Goal: Task Accomplishment & Management: Manage account settings

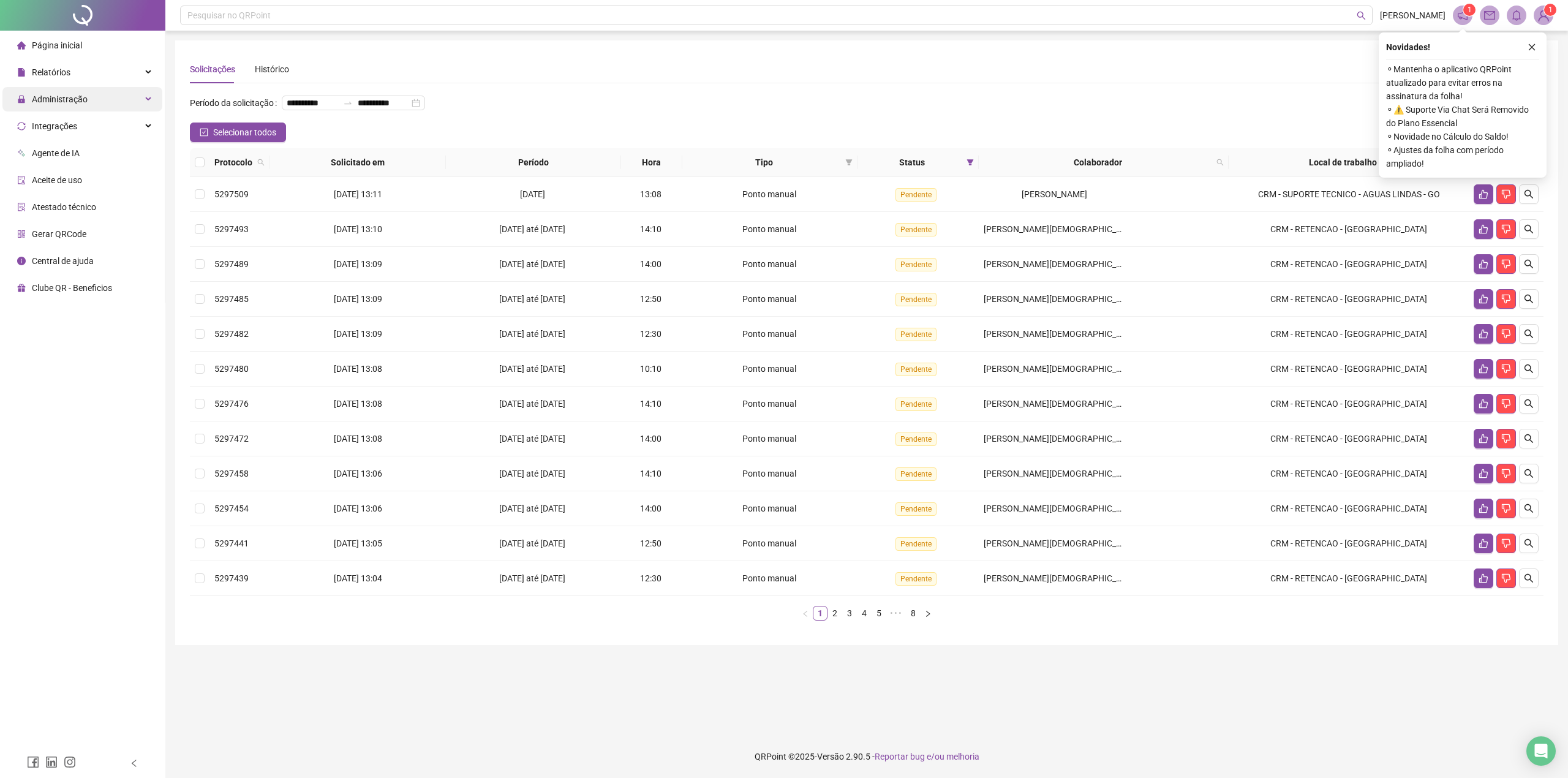
click at [96, 103] on div "Administração" at bounding box center [82, 99] width 160 height 25
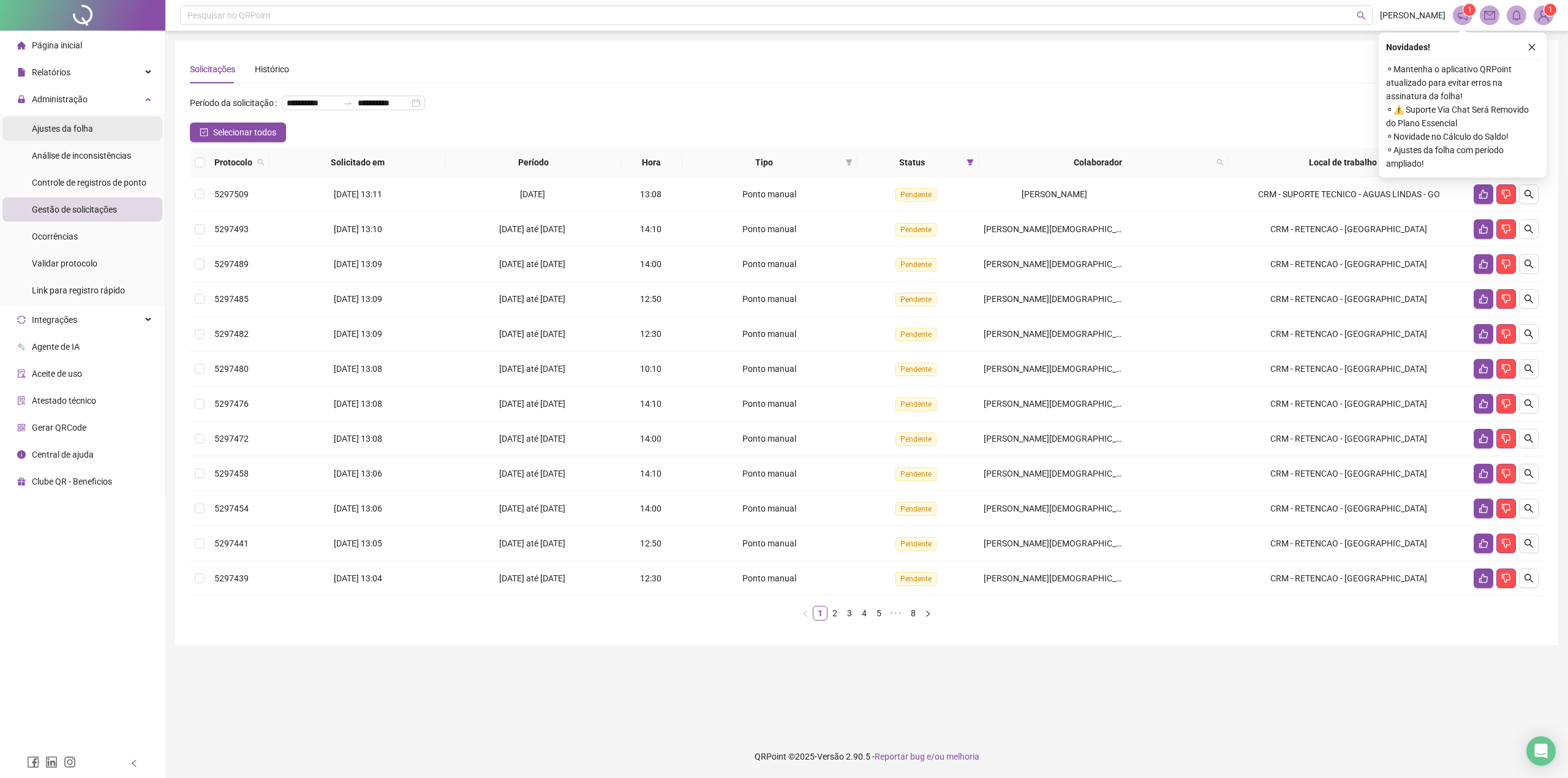
click at [103, 136] on li "Ajustes da folha" at bounding box center [82, 129] width 160 height 25
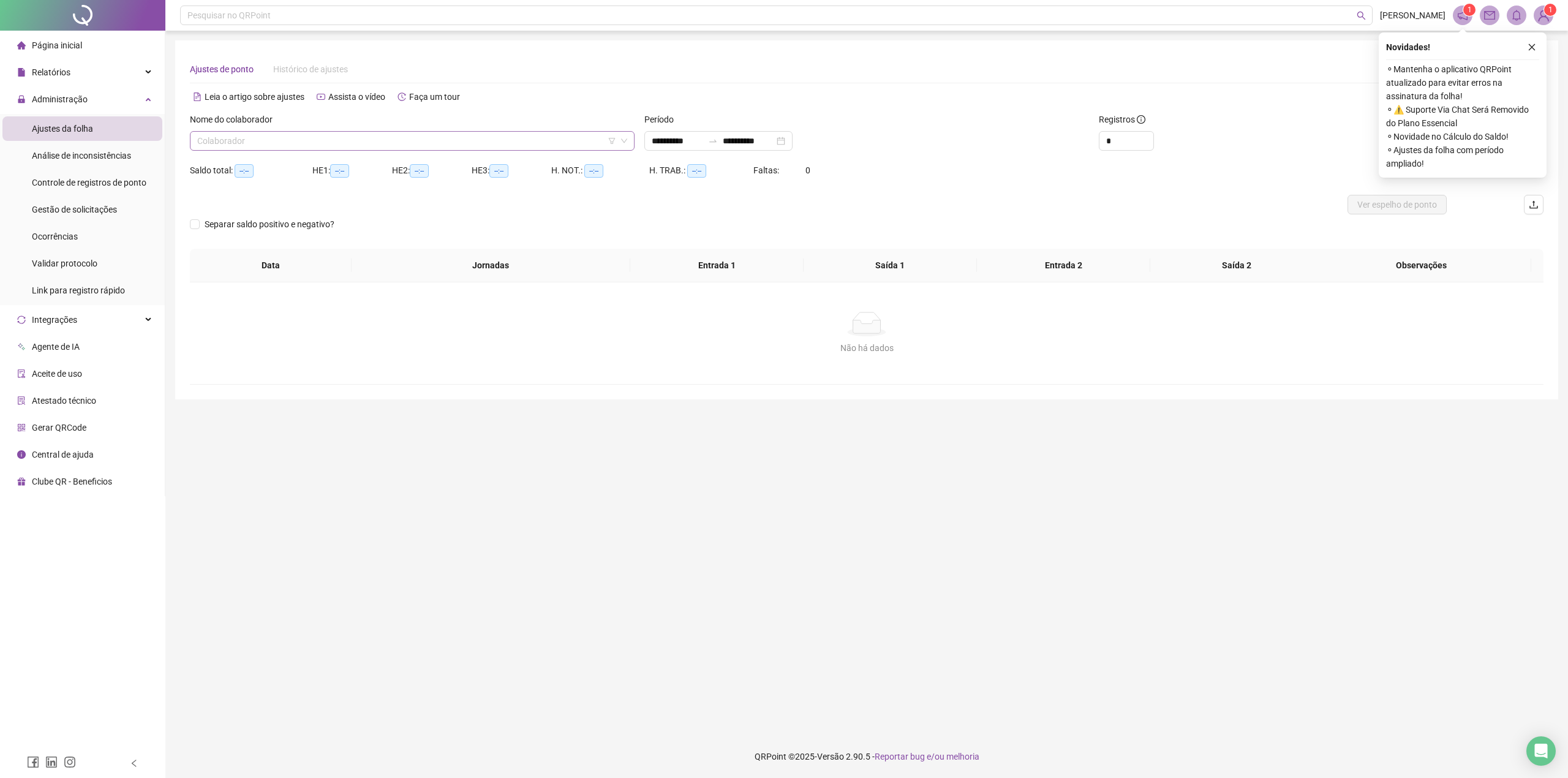
type input "**********"
click at [410, 143] on input "search" at bounding box center [407, 140] width 419 height 18
type input "******"
click at [363, 201] on div "[PERSON_NAME]" at bounding box center [412, 205] width 425 height 13
click at [679, 145] on input "**********" at bounding box center [677, 141] width 51 height 13
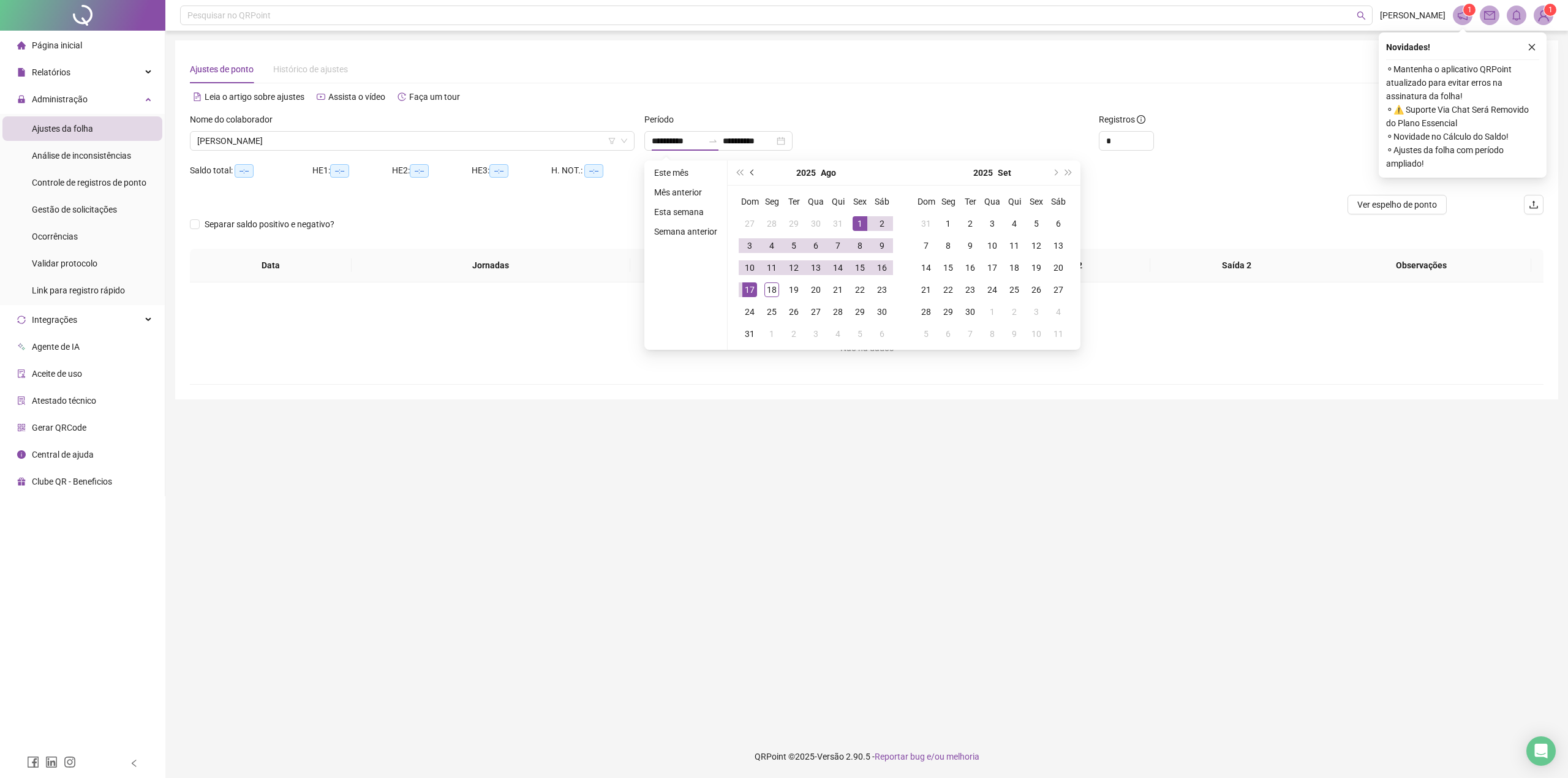
click at [750, 172] on span "prev-year" at bounding box center [753, 172] width 6 height 6
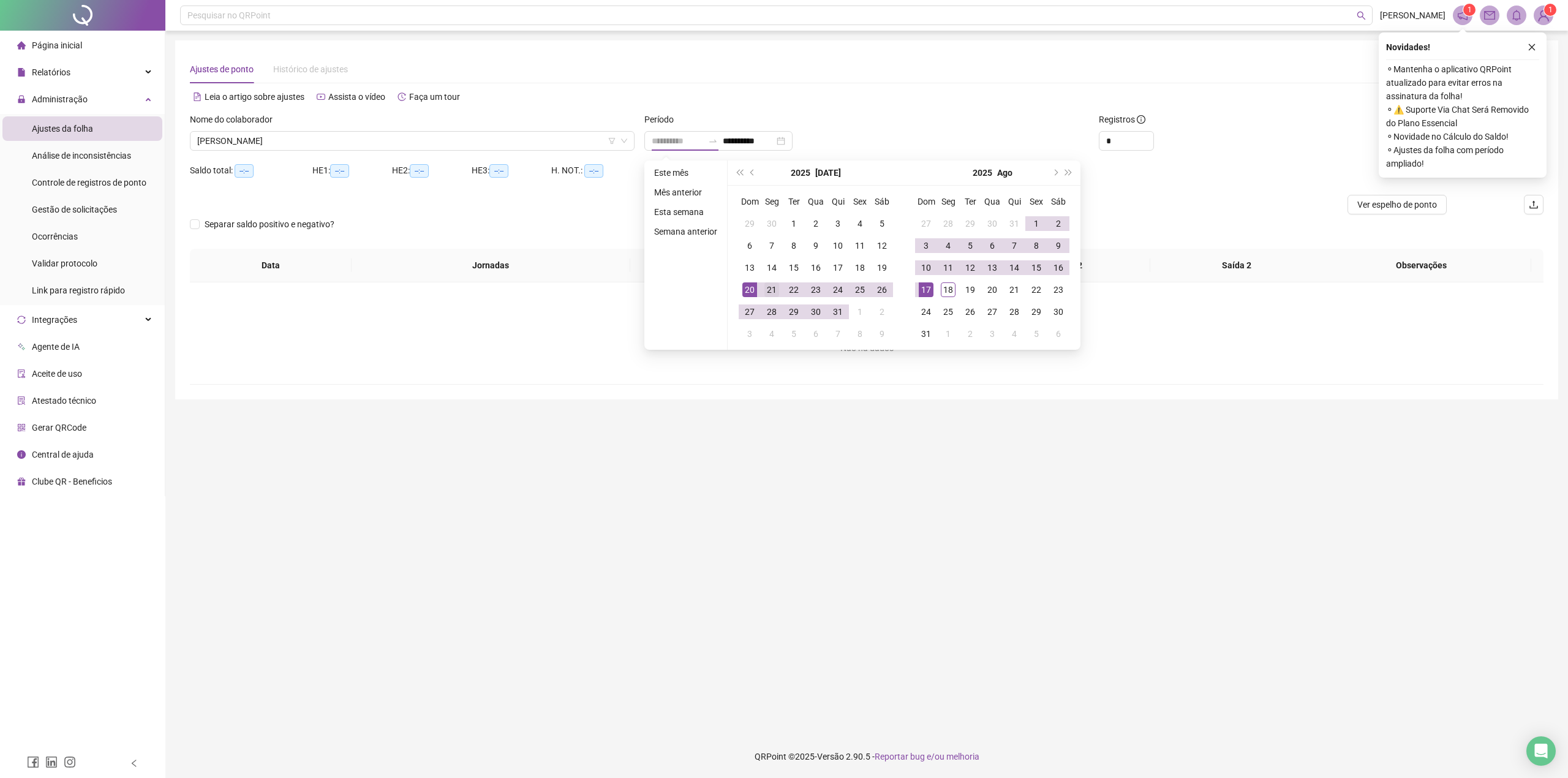
type input "**********"
click at [765, 290] on div "21" at bounding box center [771, 290] width 15 height 15
type input "**********"
click at [944, 288] on div "18" at bounding box center [948, 290] width 15 height 15
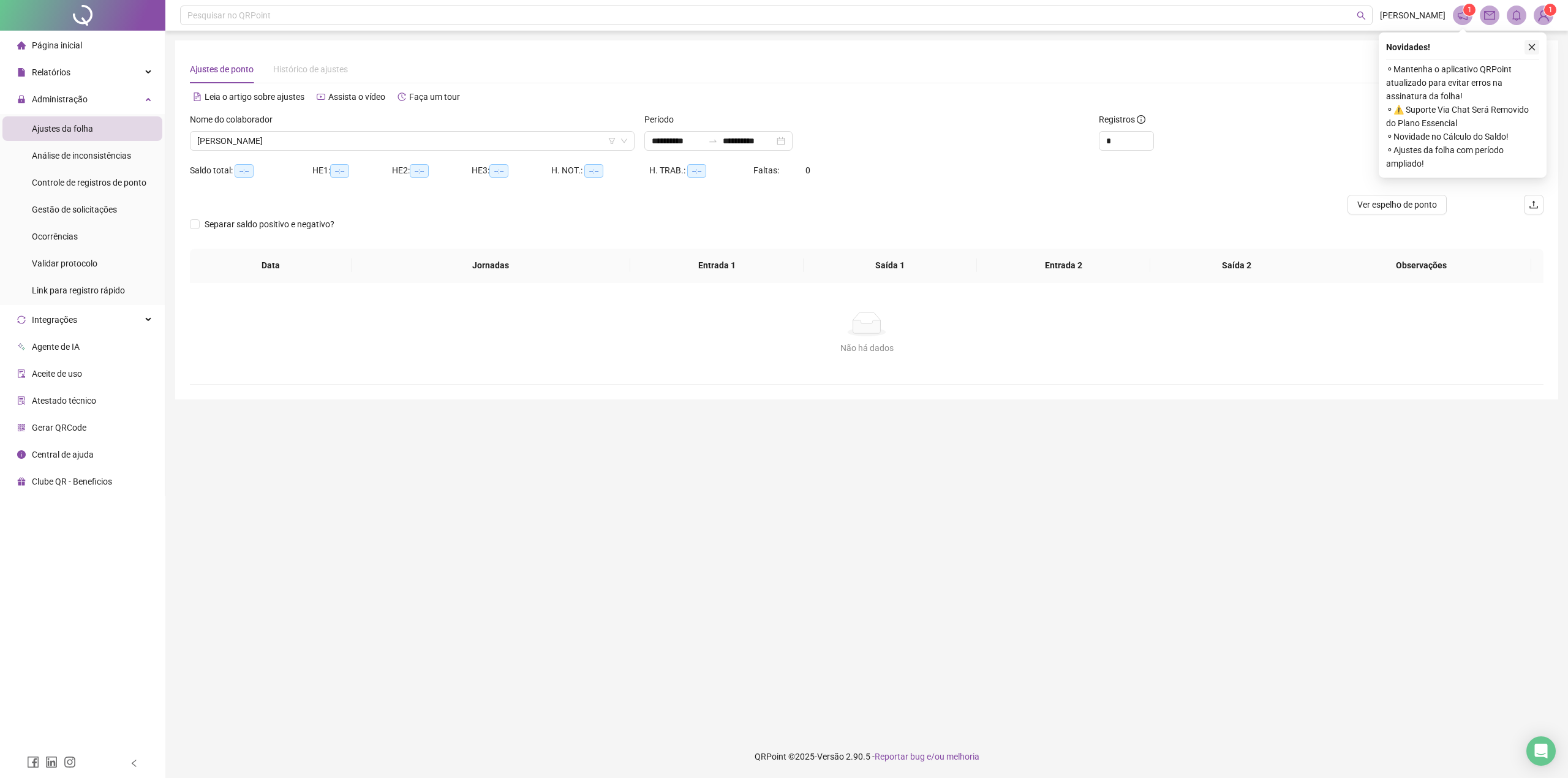
click at [1532, 50] on icon "close" at bounding box center [1531, 47] width 9 height 9
click at [1132, 137] on input "*" at bounding box center [1126, 140] width 54 height 18
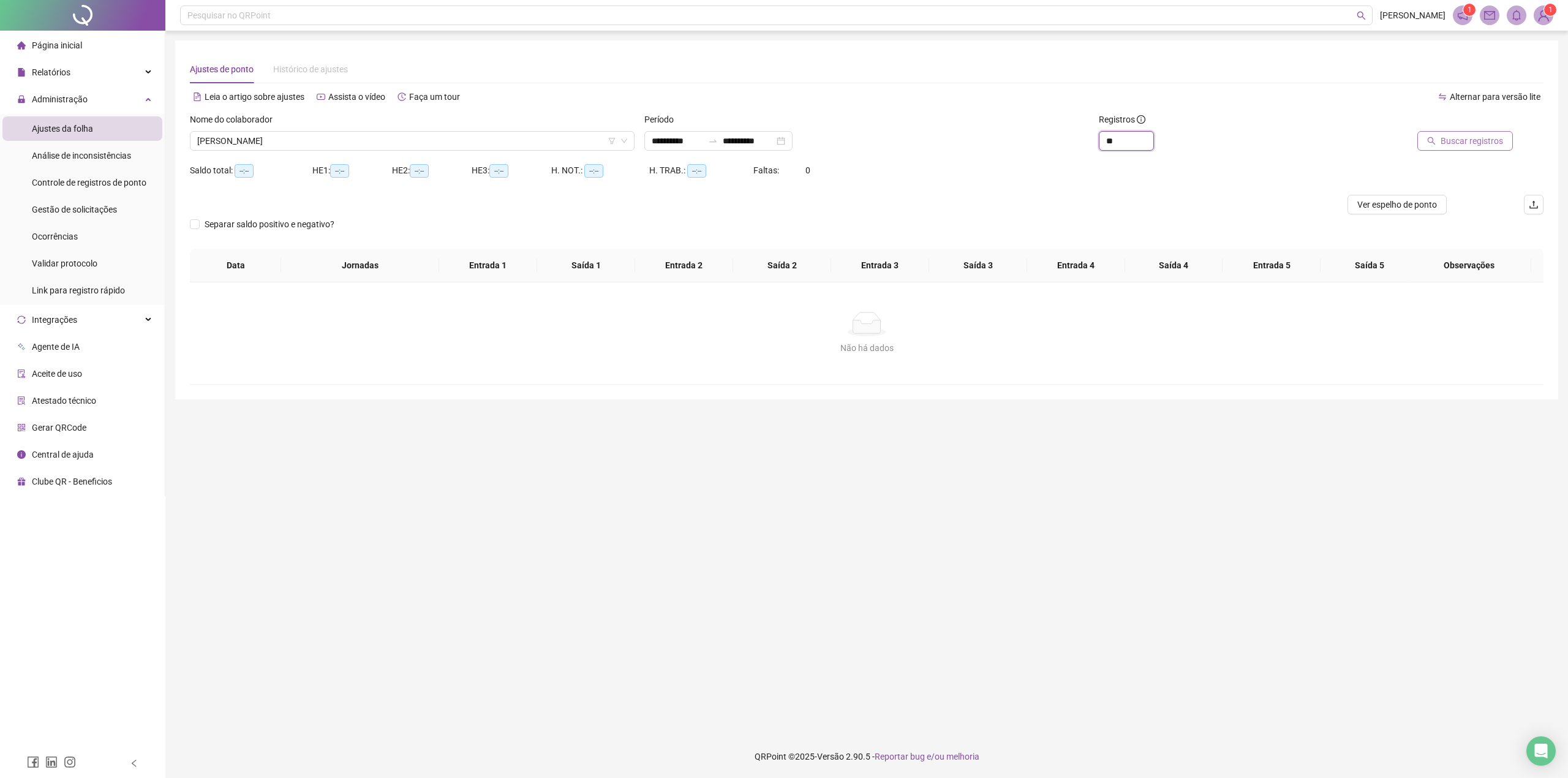
type input "**"
click at [1490, 145] on span "Buscar registros" at bounding box center [1472, 141] width 63 height 13
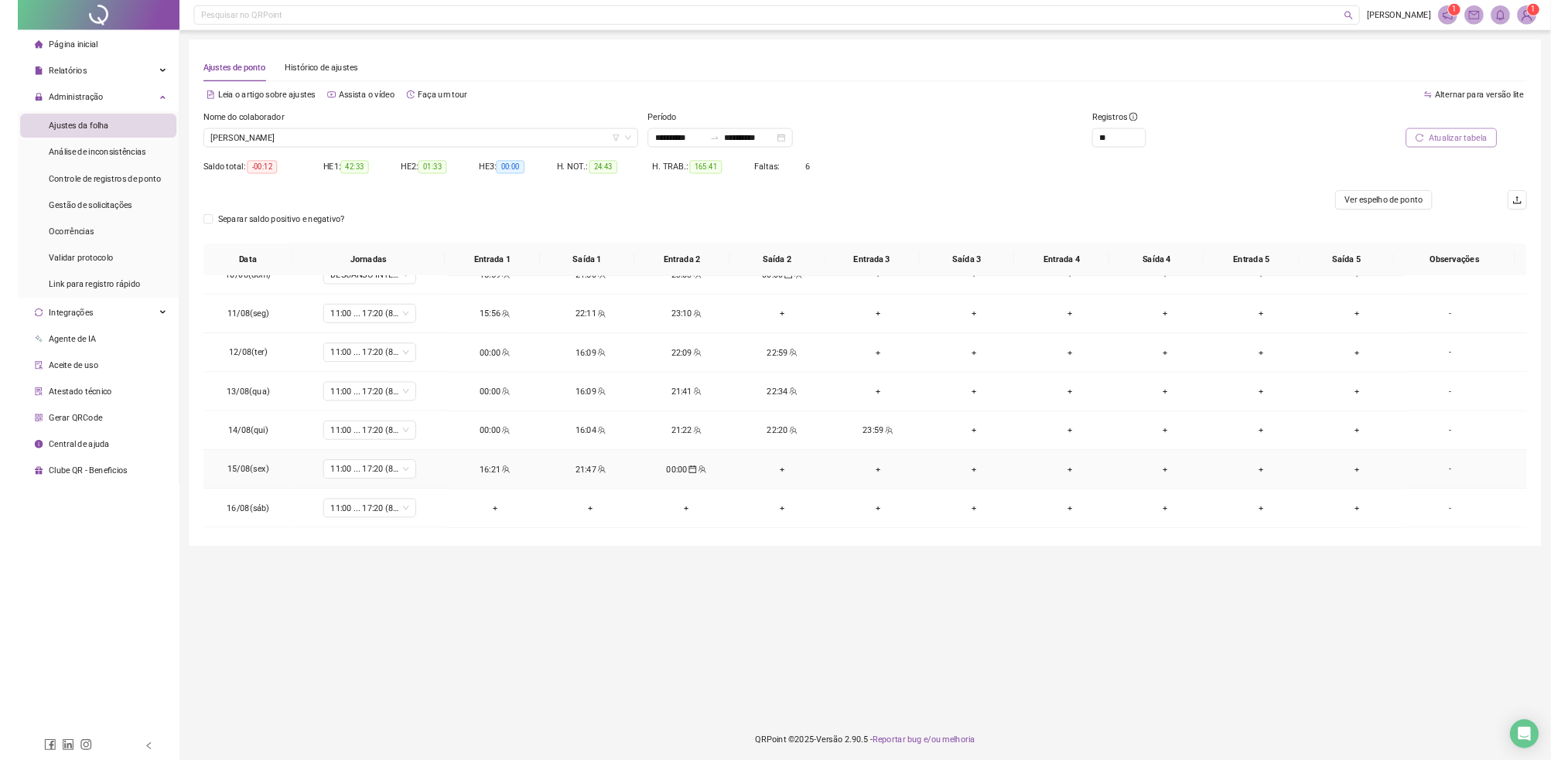
scroll to position [1135, 0]
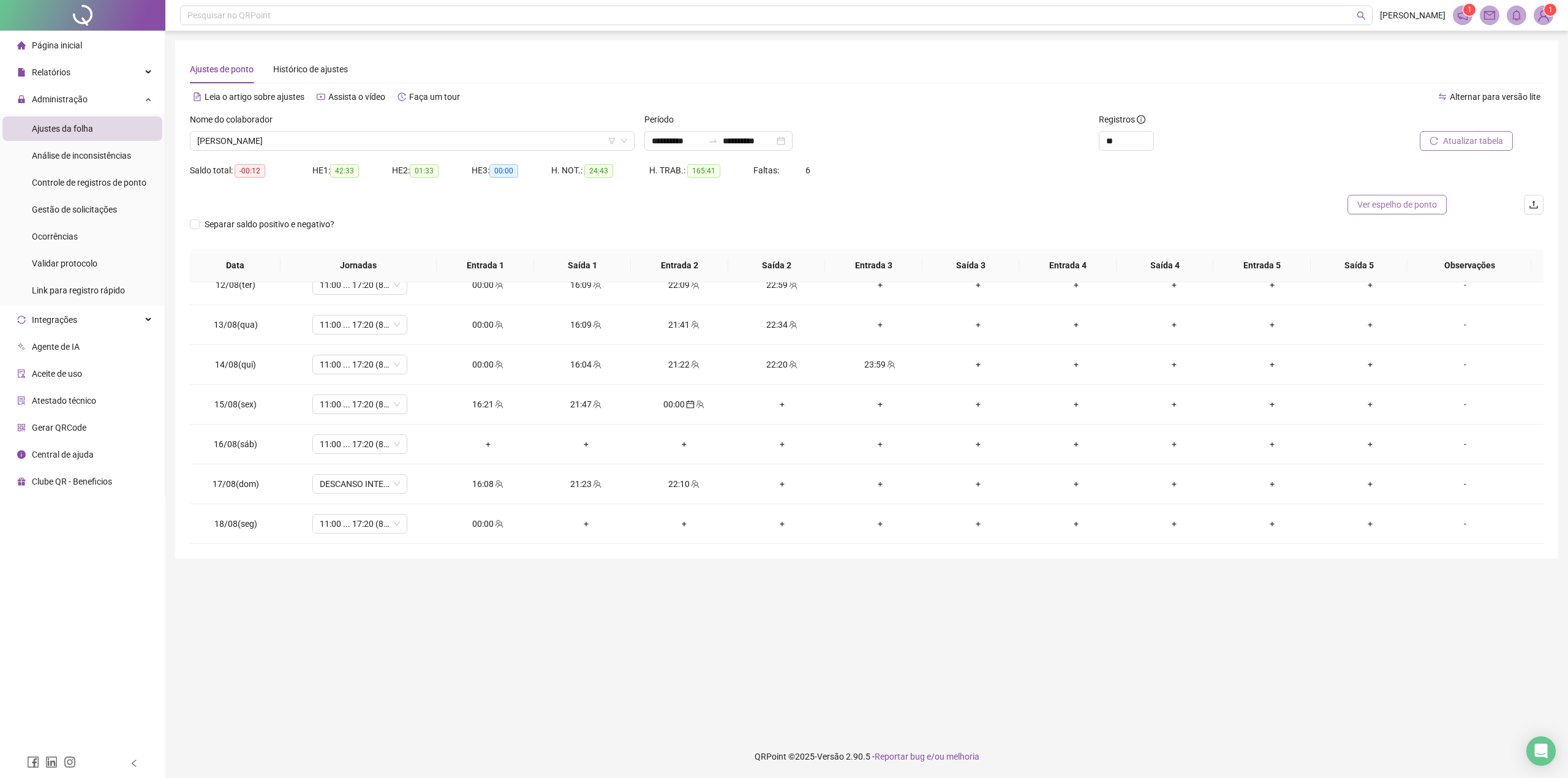
click at [1373, 203] on span "Ver espelho de ponto" at bounding box center [1396, 205] width 80 height 13
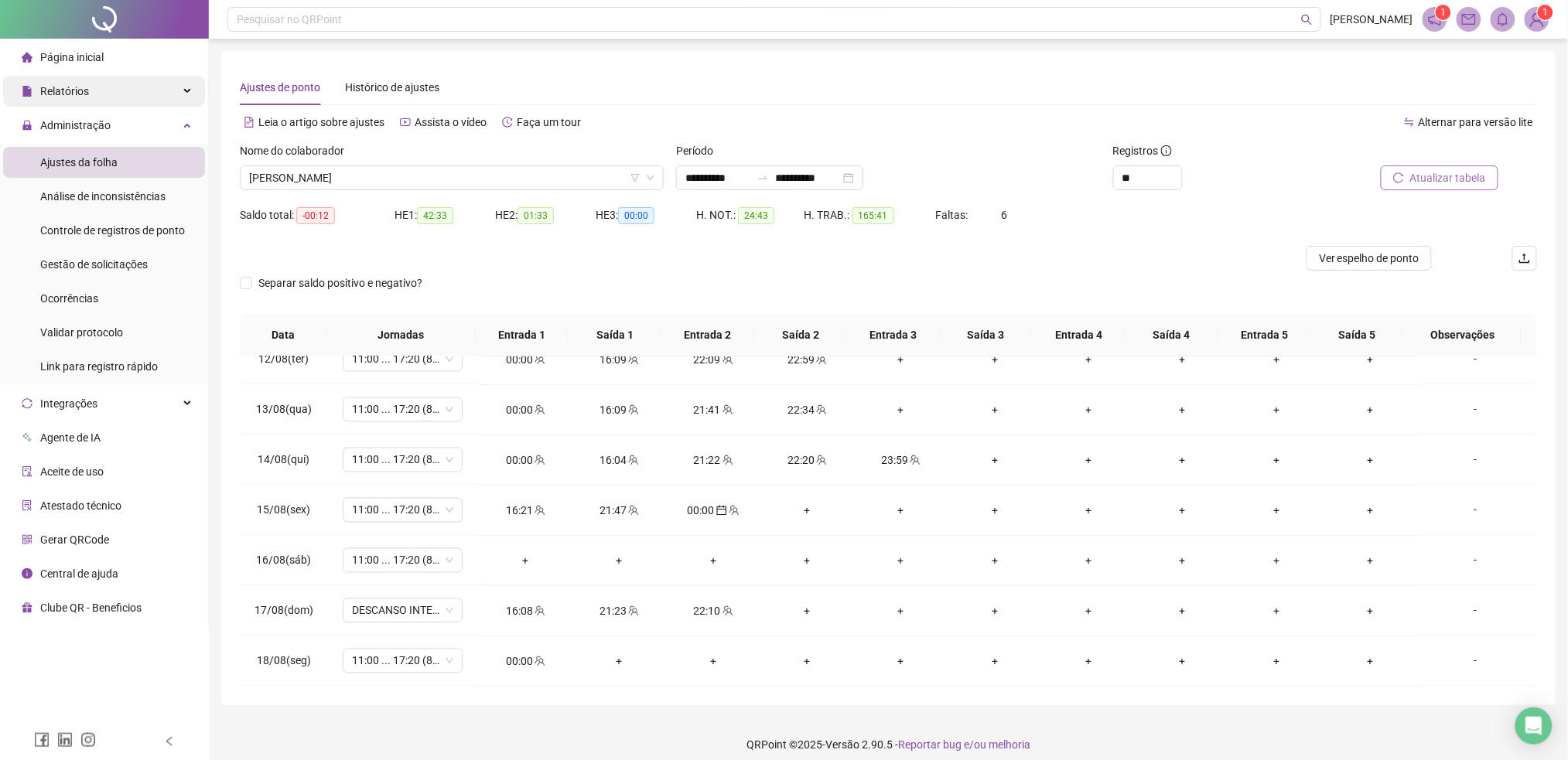
scroll to position [1129, 0]
click at [746, 175] on input "**********" at bounding box center [718, 178] width 65 height 17
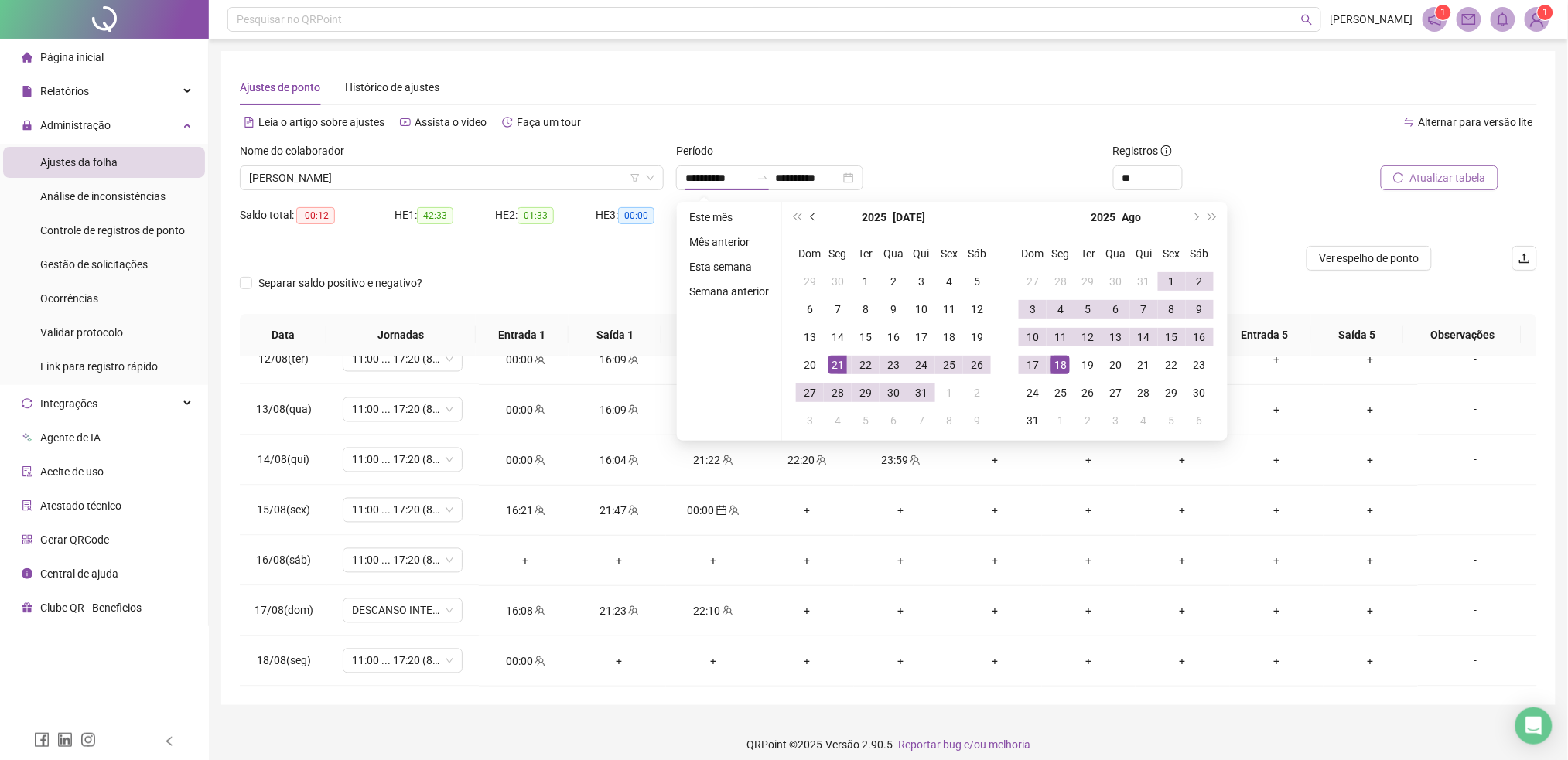
click at [815, 220] on button "prev-year" at bounding box center [814, 218] width 17 height 31
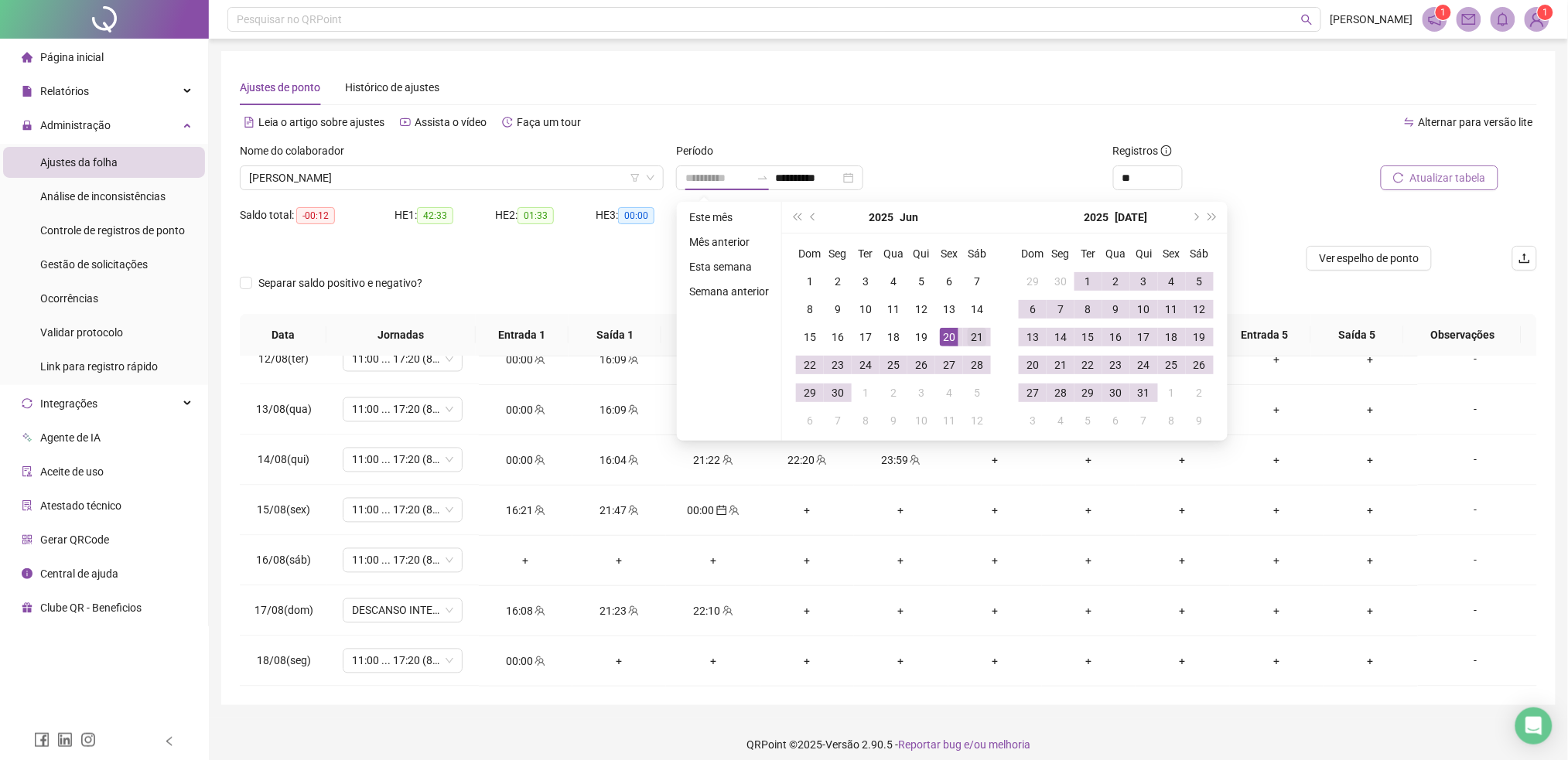
type input "**********"
click at [968, 340] on div "21" at bounding box center [977, 338] width 18 height 18
type input "**********"
click at [1134, 393] on div "31" at bounding box center [1144, 393] width 18 height 18
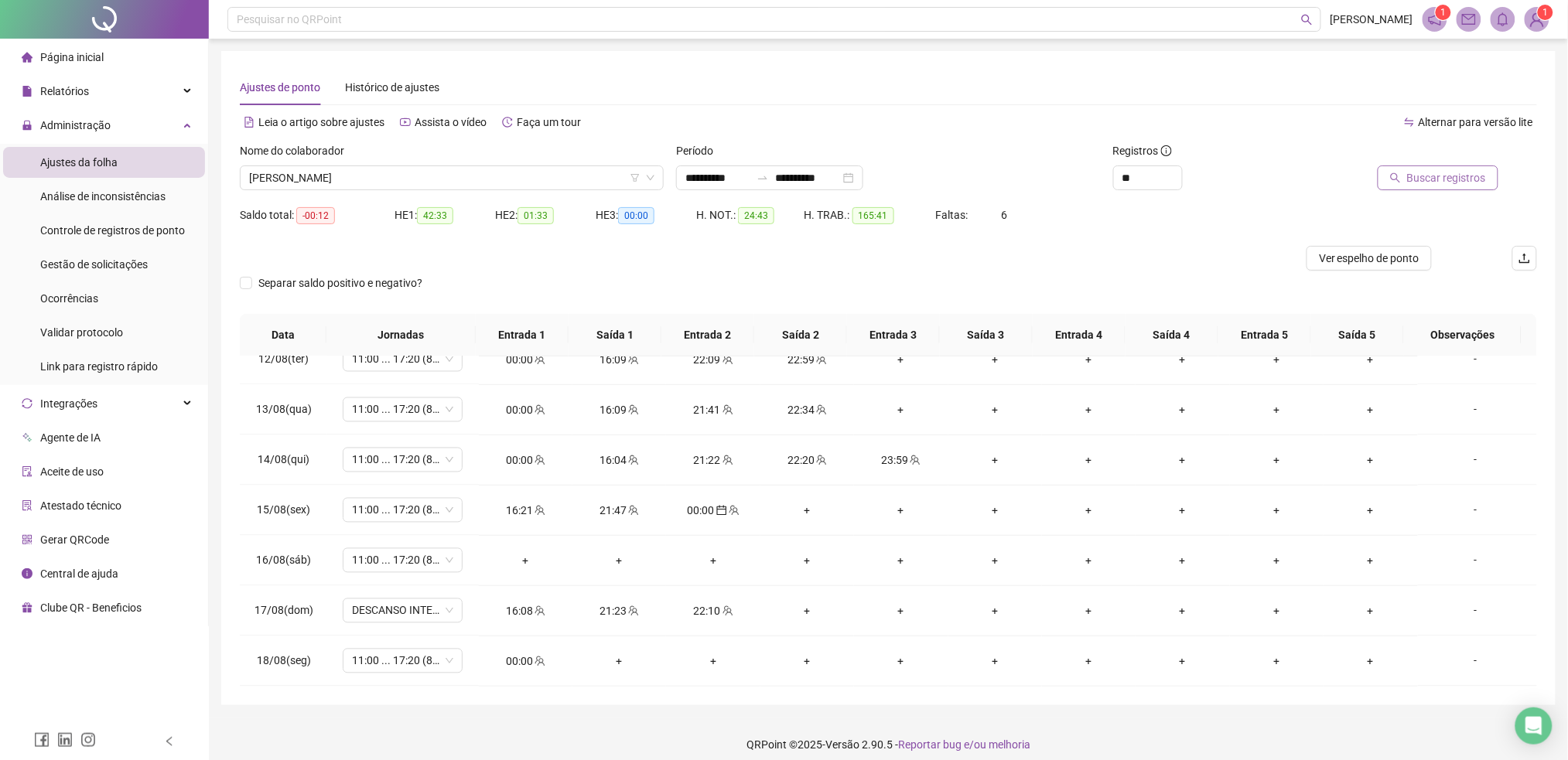
click at [1448, 189] on button "Buscar registros" at bounding box center [1437, 177] width 121 height 25
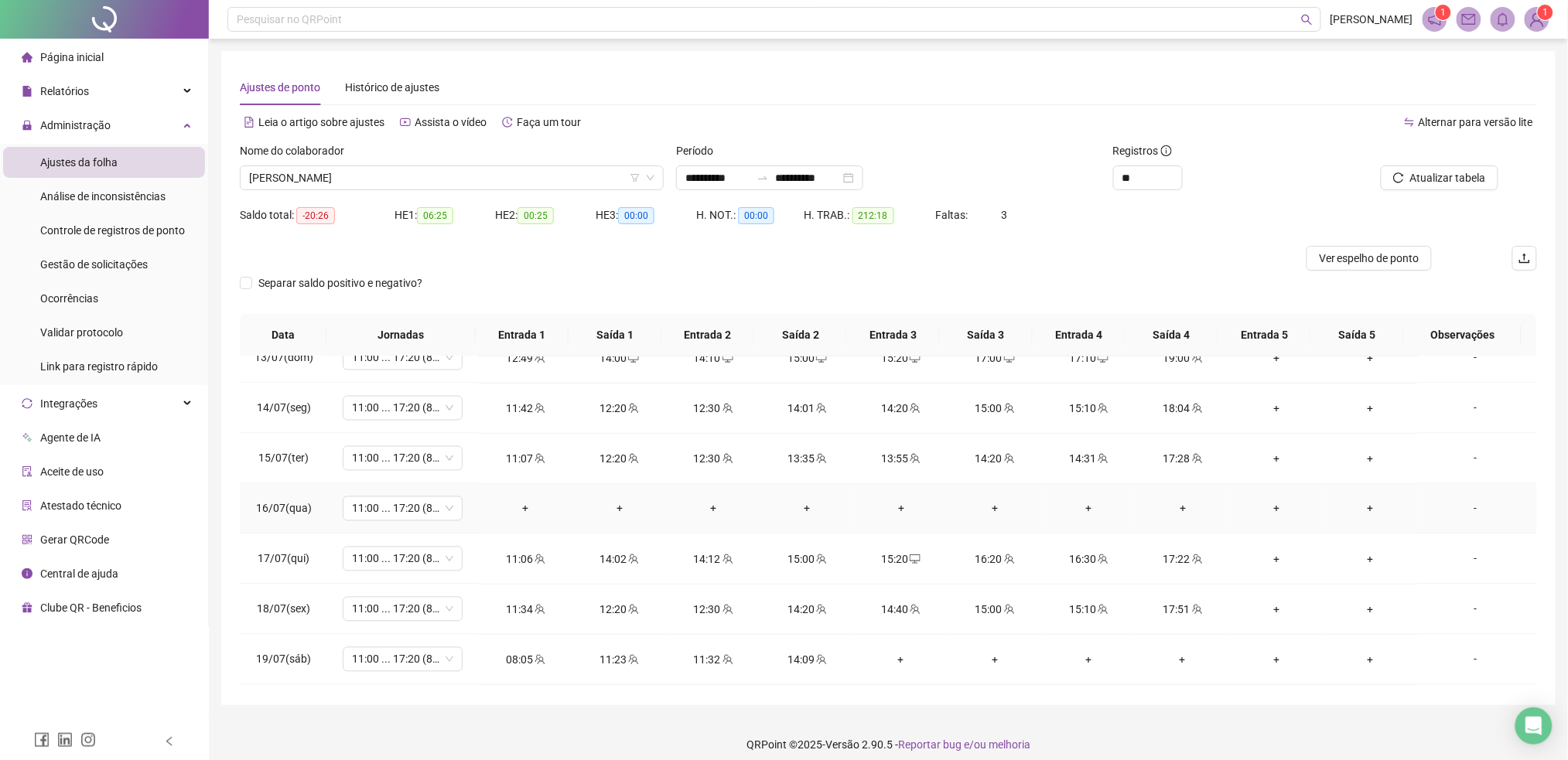
click at [1462, 517] on div "-" at bounding box center [1475, 509] width 91 height 17
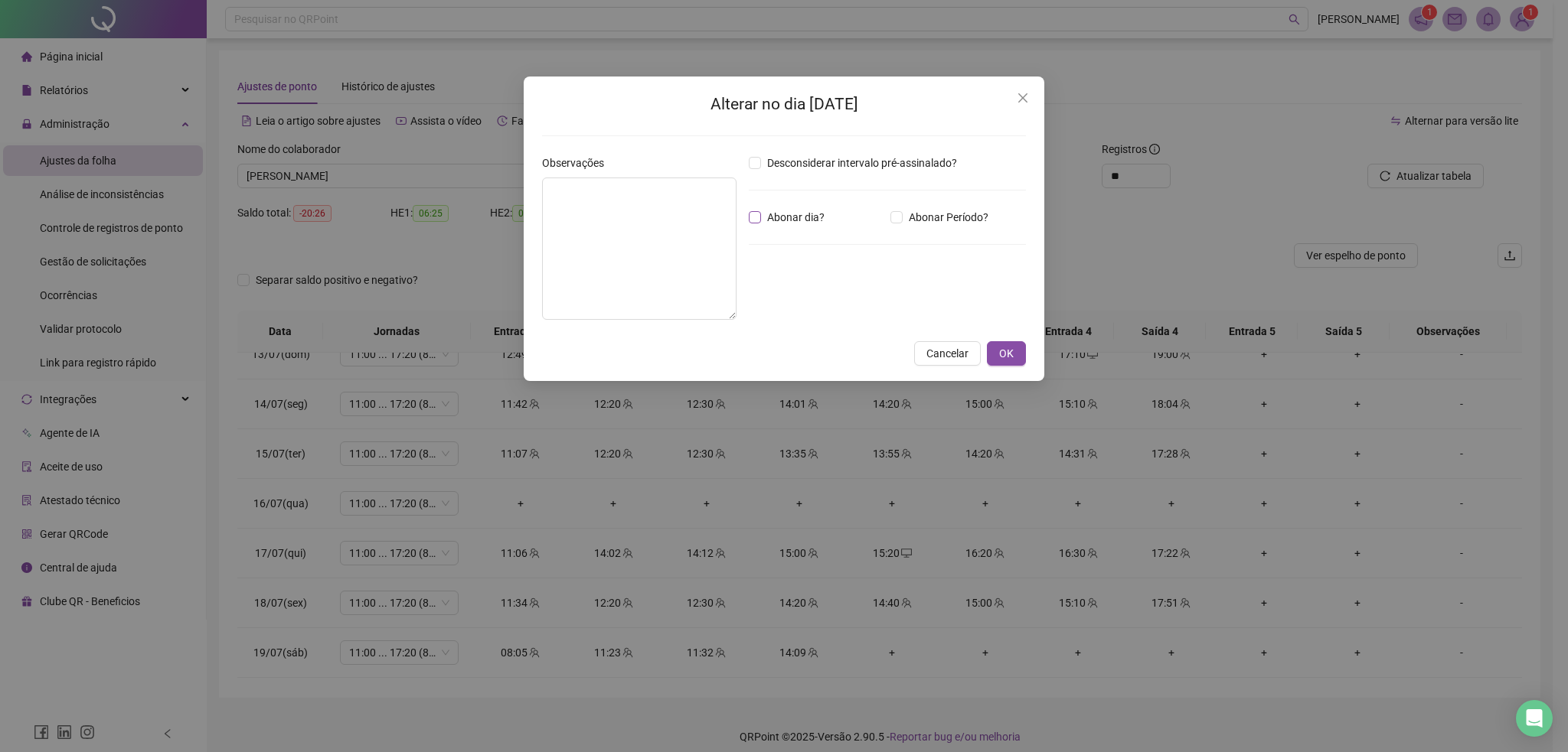
click at [795, 219] on span "Abonar dia?" at bounding box center [796, 217] width 69 height 16
click at [660, 262] on textarea at bounding box center [639, 249] width 195 height 142
type textarea "*****"
click at [1003, 361] on span "OK" at bounding box center [1006, 353] width 15 height 16
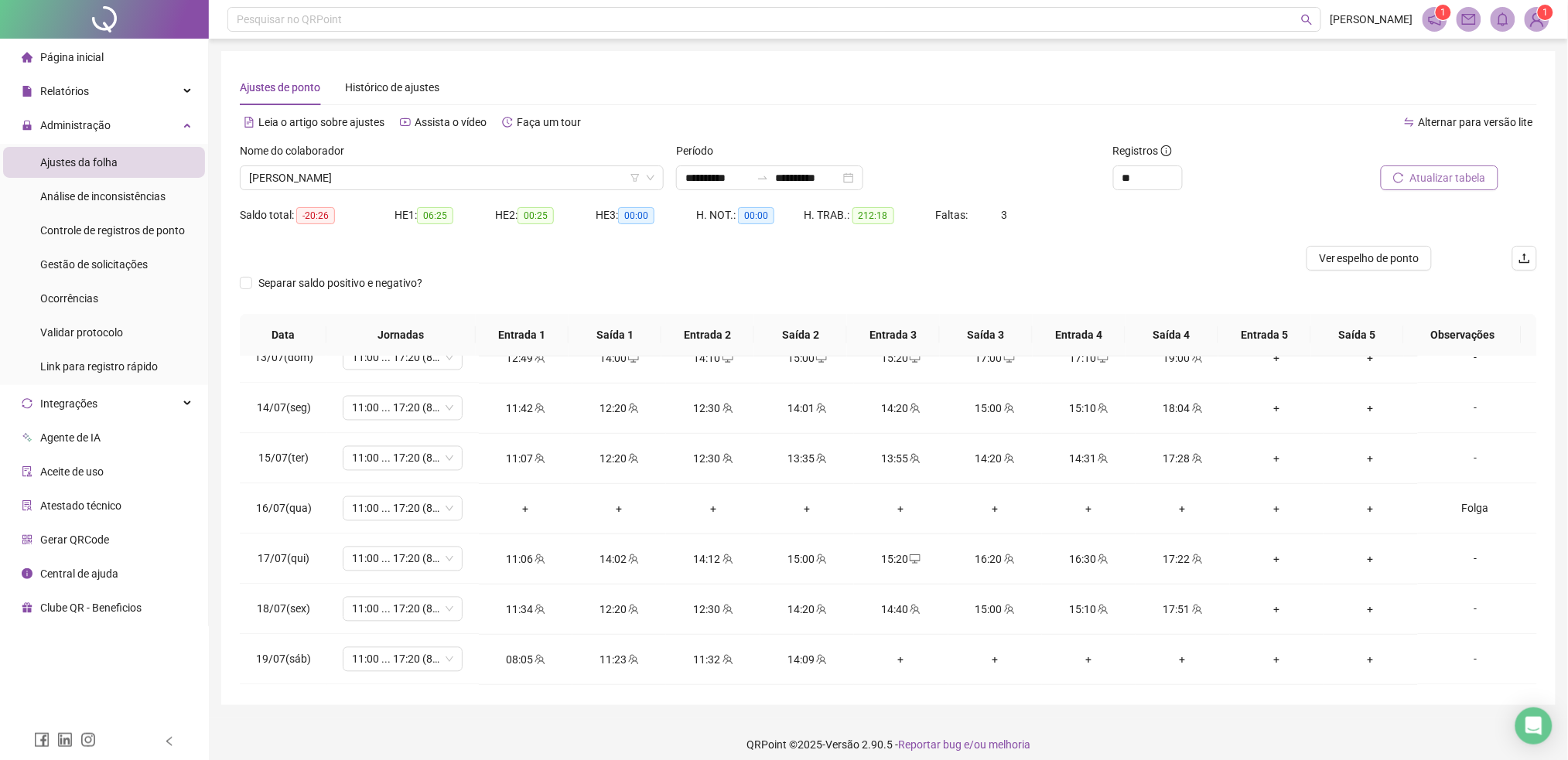
click at [1478, 179] on span "Atualizar tabela" at bounding box center [1448, 178] width 76 height 17
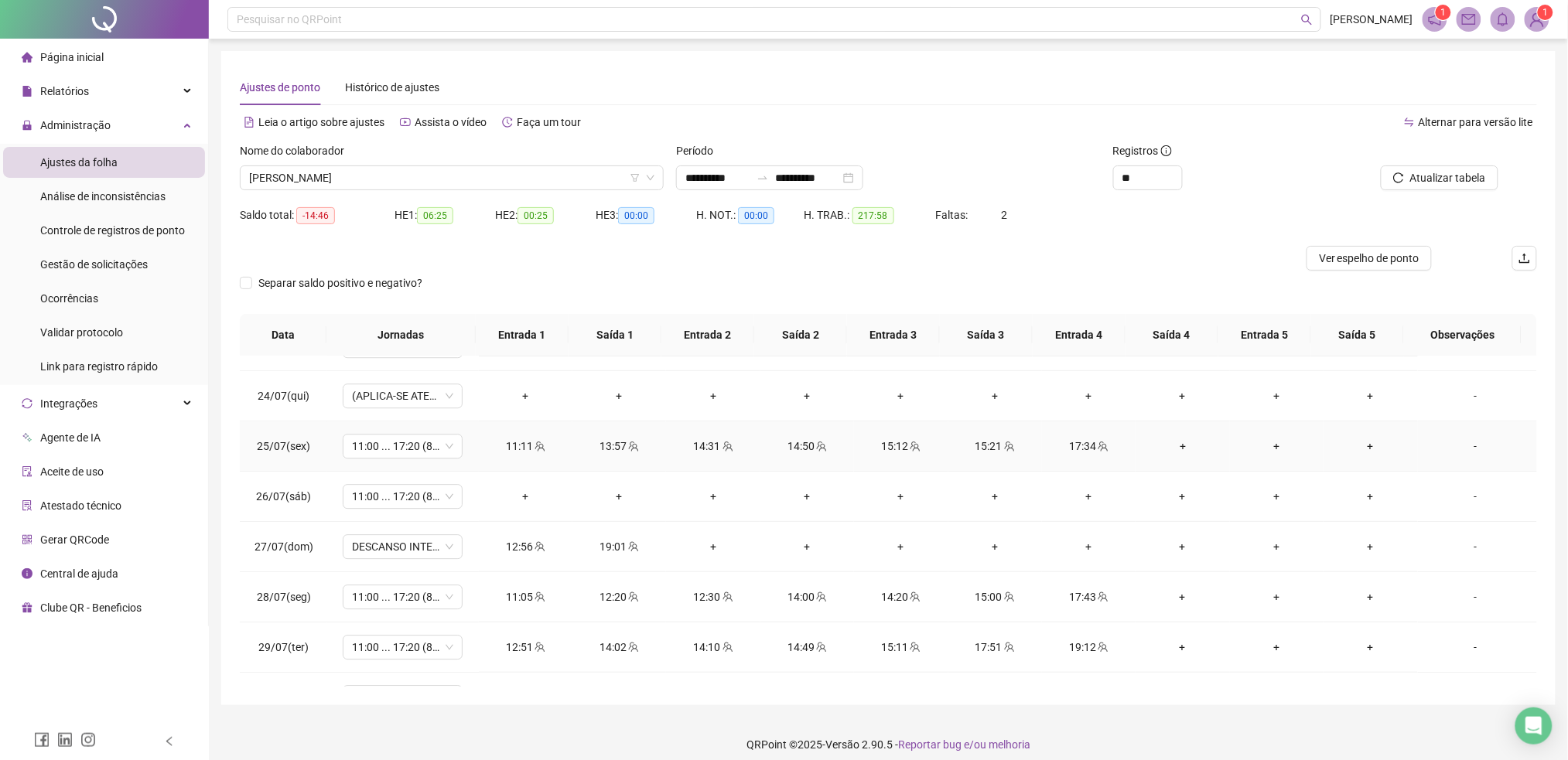
scroll to position [1629, 0]
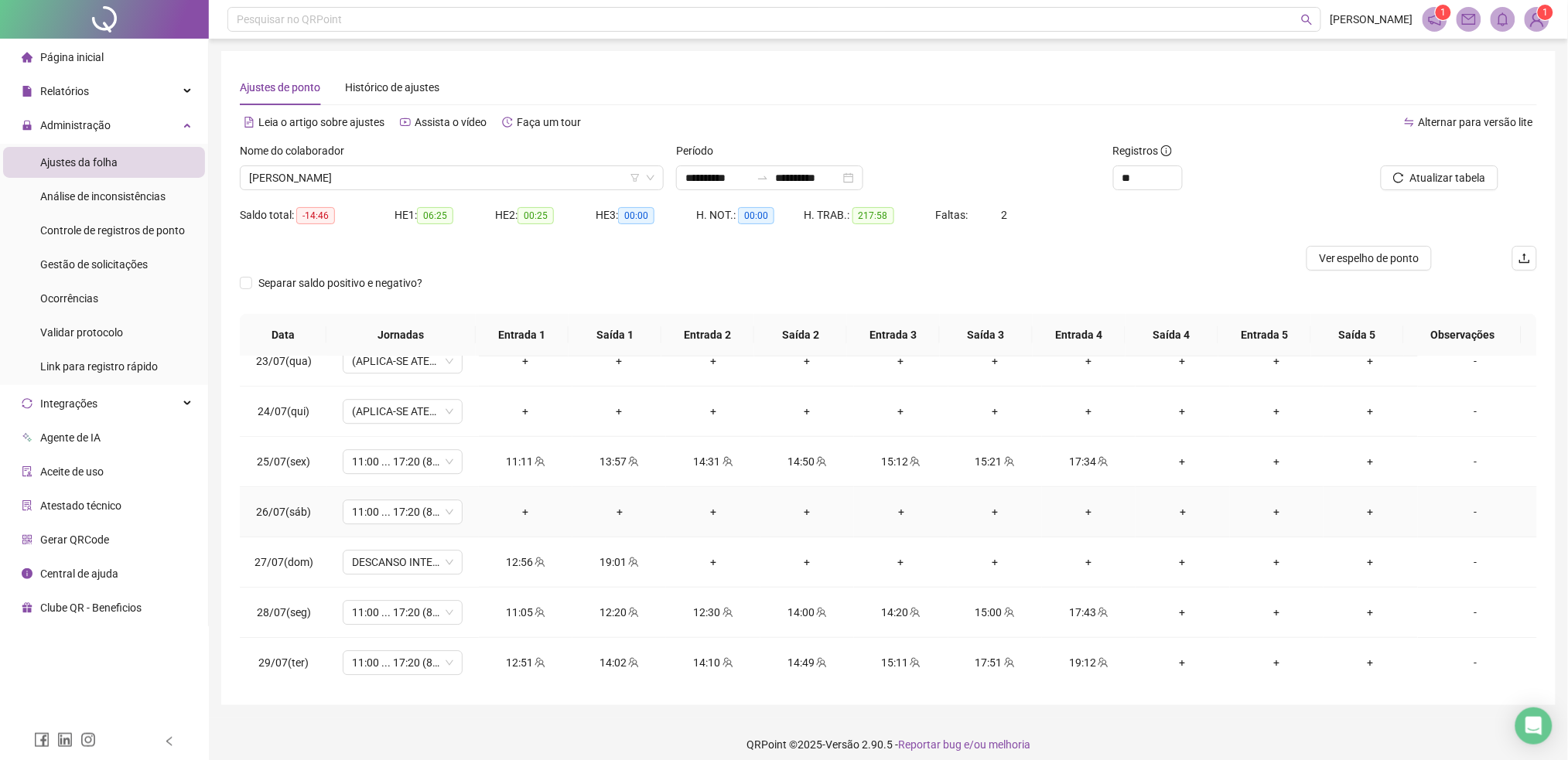
click at [1458, 513] on div "-" at bounding box center [1475, 512] width 91 height 17
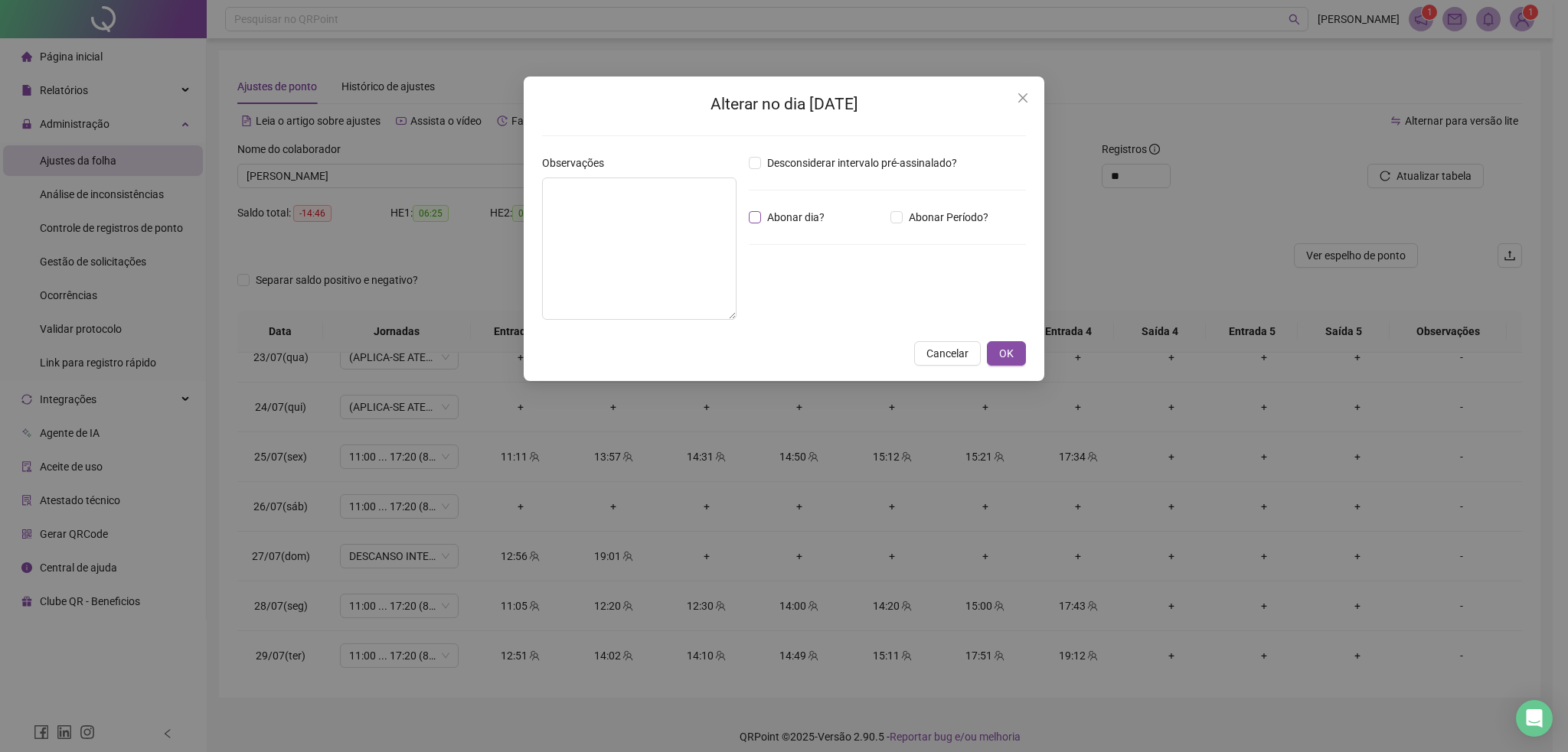
click at [794, 221] on span "Abonar dia?" at bounding box center [796, 217] width 69 height 16
click at [606, 239] on textarea at bounding box center [639, 249] width 195 height 142
type textarea "*****"
click at [1005, 360] on span "OK" at bounding box center [1006, 353] width 15 height 16
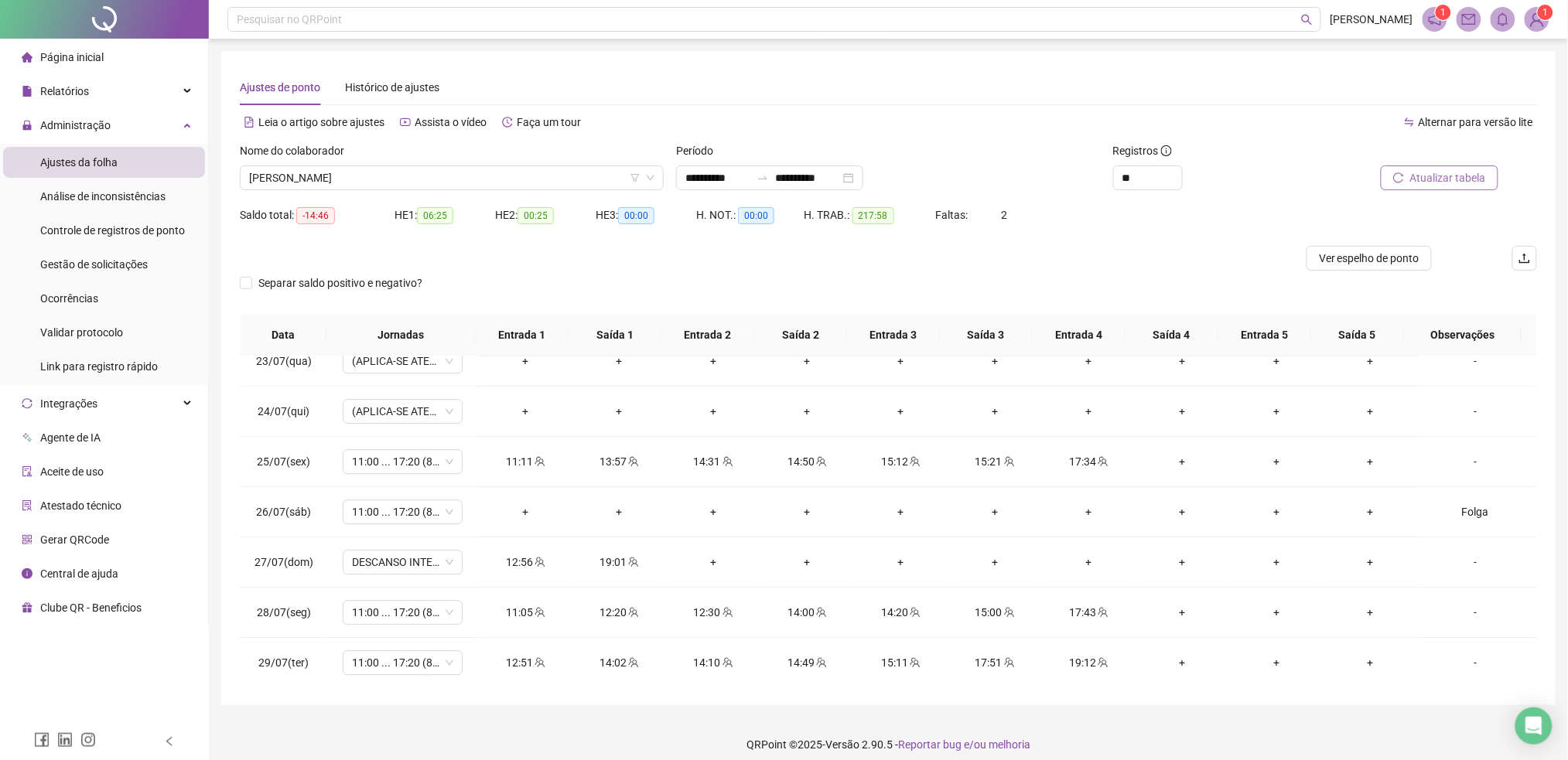
click at [1458, 170] on span "Atualizar tabela" at bounding box center [1448, 178] width 76 height 17
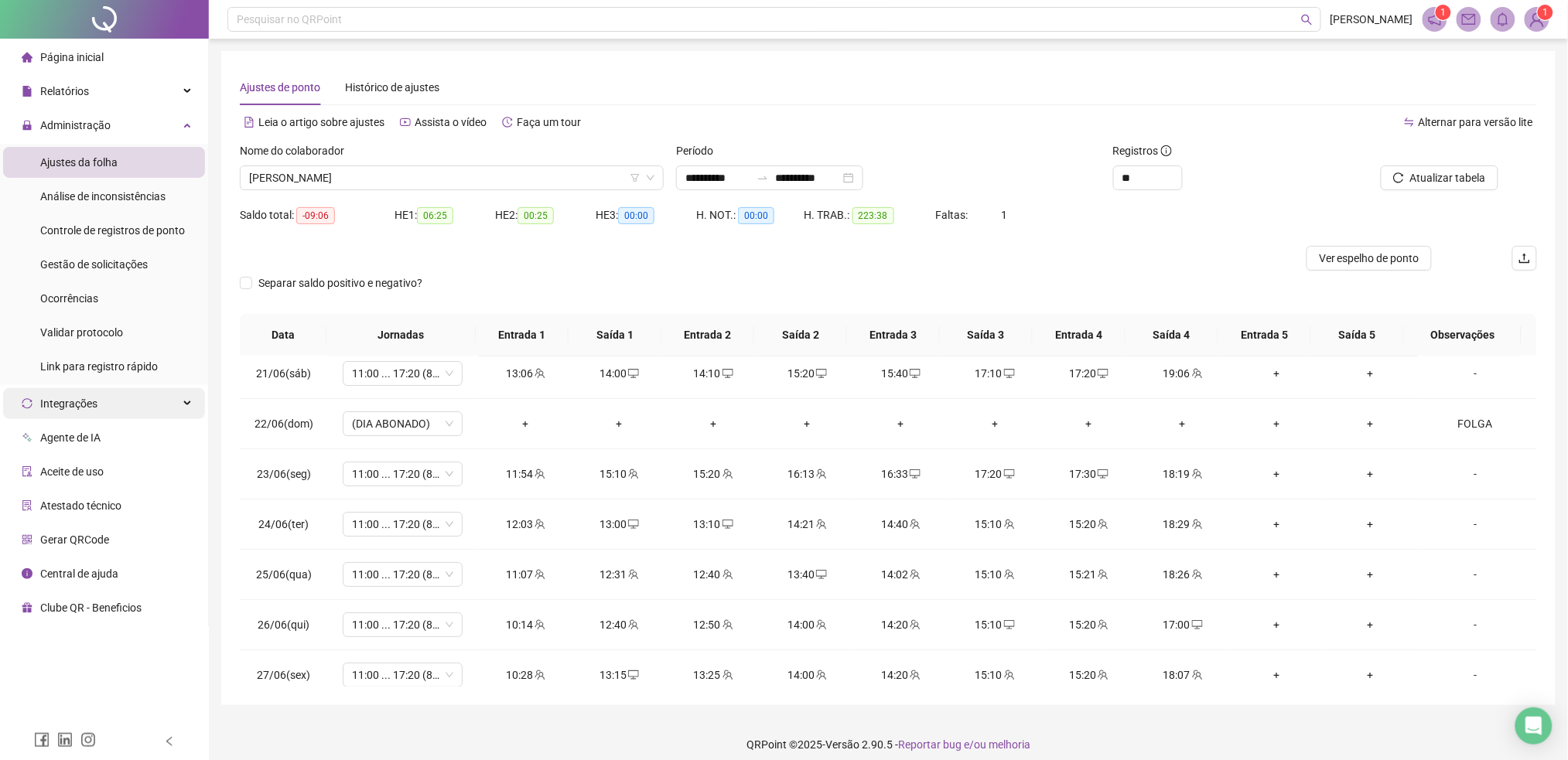
scroll to position [0, 0]
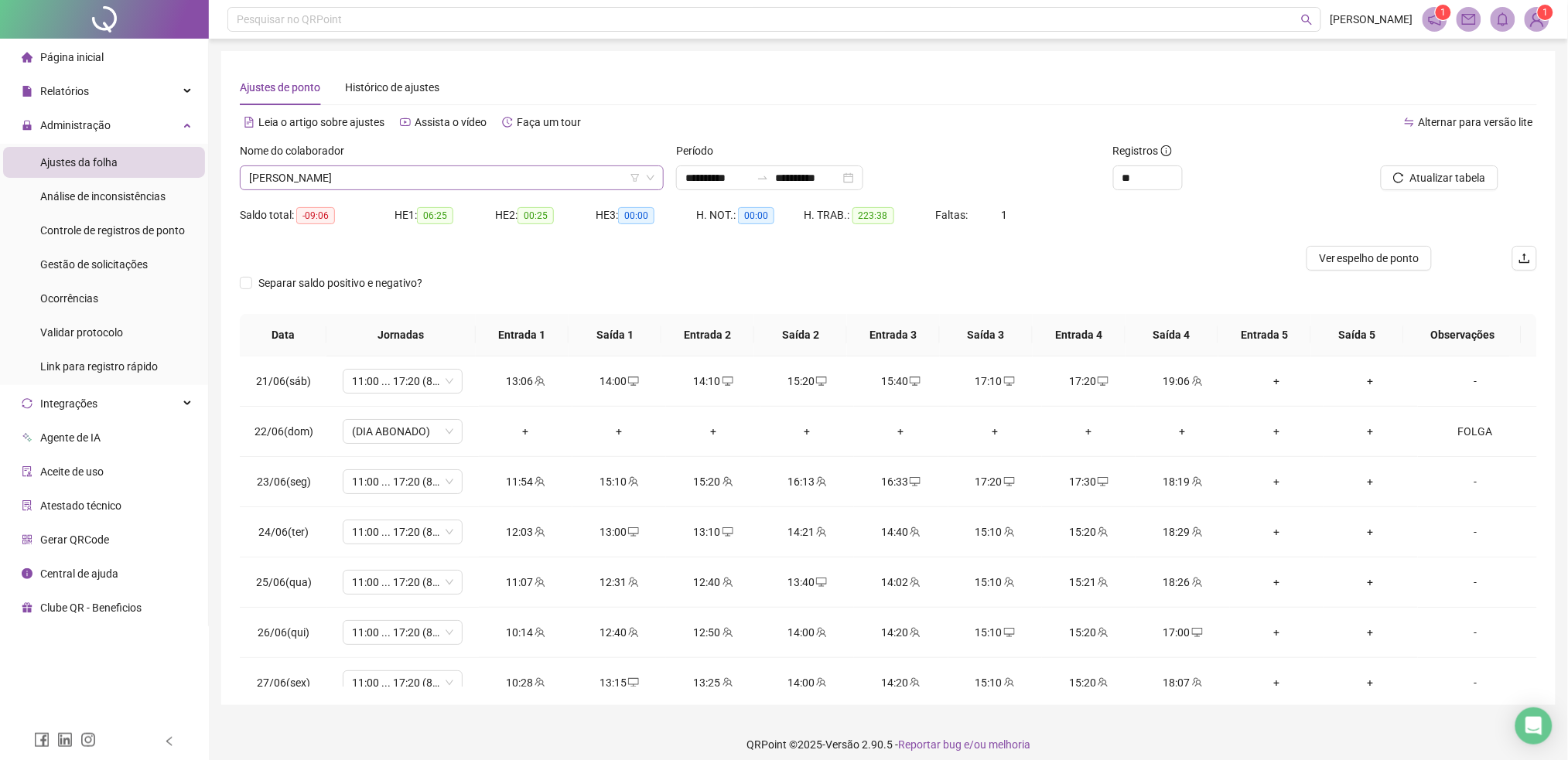
click at [457, 175] on span "[PERSON_NAME]" at bounding box center [451, 177] width 405 height 23
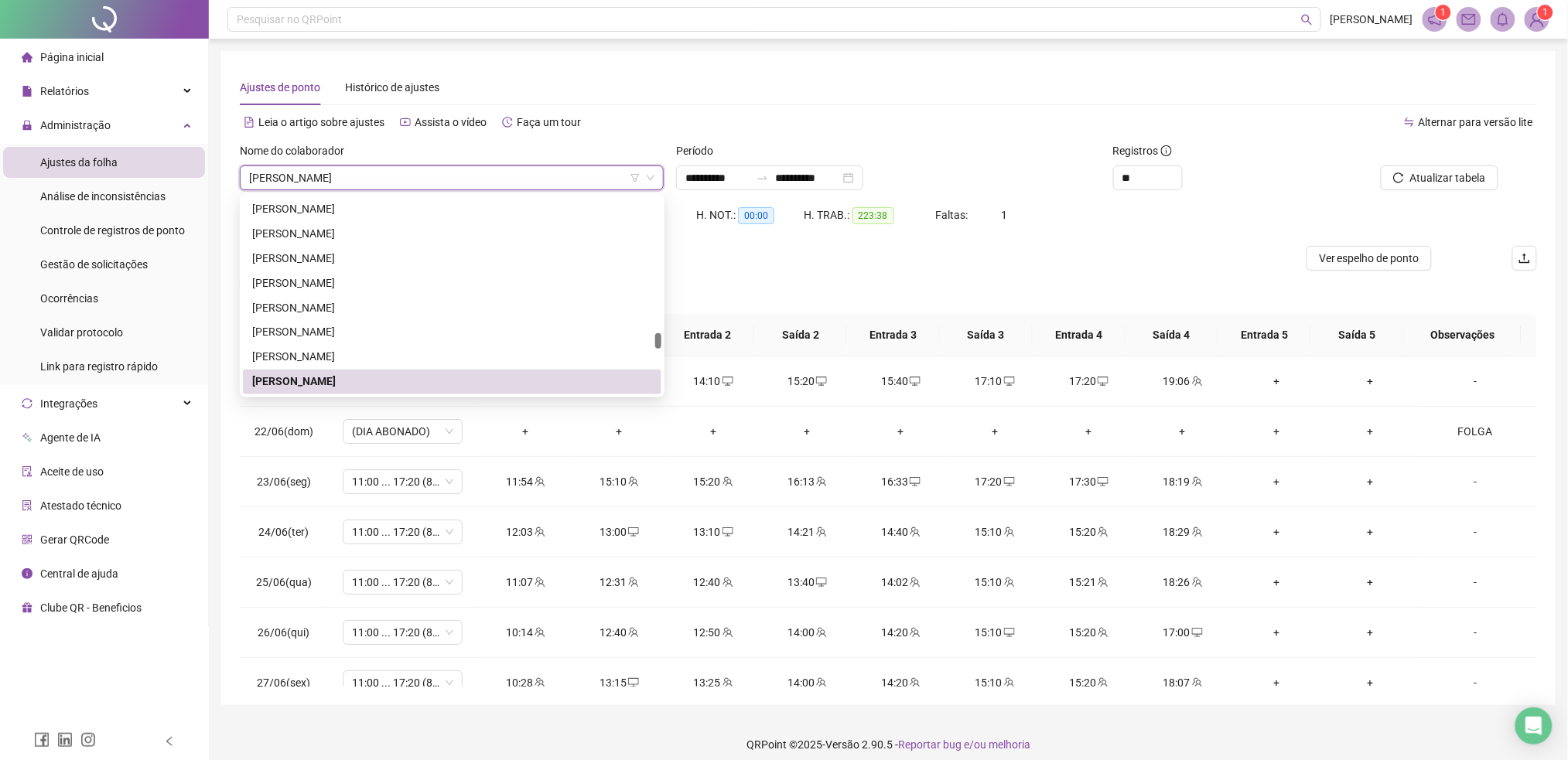
click at [457, 175] on span "[PERSON_NAME]" at bounding box center [451, 177] width 405 height 23
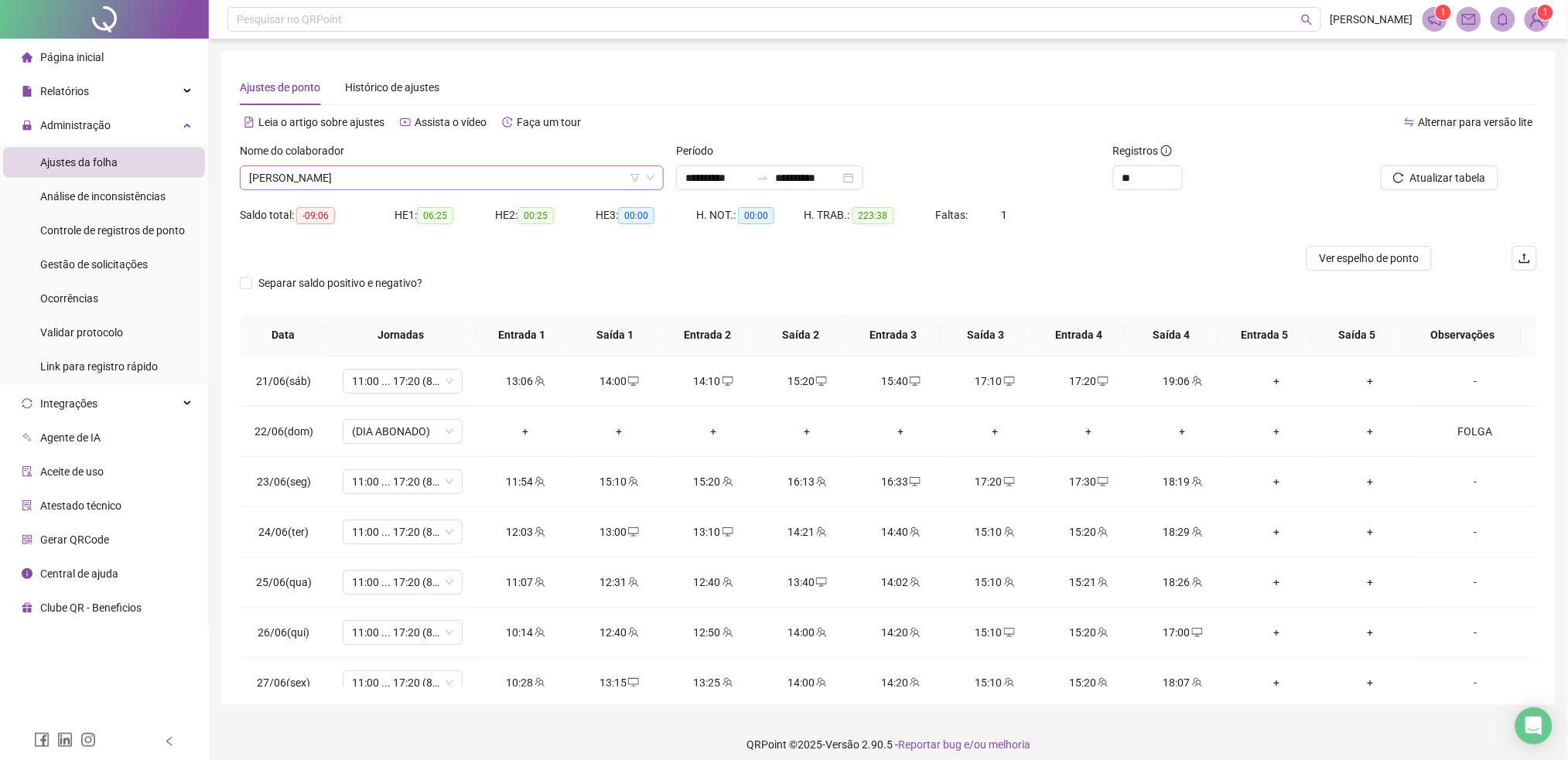
click at [487, 168] on span "[PERSON_NAME]" at bounding box center [451, 177] width 405 height 23
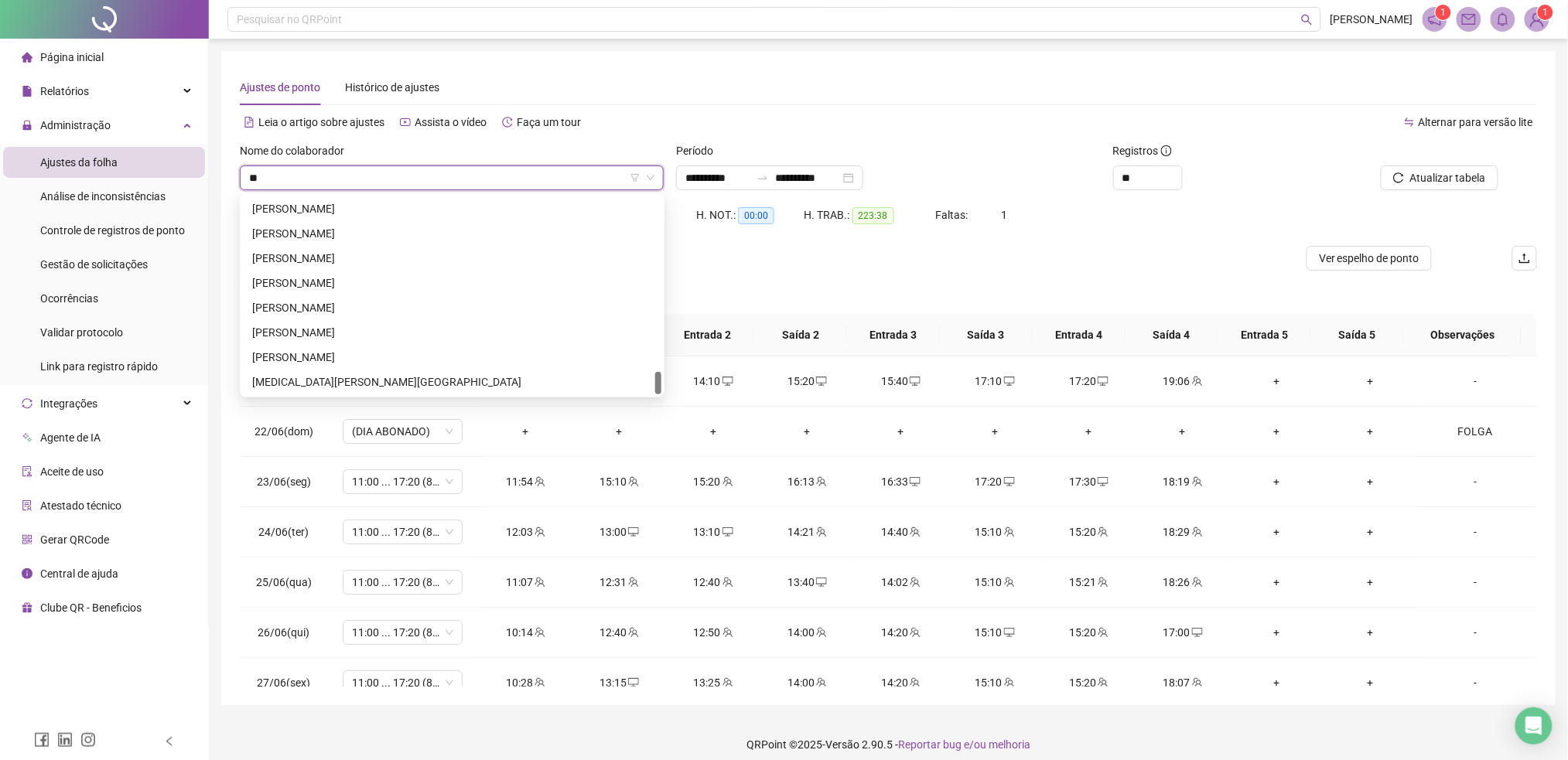
scroll to position [0, 0]
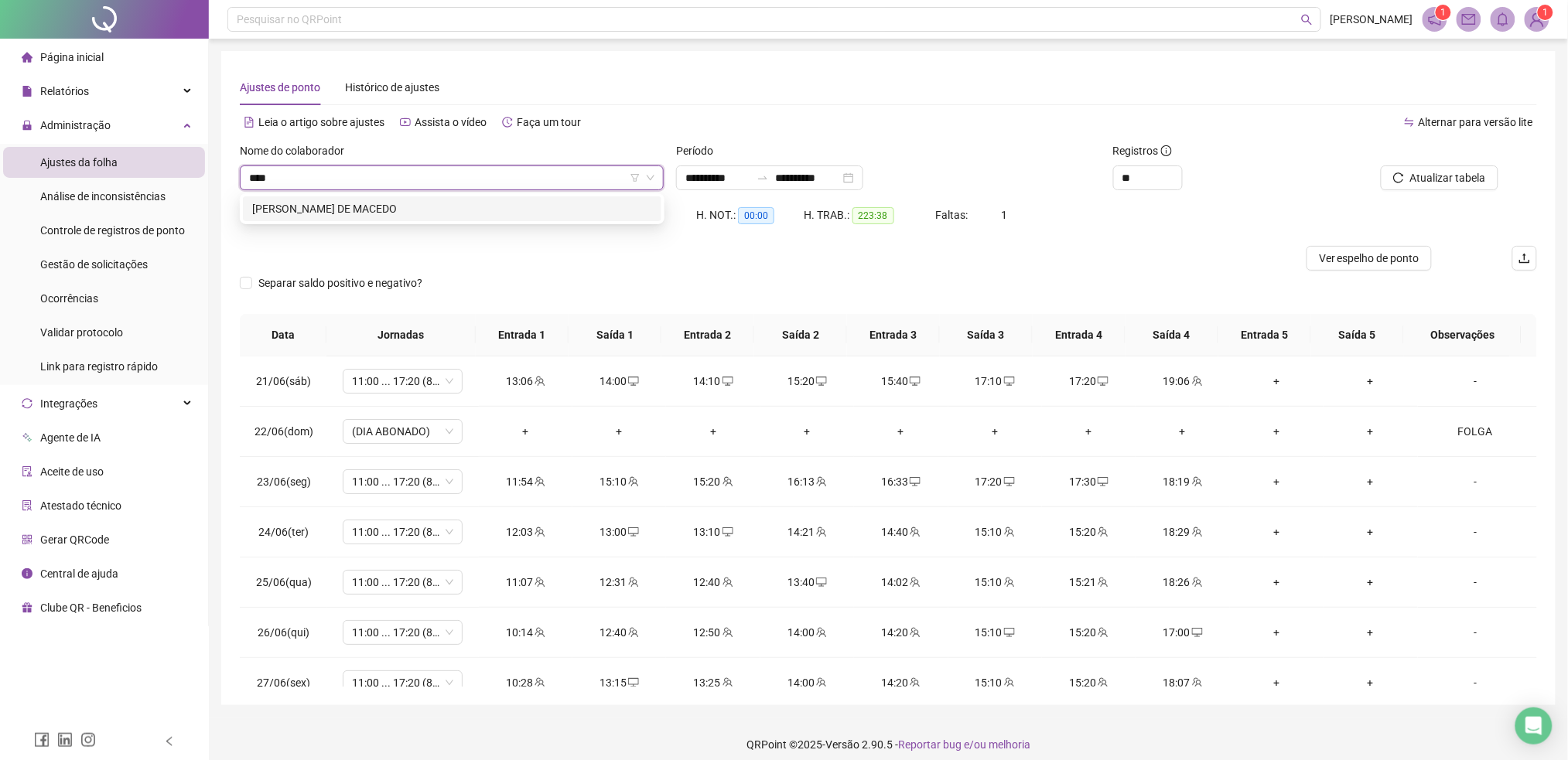
type input "*****"
click at [473, 200] on div "[PERSON_NAME] DE MACEDO" at bounding box center [452, 208] width 400 height 17
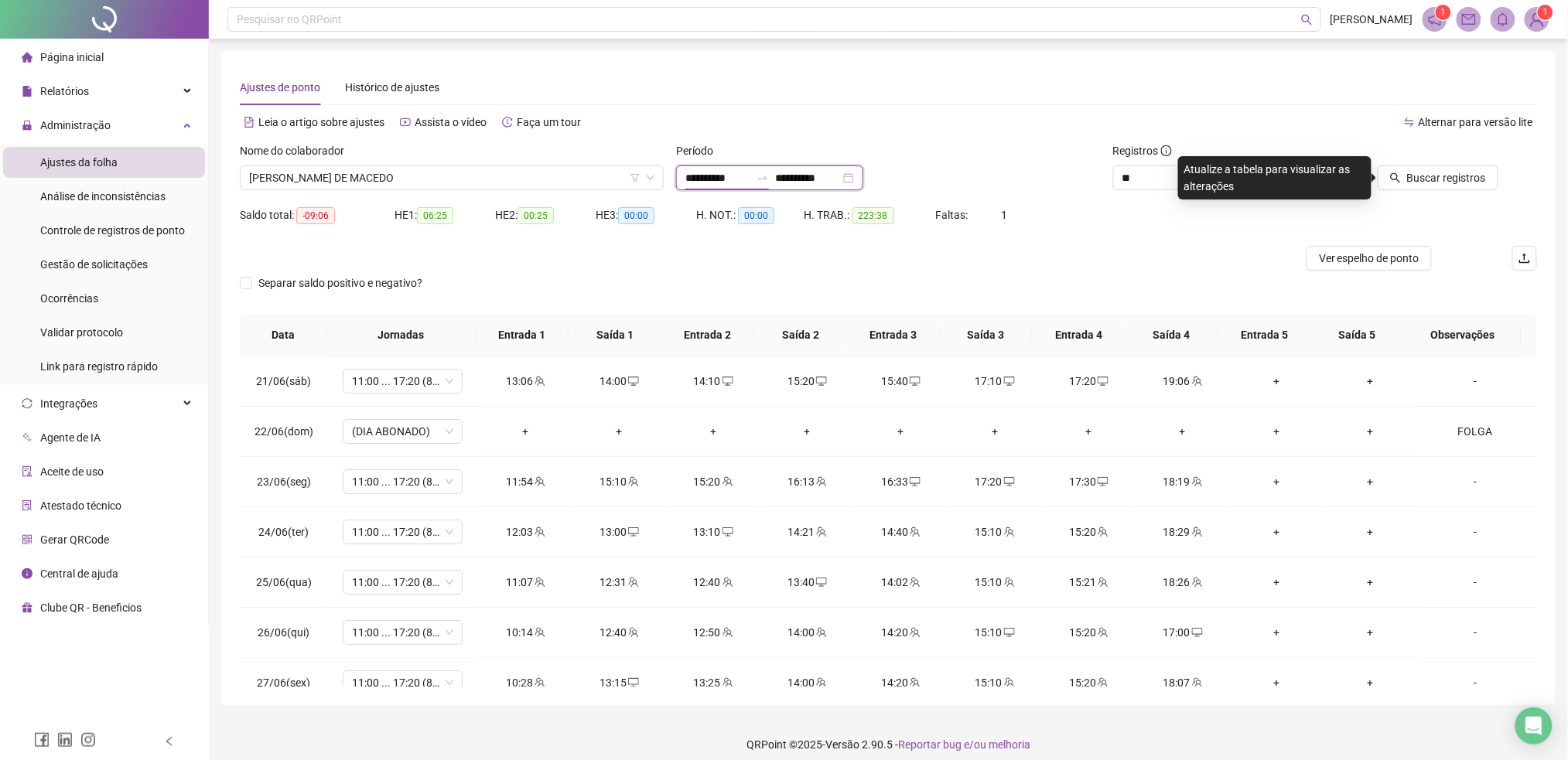
click at [750, 174] on input "**********" at bounding box center [718, 178] width 65 height 17
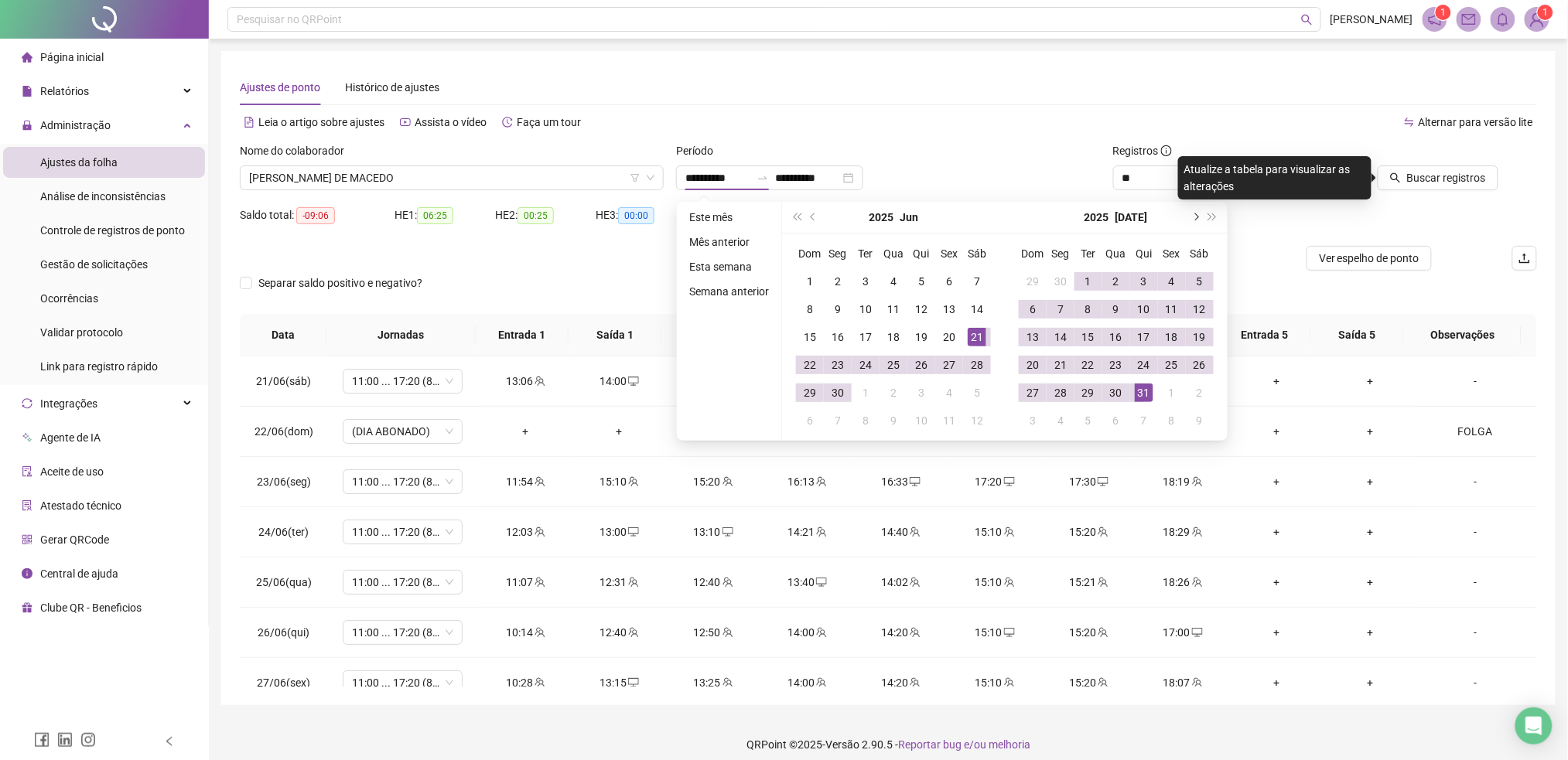
click at [1188, 212] on button "next-year" at bounding box center [1194, 218] width 17 height 31
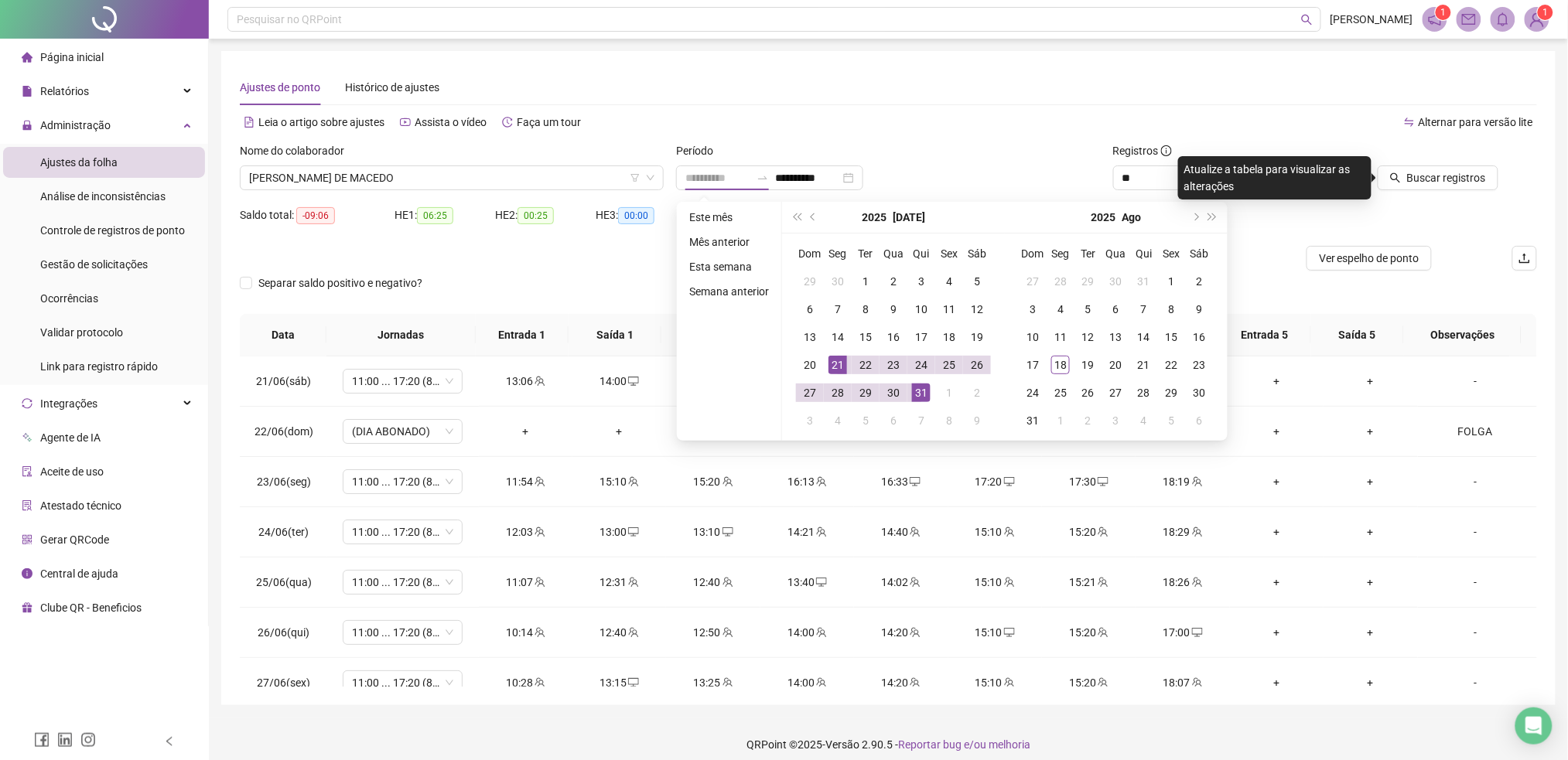
type input "**********"
click at [837, 362] on div "21" at bounding box center [837, 365] width 18 height 18
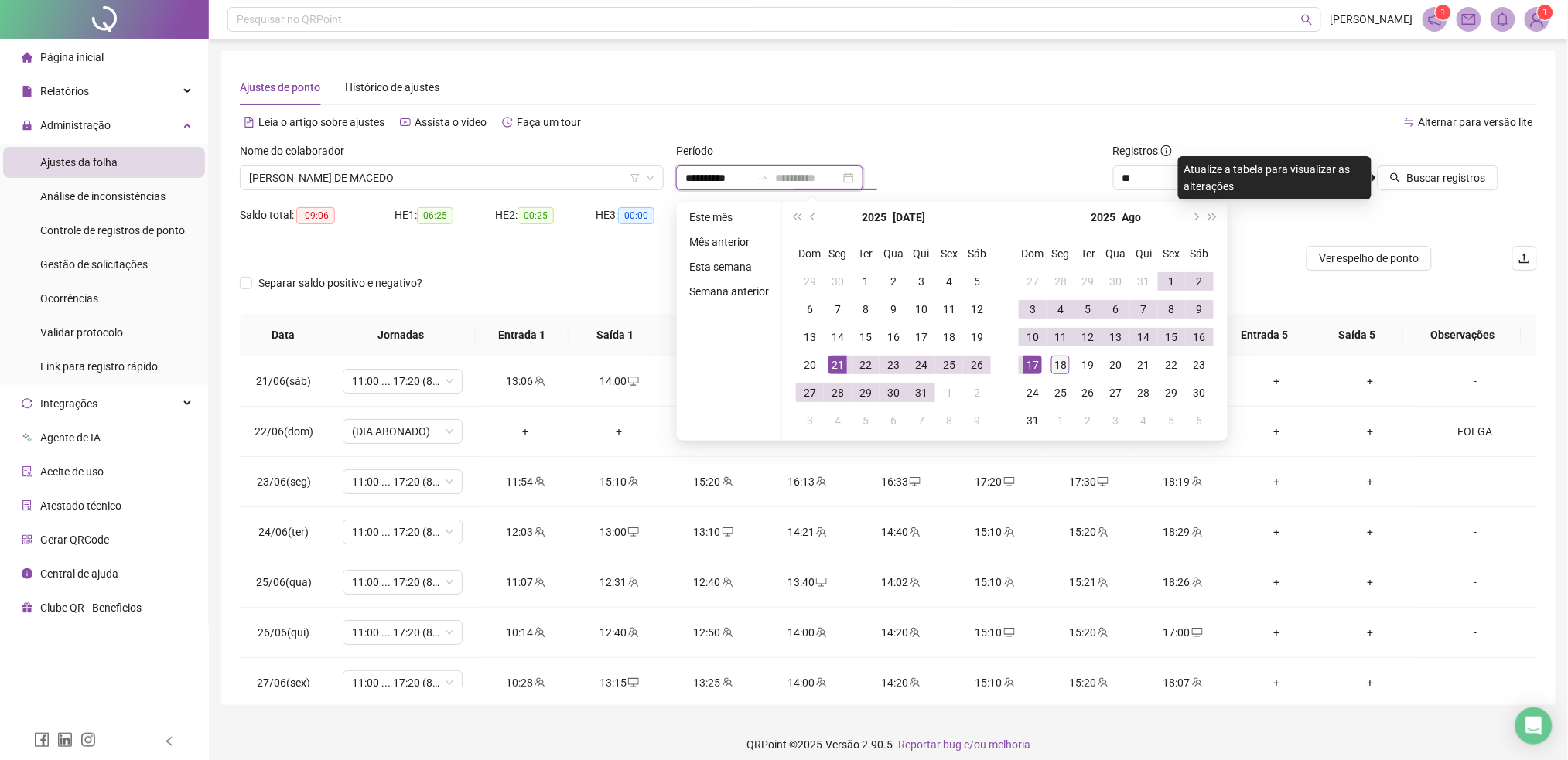
type input "**********"
click at [1051, 362] on div "18" at bounding box center [1061, 365] width 18 height 18
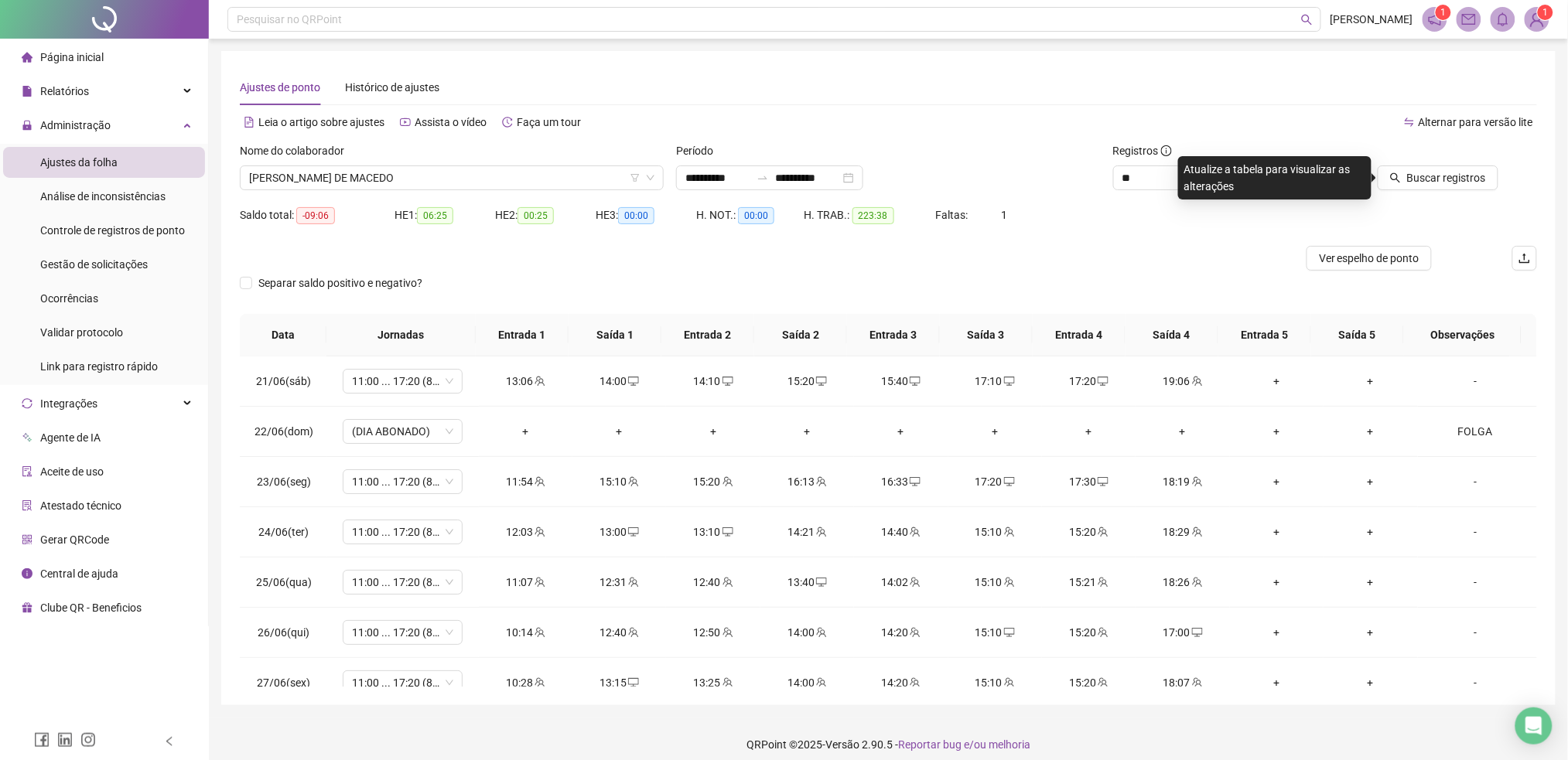
click at [1427, 190] on div "Buscar registros" at bounding box center [1433, 172] width 218 height 60
click at [1428, 187] on button "Buscar registros" at bounding box center [1437, 177] width 121 height 25
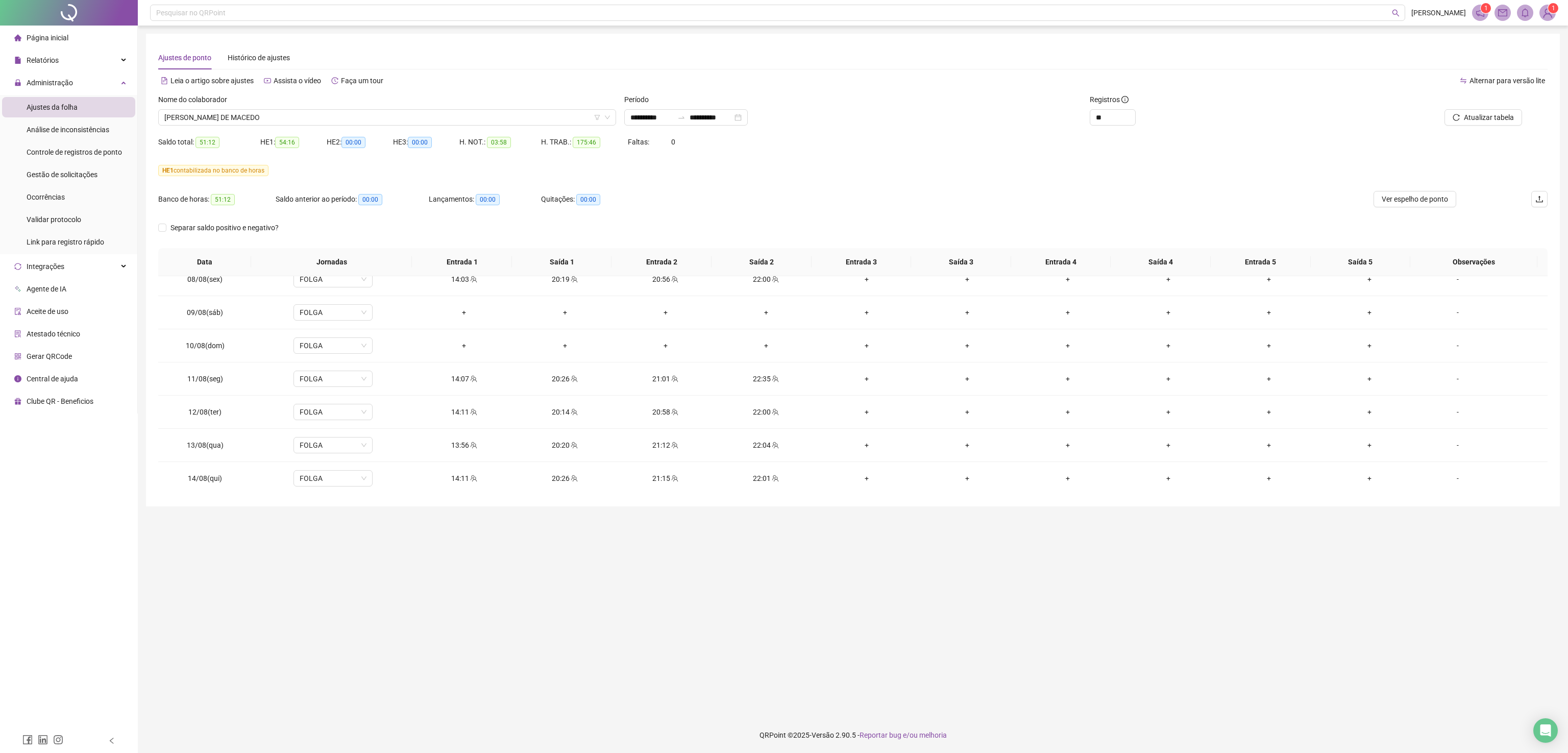
scroll to position [611, 0]
click at [534, 120] on span "[PERSON_NAME] DE MACEDO" at bounding box center [387, 117] width 446 height 15
type input "****"
click at [528, 135] on div "[PERSON_NAME]" at bounding box center [387, 138] width 441 height 11
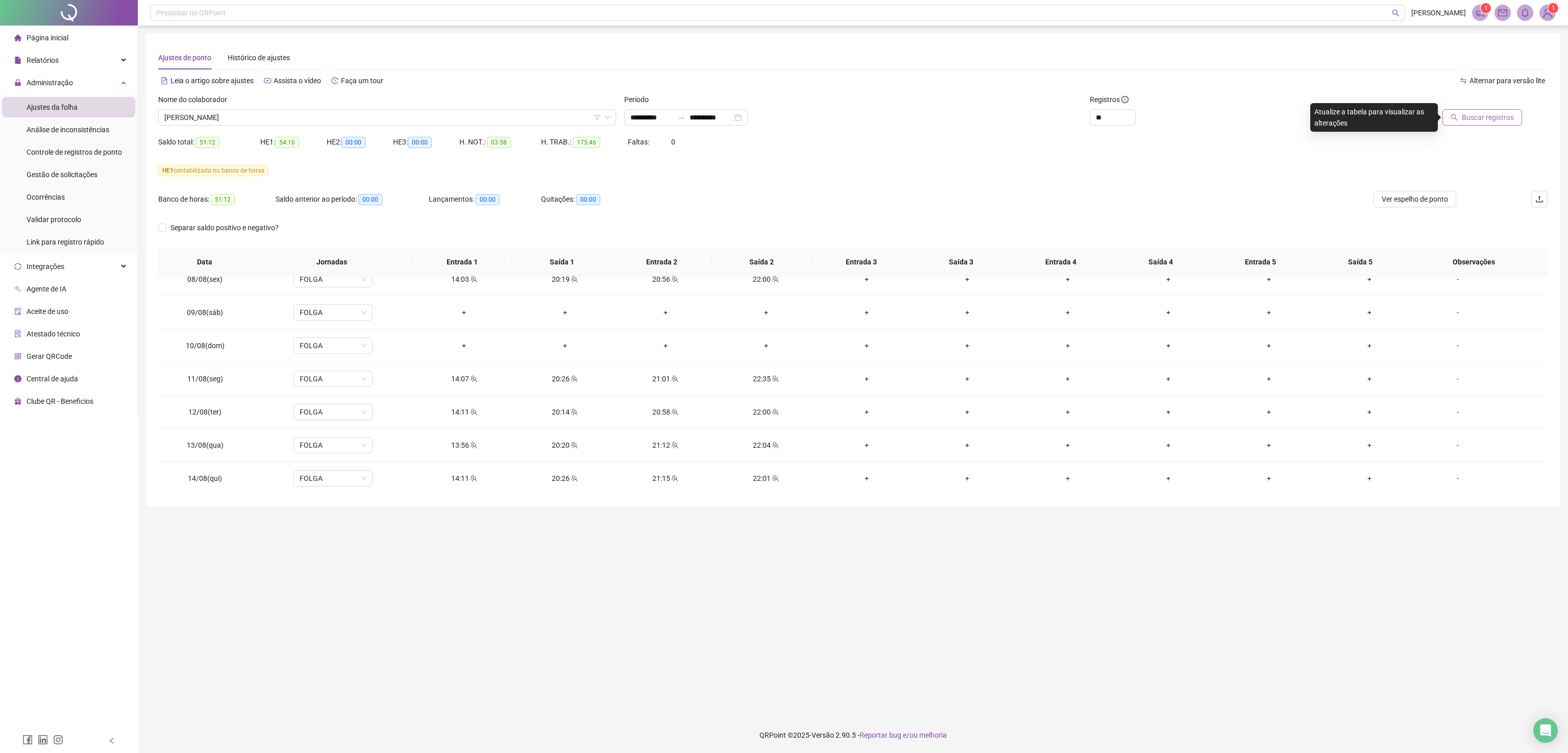
click at [1306, 109] on button "Buscar registros" at bounding box center [1482, 117] width 80 height 16
click at [1306, 385] on td "-" at bounding box center [1483, 390] width 128 height 33
click at [1306, 390] on div "-" at bounding box center [1457, 390] width 60 height 11
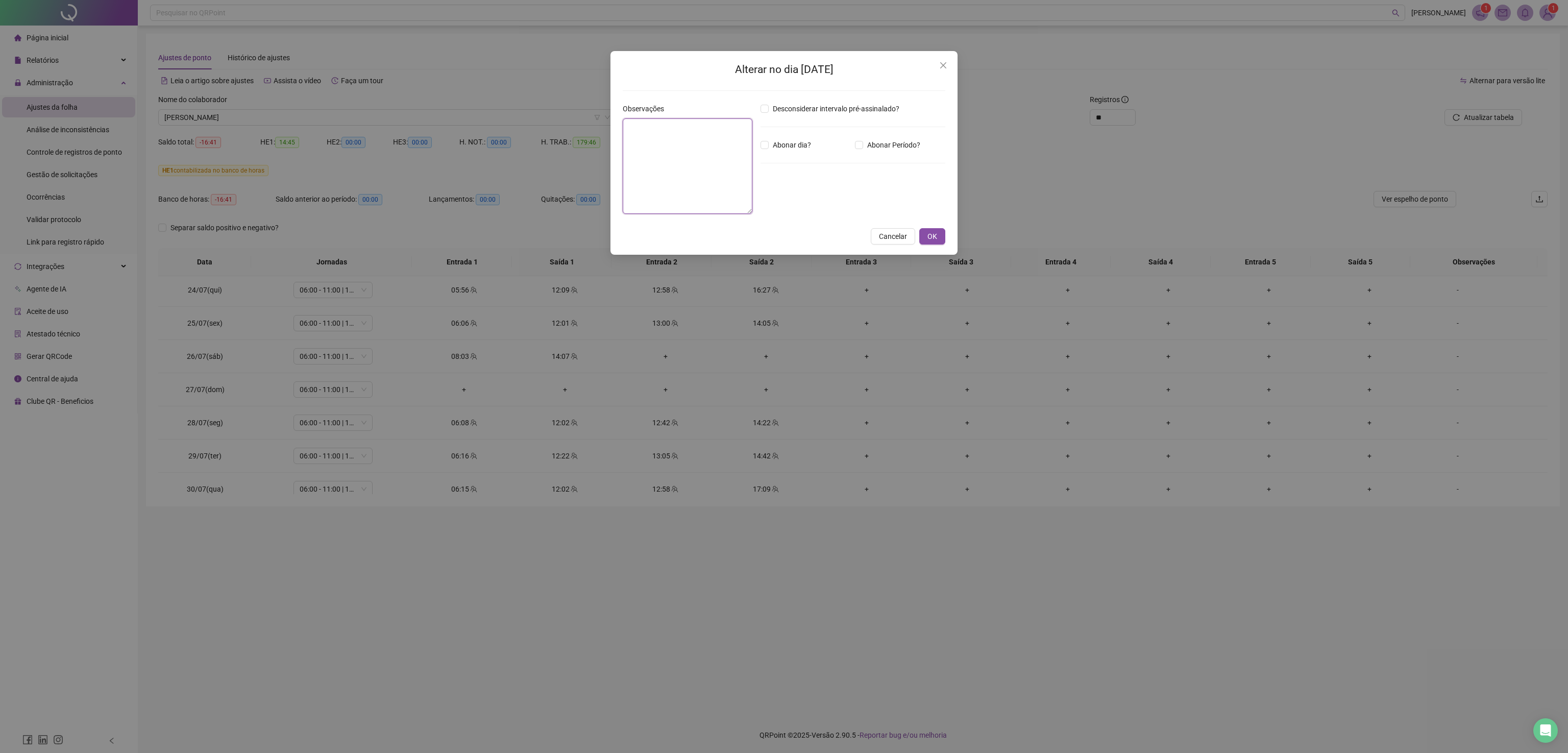
click at [678, 136] on textarea at bounding box center [687, 166] width 130 height 96
type textarea "*****"
click at [776, 148] on span "Abonar dia?" at bounding box center [792, 145] width 46 height 11
click at [931, 229] on button "OK" at bounding box center [932, 236] width 26 height 16
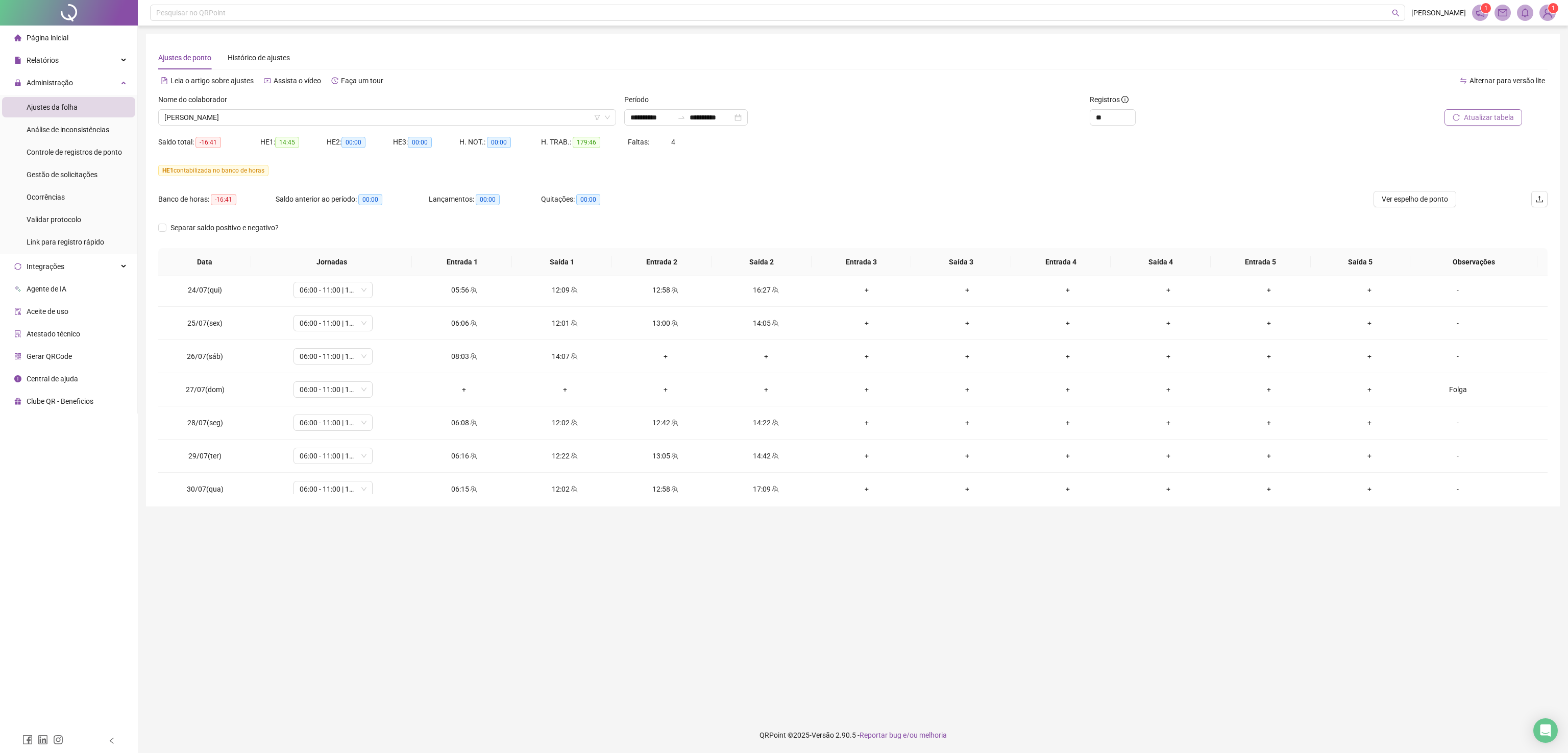
click at [1306, 121] on span "Atualizar tabela" at bounding box center [1489, 117] width 50 height 11
click at [474, 122] on span "[PERSON_NAME]" at bounding box center [387, 117] width 446 height 15
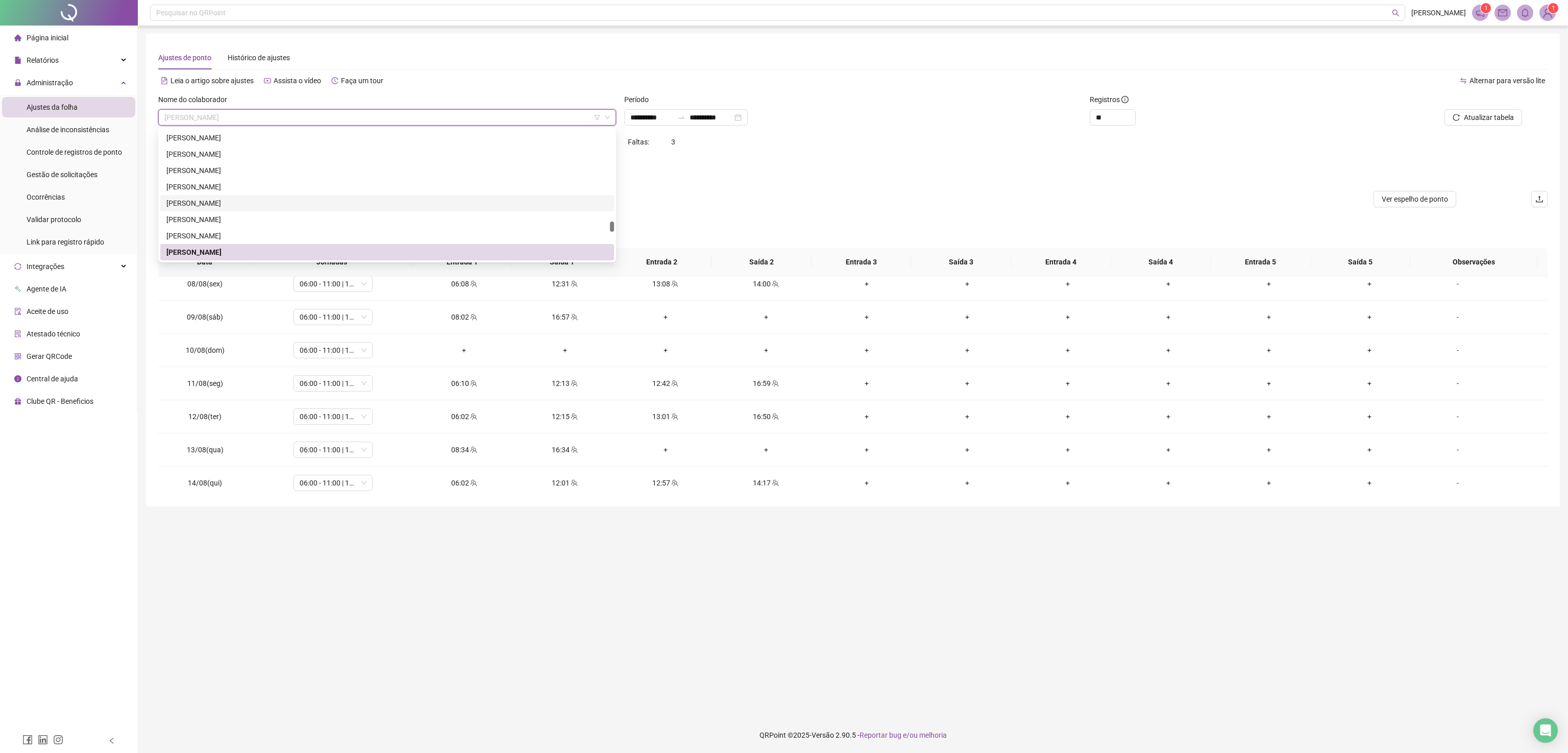
click at [192, 114] on span "[PERSON_NAME]" at bounding box center [387, 117] width 446 height 15
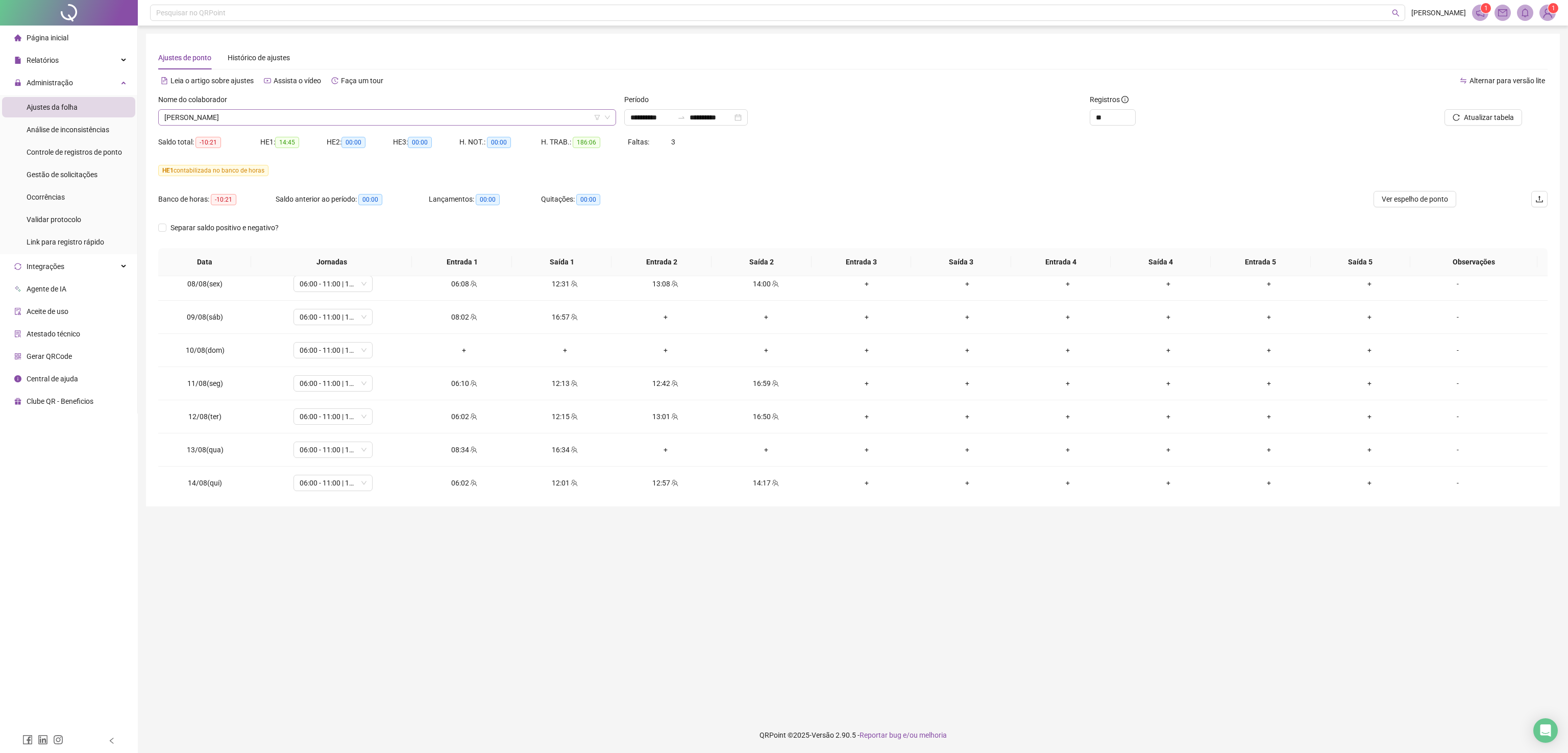
click at [271, 116] on span "[PERSON_NAME]" at bounding box center [387, 117] width 446 height 15
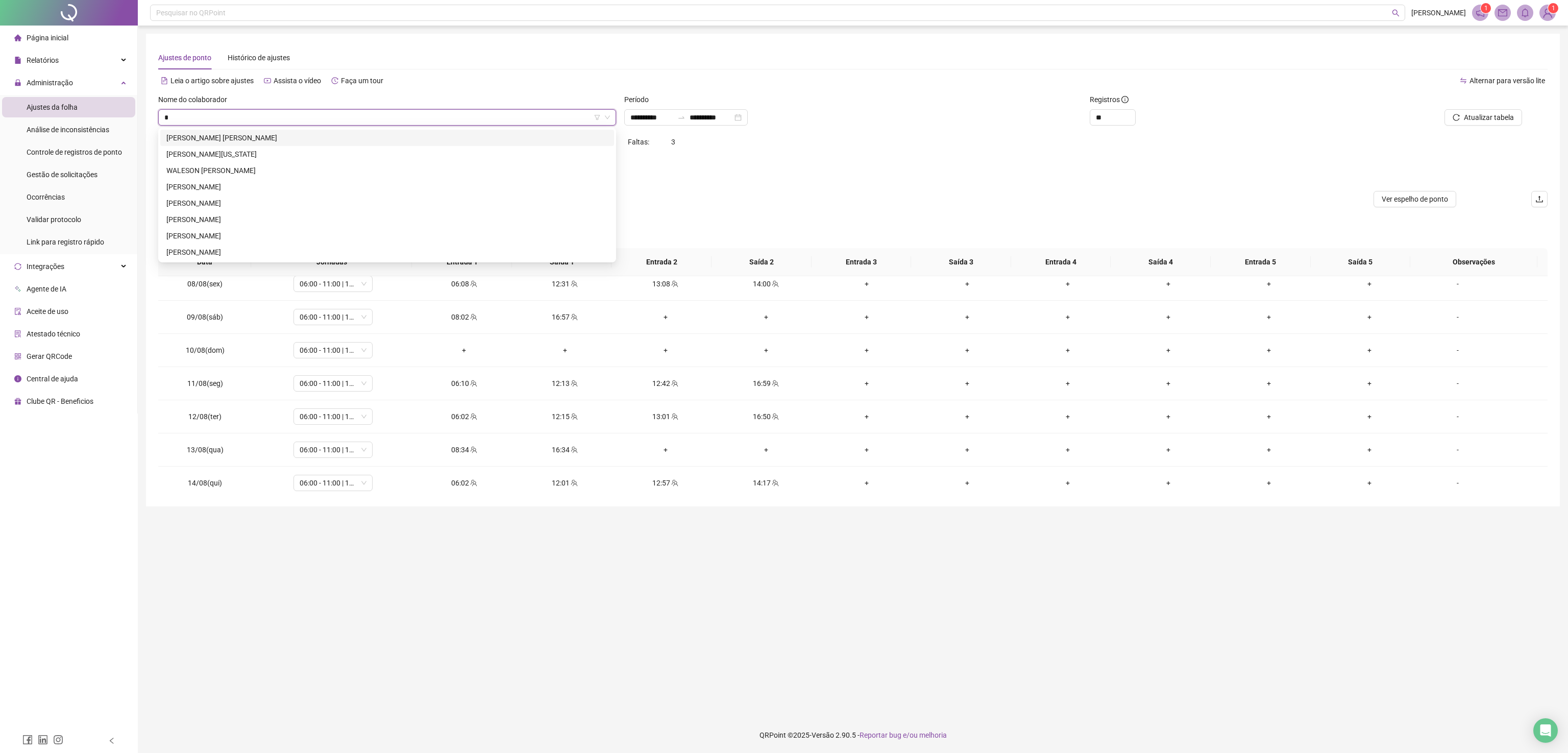
scroll to position [0, 0]
type input "****"
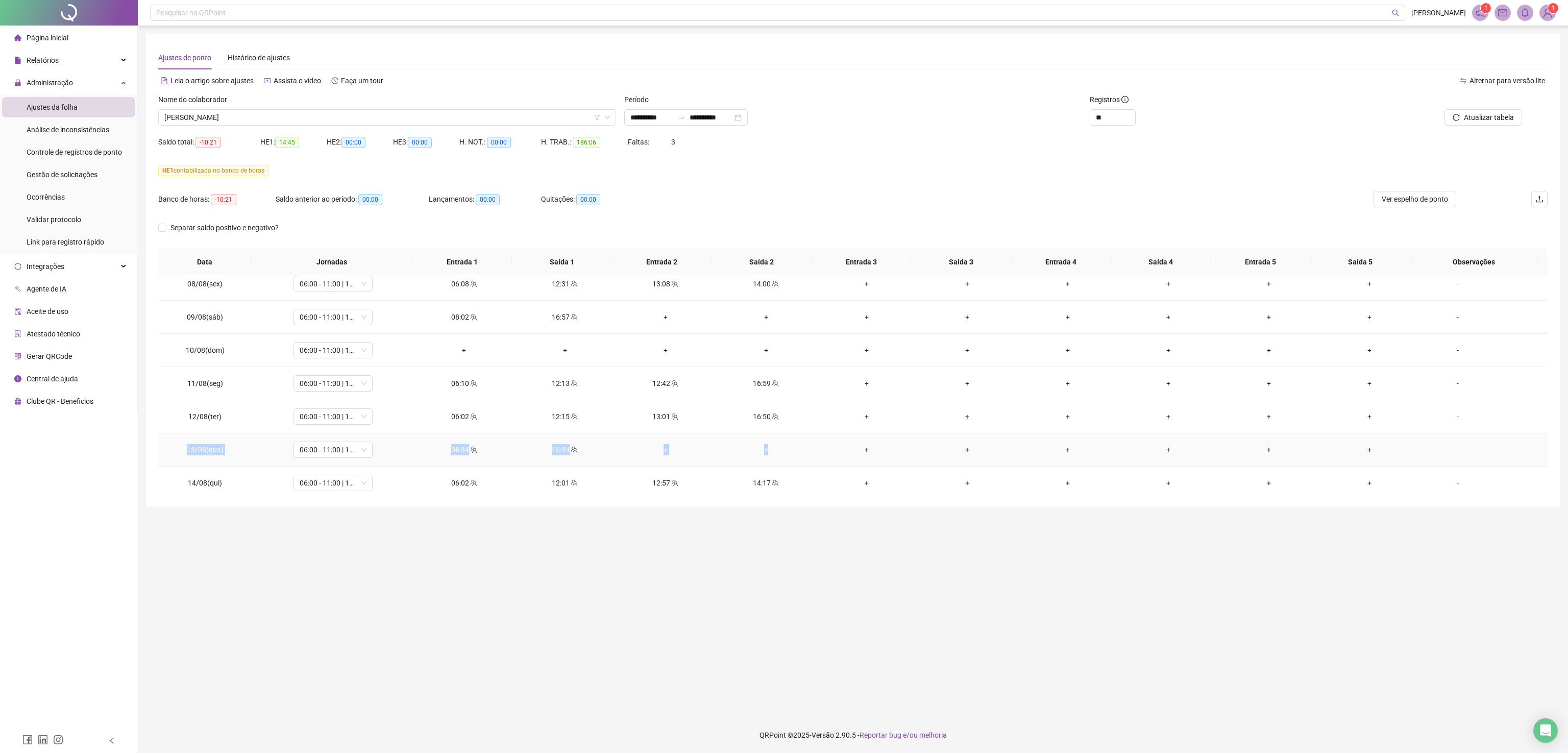
drag, startPoint x: 182, startPoint y: 457, endPoint x: 774, endPoint y: 456, distance: 592.0
click at [774, 456] on tr "13/08(qua) 06:00 - 11:00 | 12:00 - 14:32 08:34 16:34 + + + + + + + + -" at bounding box center [853, 450] width 1390 height 33
copy tr "13/08(qua) 06:00 - 11:00 | 12:00 - 14:32 08:34 16:34 + +"
click at [292, 119] on span "[PERSON_NAME]" at bounding box center [387, 117] width 446 height 15
type input "****"
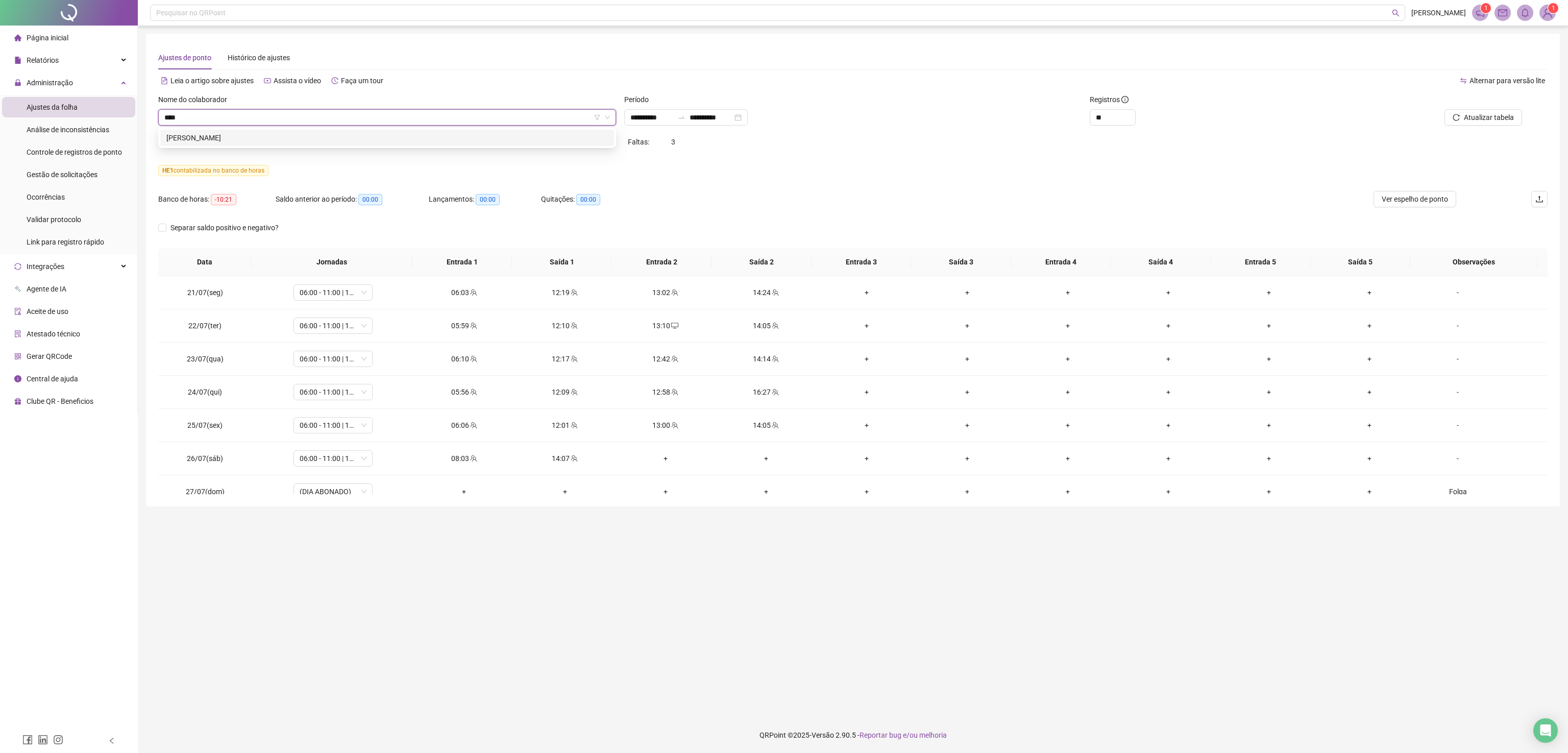
click at [293, 142] on div "[PERSON_NAME]" at bounding box center [387, 138] width 441 height 11
click at [1306, 113] on span "Buscar registros" at bounding box center [1488, 117] width 52 height 11
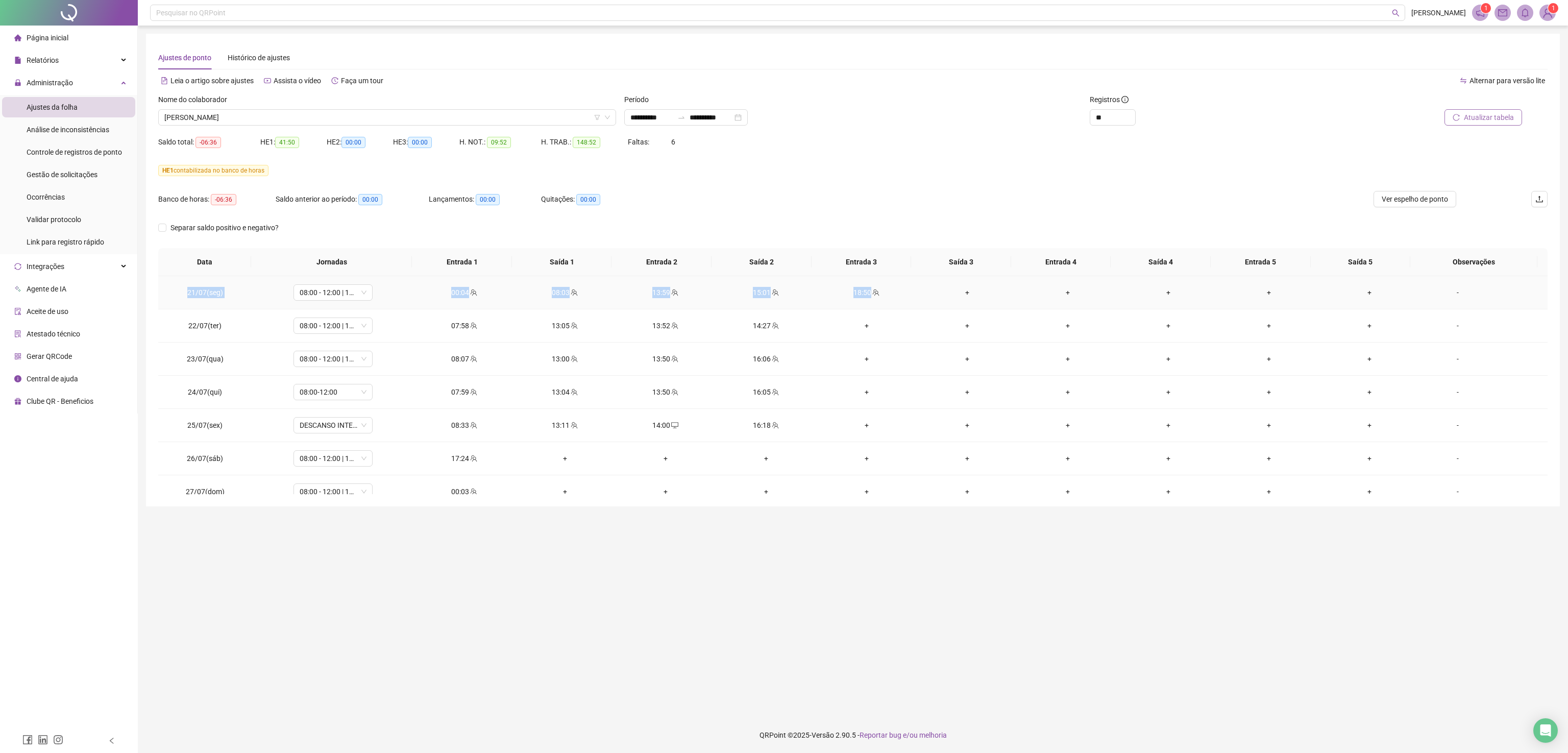
drag, startPoint x: 176, startPoint y: 289, endPoint x: 891, endPoint y: 296, distance: 715.0
click at [891, 296] on tr "21/07(seg) 08:00 - 12:00 | 13:00 - 16:20 00:04 08:03 13:59 15:01 18:50 + + + + …" at bounding box center [853, 293] width 1390 height 33
copy tr "21/07(seg) 08:00 - 12:00 | 13:00 - 16:20 00:04 08:03 13:59 15:01 18:50"
click at [457, 292] on div "00:04" at bounding box center [464, 292] width 84 height 11
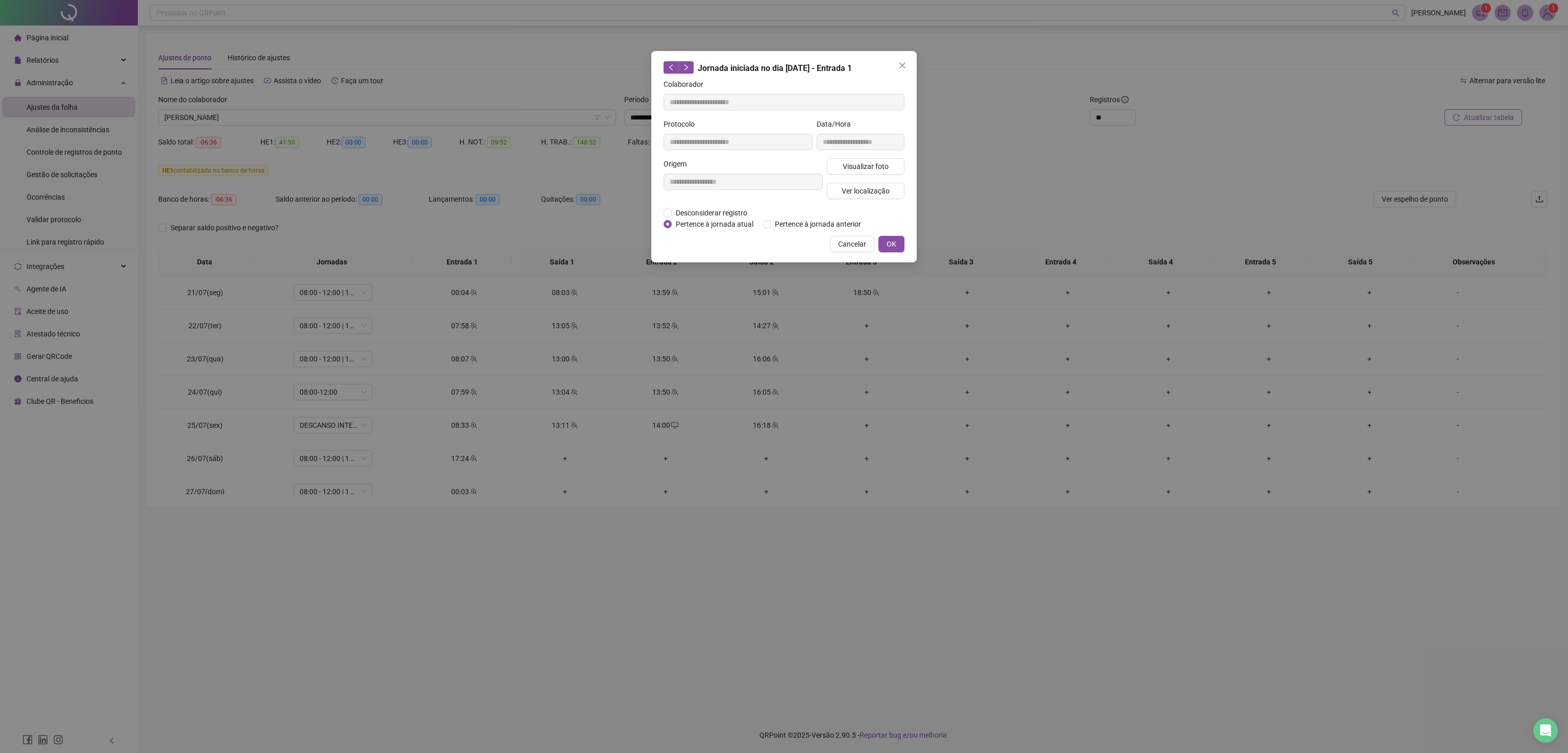
type input "**********"
click at [793, 226] on span "Pertence à jornada anterior" at bounding box center [817, 224] width 94 height 11
click at [891, 244] on span "OK" at bounding box center [892, 244] width 10 height 11
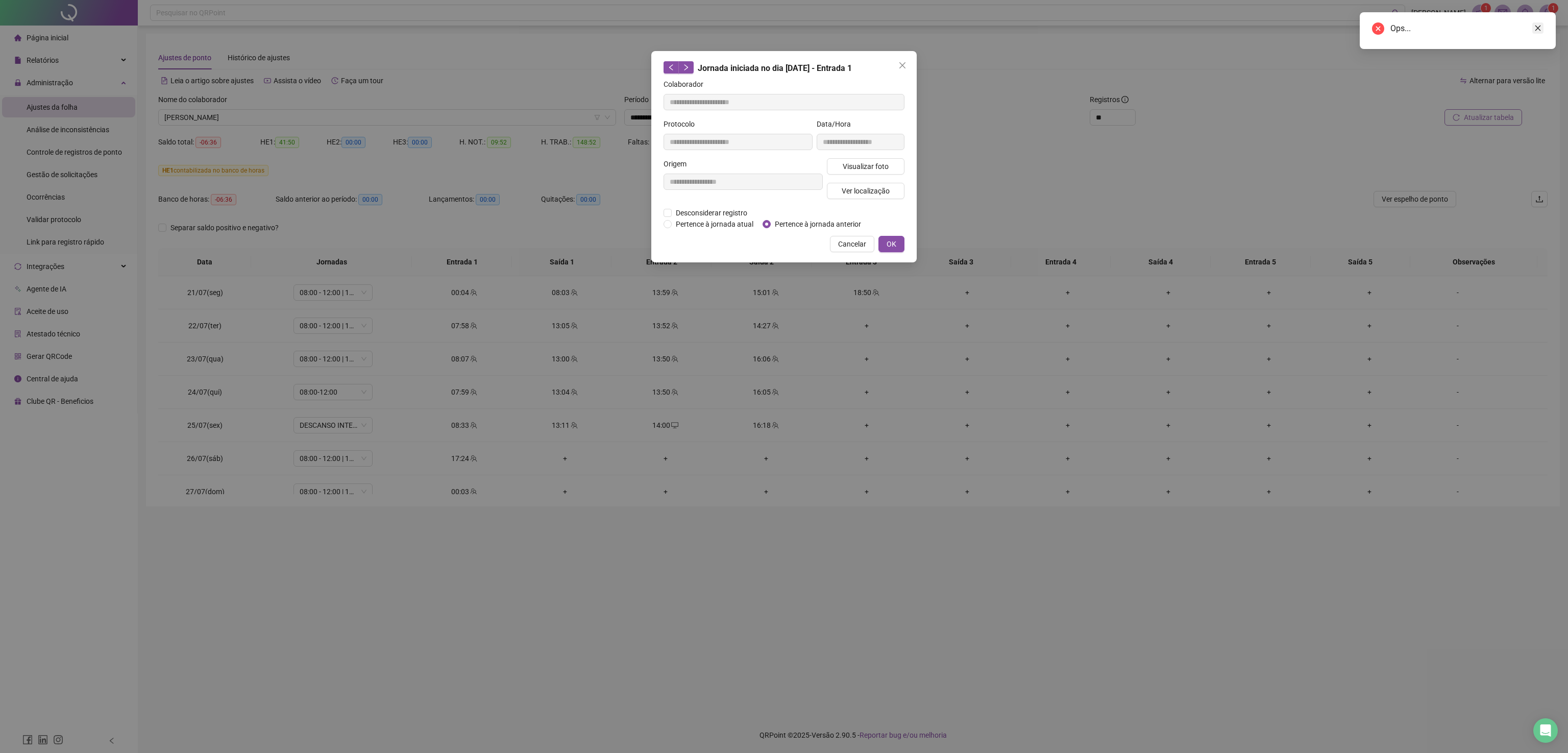
click at [1306, 31] on link "Close" at bounding box center [1538, 28] width 11 height 11
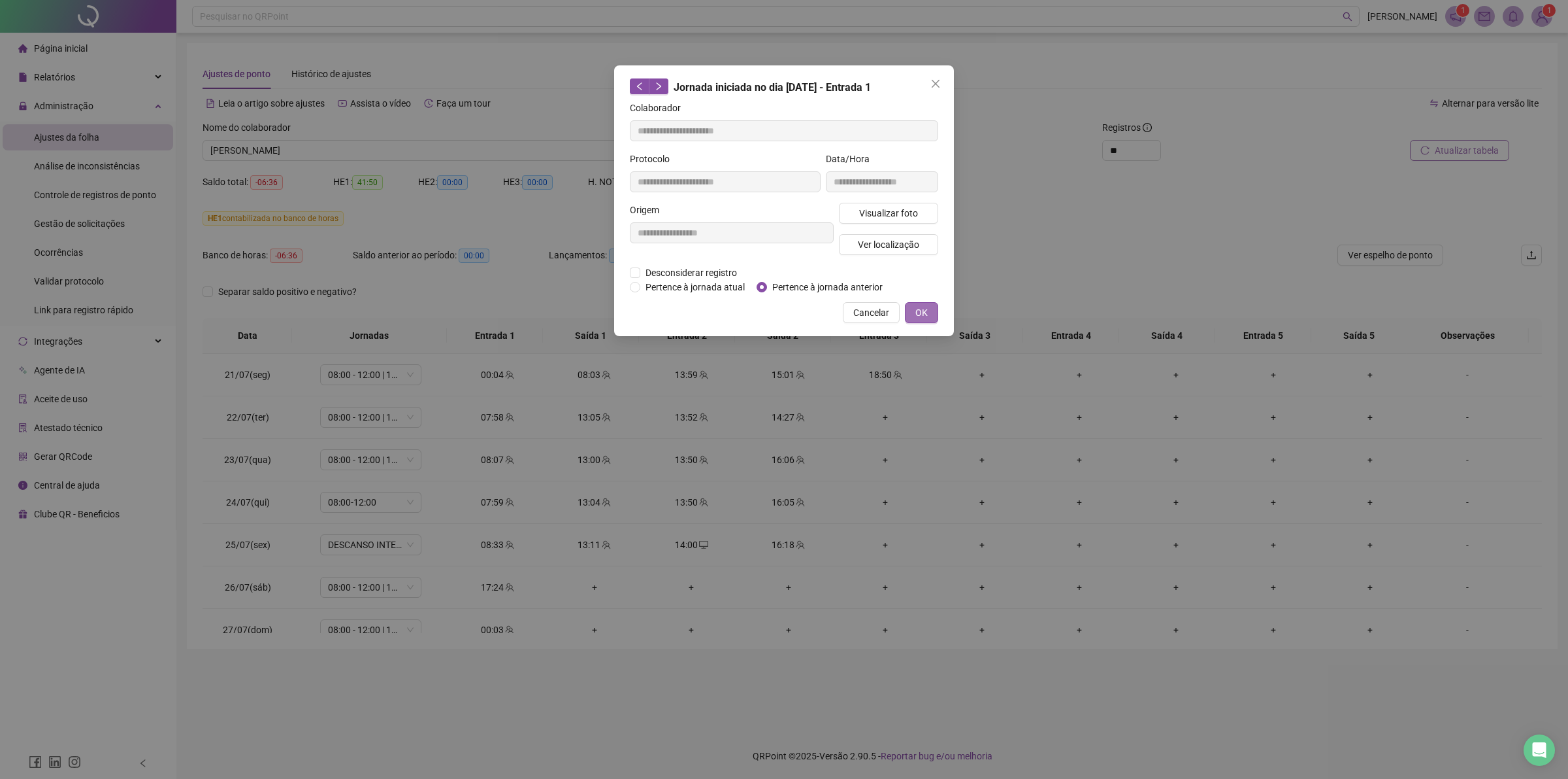
click at [916, 310] on span "OK" at bounding box center [922, 313] width 12 height 14
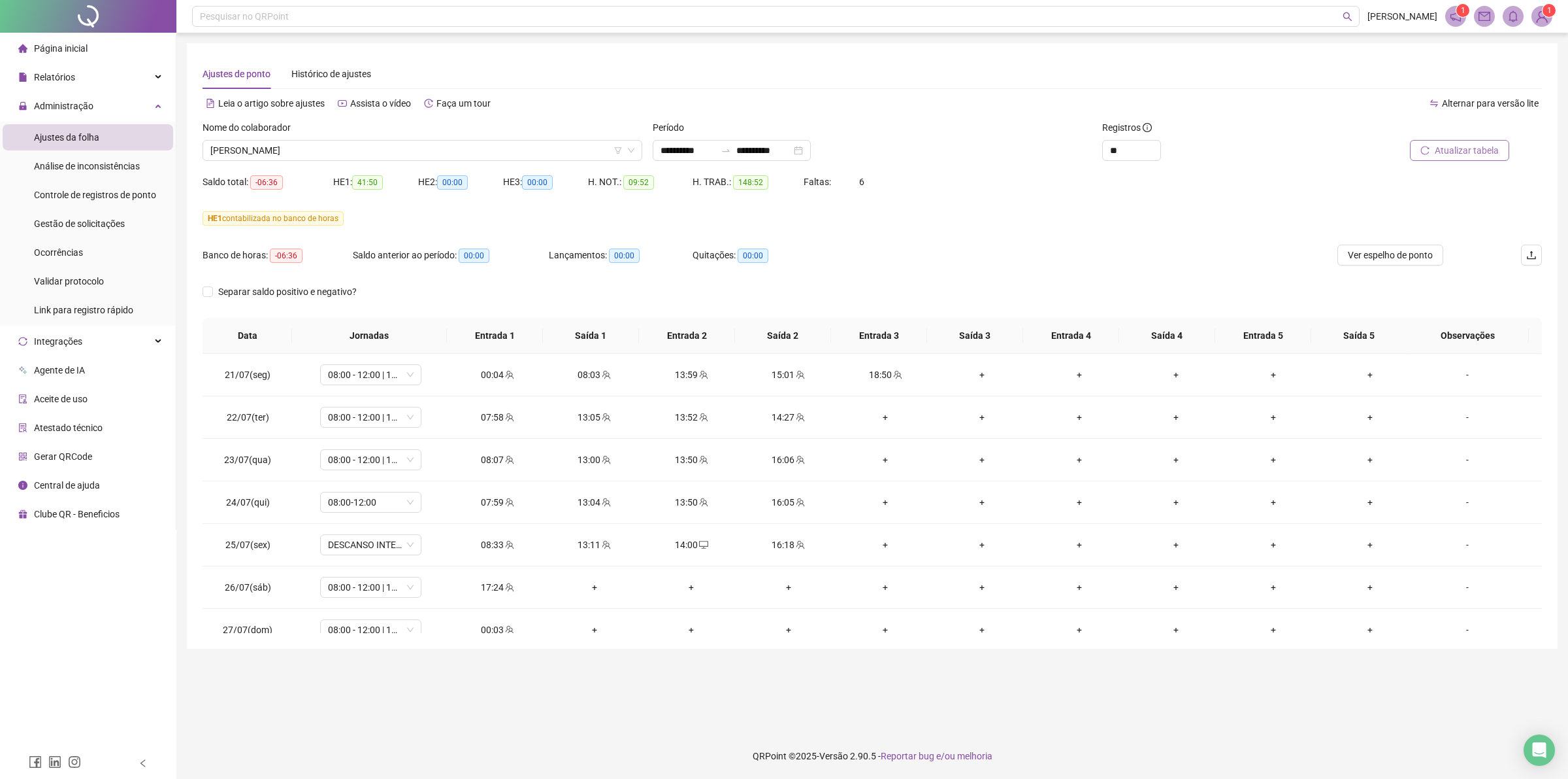
click at [1426, 156] on button "Atualizar tabela" at bounding box center [1460, 150] width 99 height 21
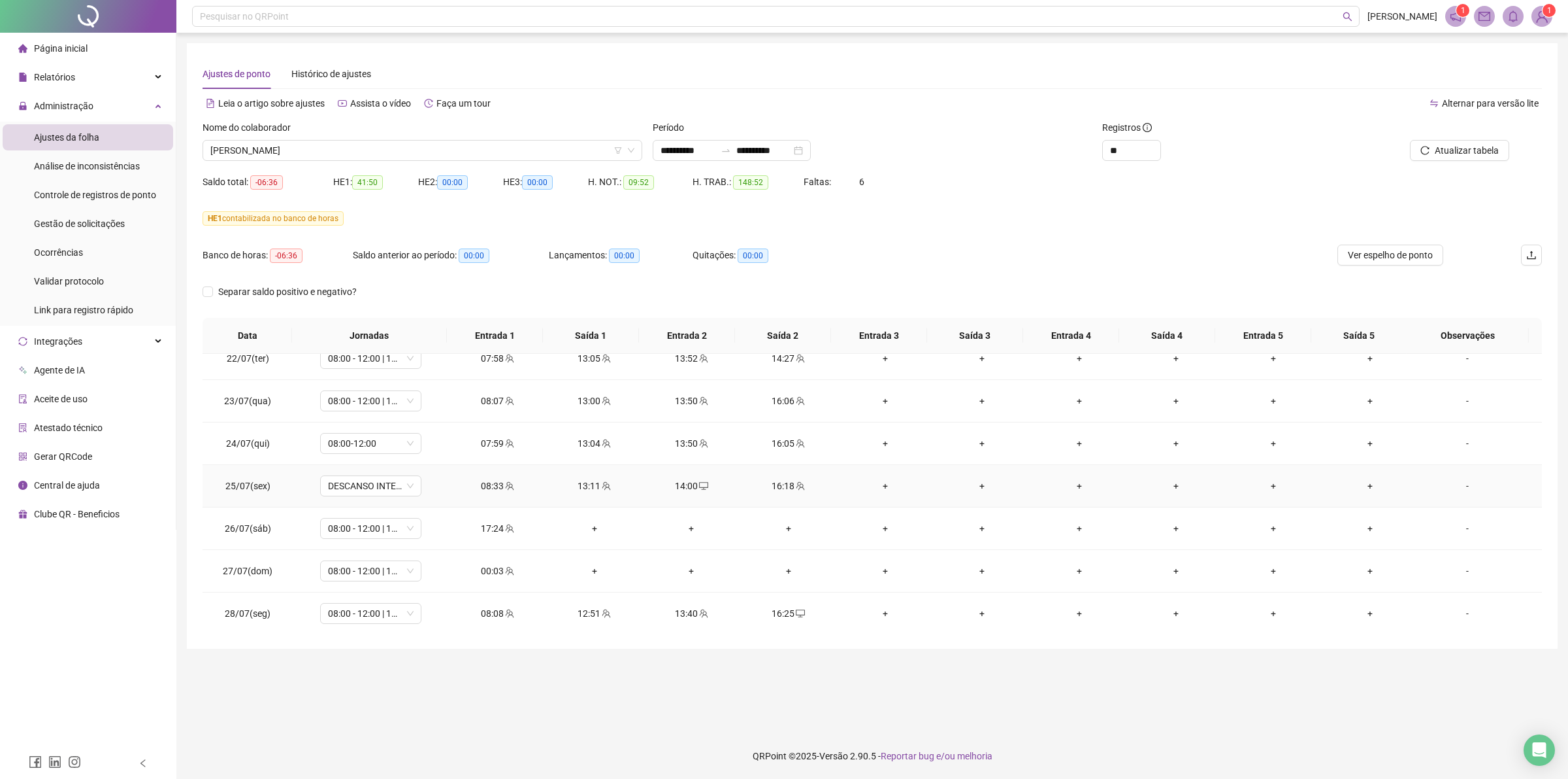
scroll to position [82, 0]
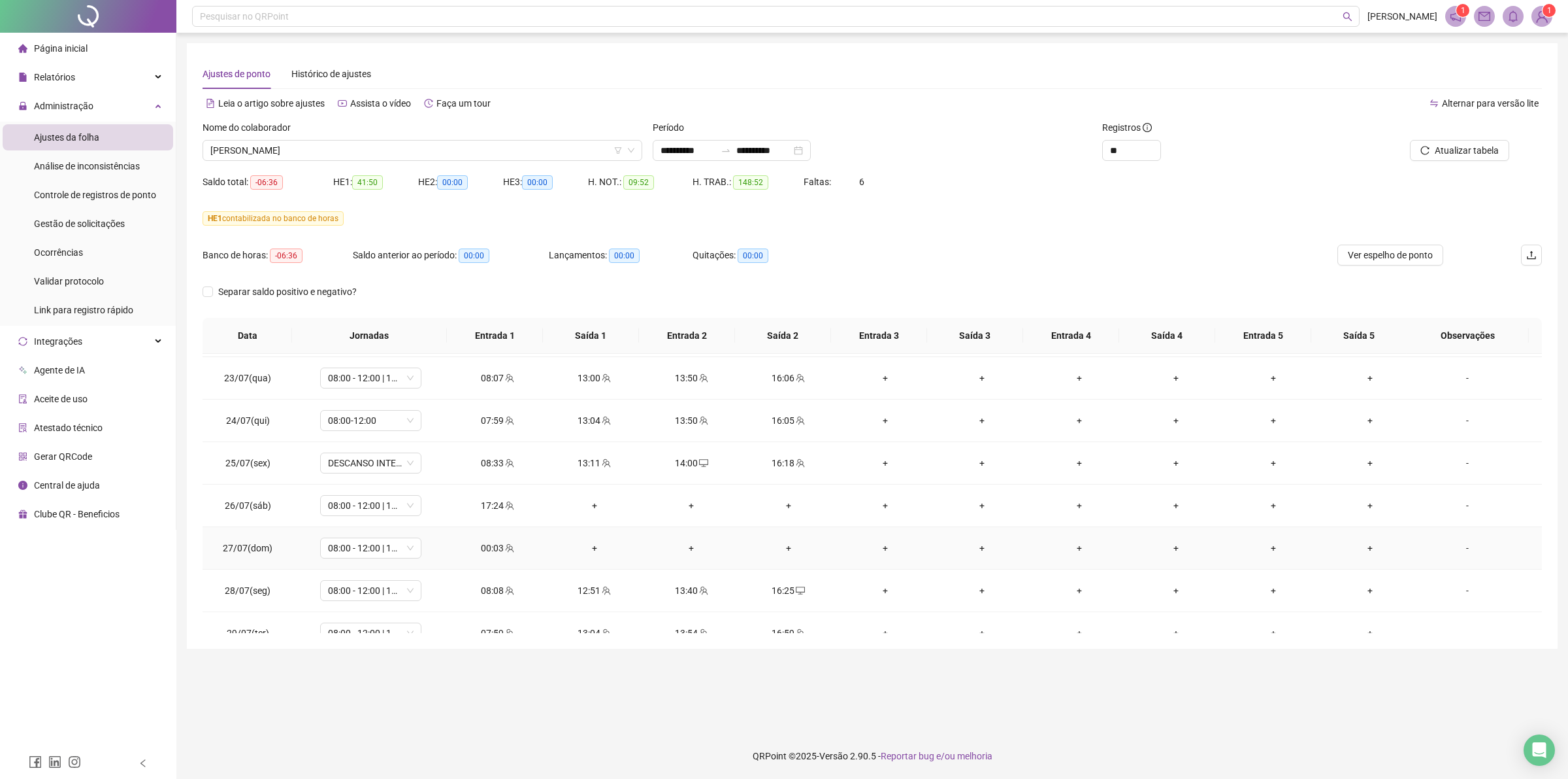
click at [480, 550] on div "00:03" at bounding box center [496, 547] width 76 height 14
type input "**********"
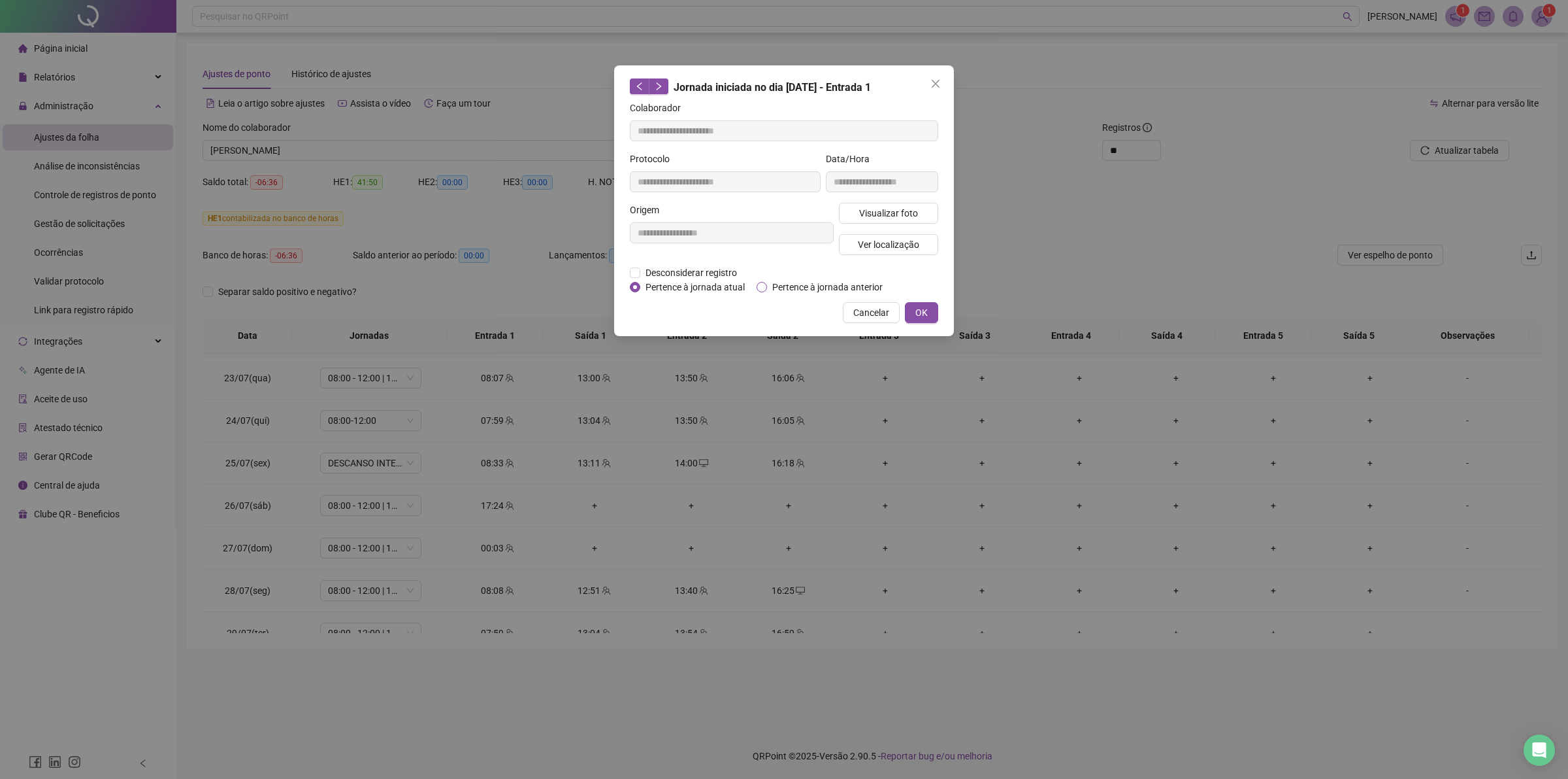
click at [775, 282] on span "Pertence à jornada anterior" at bounding box center [827, 287] width 121 height 14
click at [913, 312] on button "OK" at bounding box center [921, 312] width 34 height 21
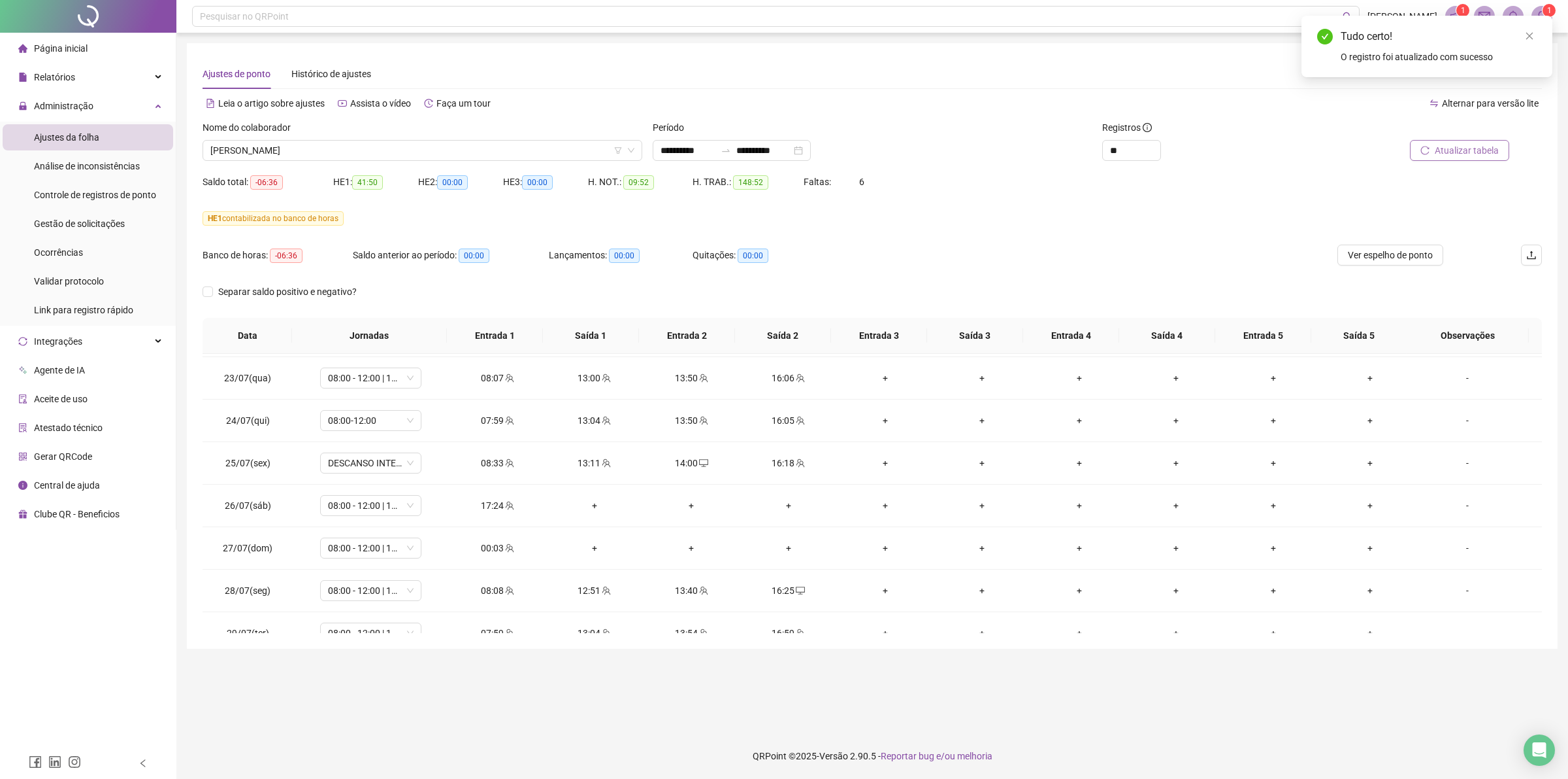
click at [1451, 158] on button "Atualizar tabela" at bounding box center [1460, 150] width 99 height 21
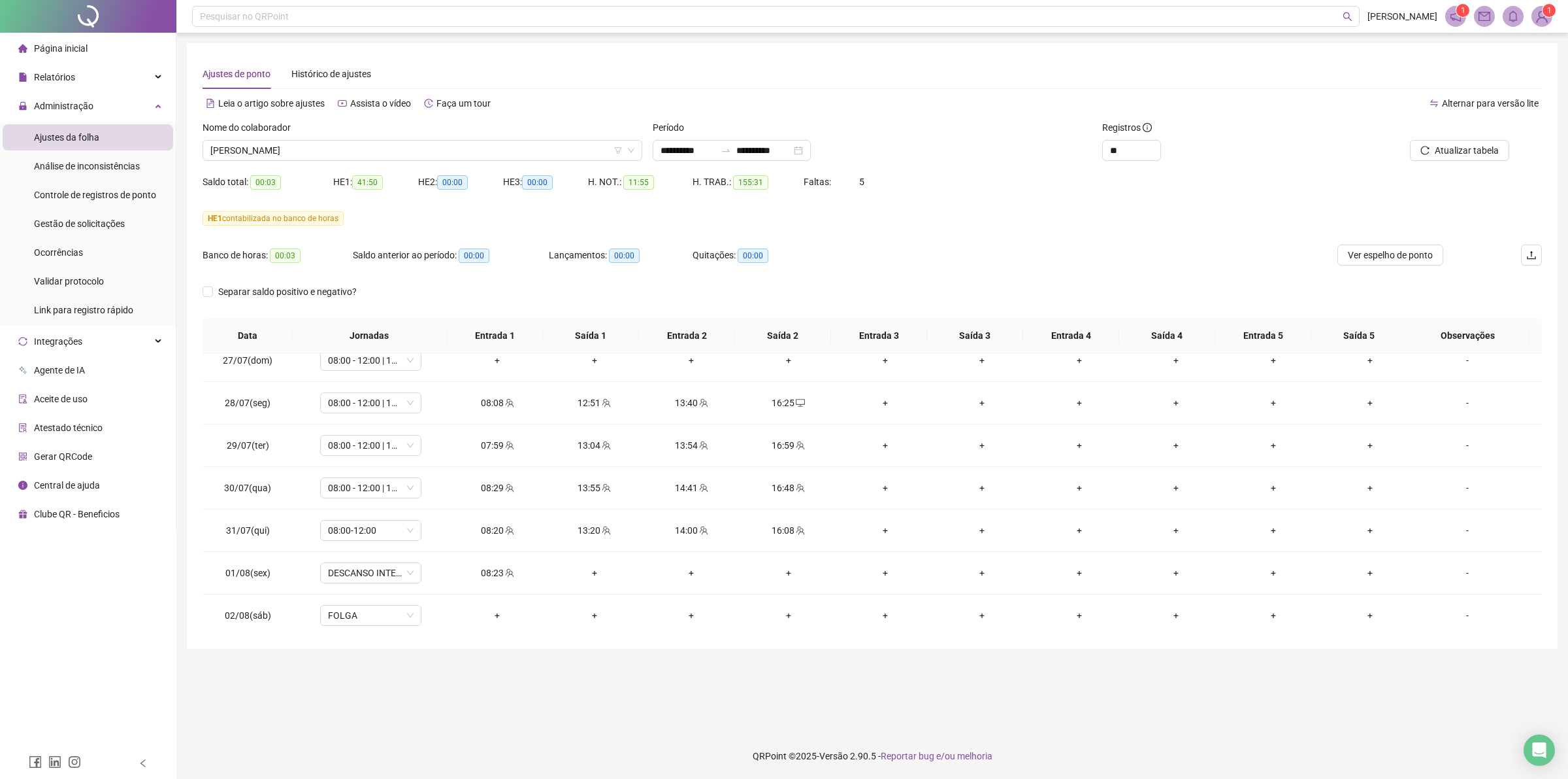
scroll to position [245, 0]
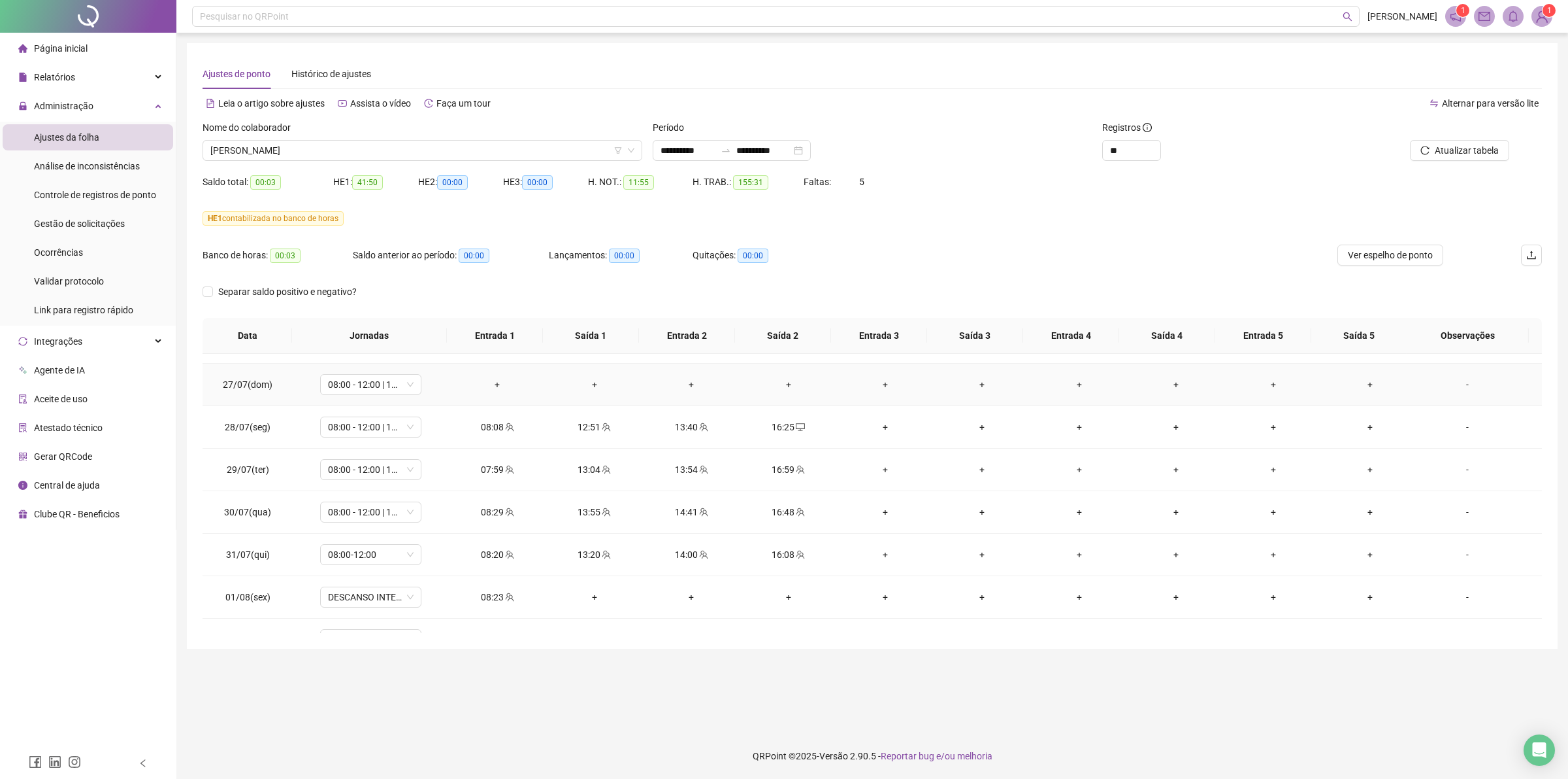
drag, startPoint x: 1459, startPoint y: 384, endPoint x: 1036, endPoint y: 363, distance: 423.5
click at [1459, 384] on div "-" at bounding box center [1467, 384] width 77 height 14
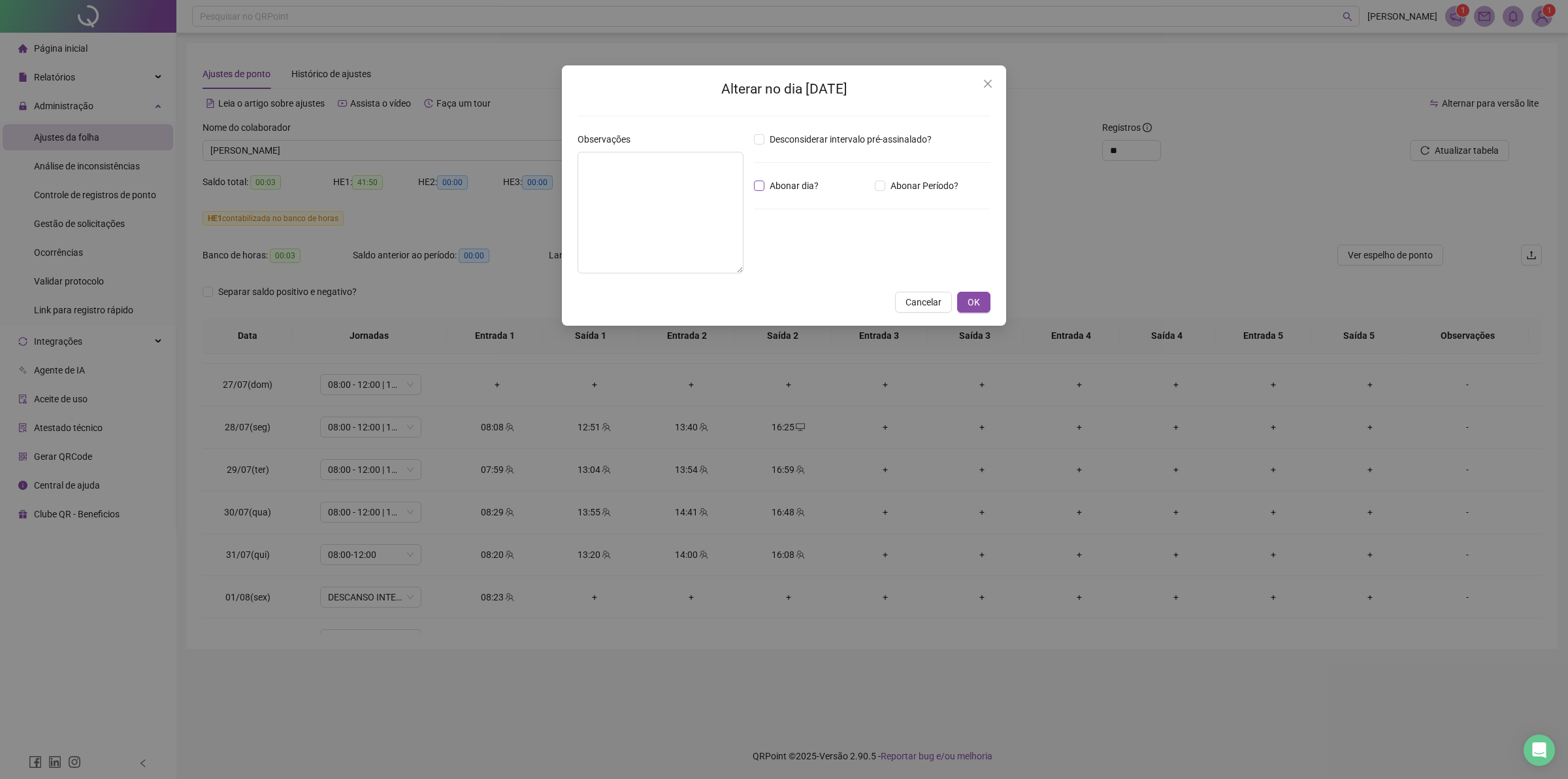
click at [765, 181] on span "Abonar dia?" at bounding box center [794, 186] width 59 height 14
click at [707, 192] on textarea at bounding box center [660, 213] width 166 height 122
type textarea "*****"
click at [969, 299] on span "OK" at bounding box center [974, 302] width 12 height 14
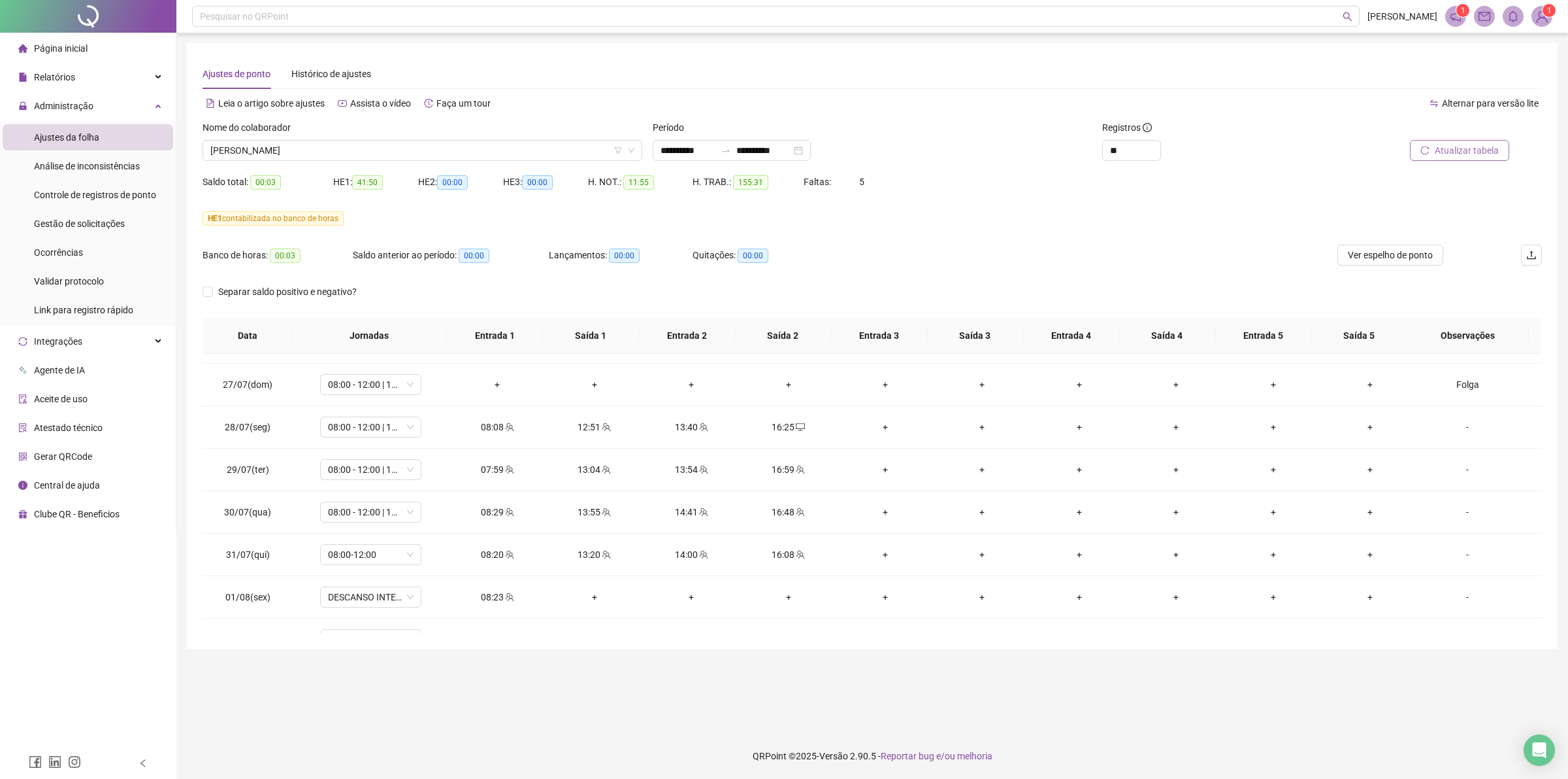
click at [1414, 151] on button "Atualizar tabela" at bounding box center [1460, 150] width 99 height 21
drag, startPoint x: 233, startPoint y: 514, endPoint x: 791, endPoint y: 515, distance: 558.0
click at [791, 515] on tr "01/08(sex) DESCANSO INTER-JORNADA 08:23 + + + + + + + + + -" at bounding box center [872, 515] width 1340 height 43
copy tr "01/08(sex) DESCANSO INTER-JORNADA 08:23 + + +"
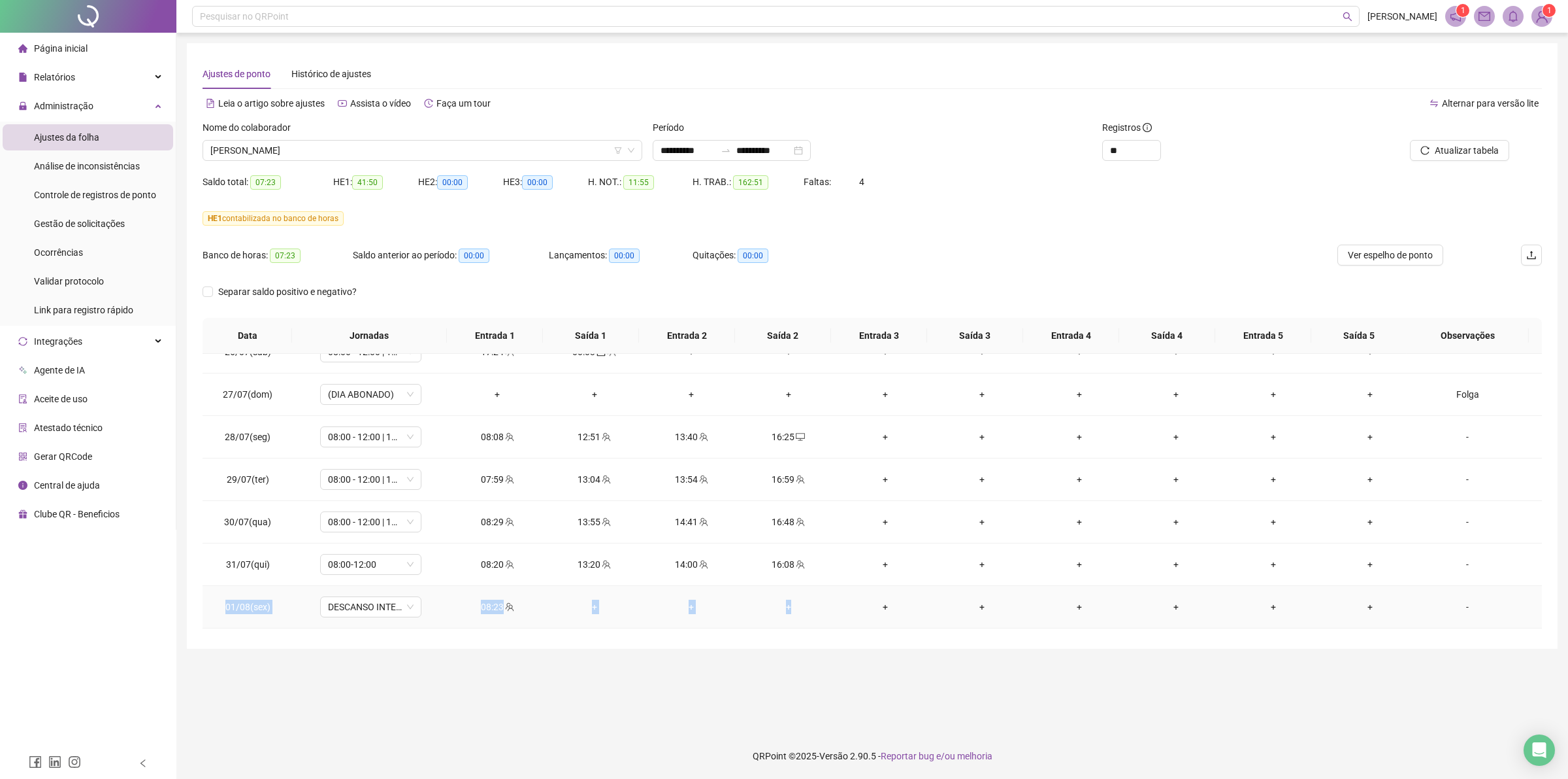
scroll to position [82, 0]
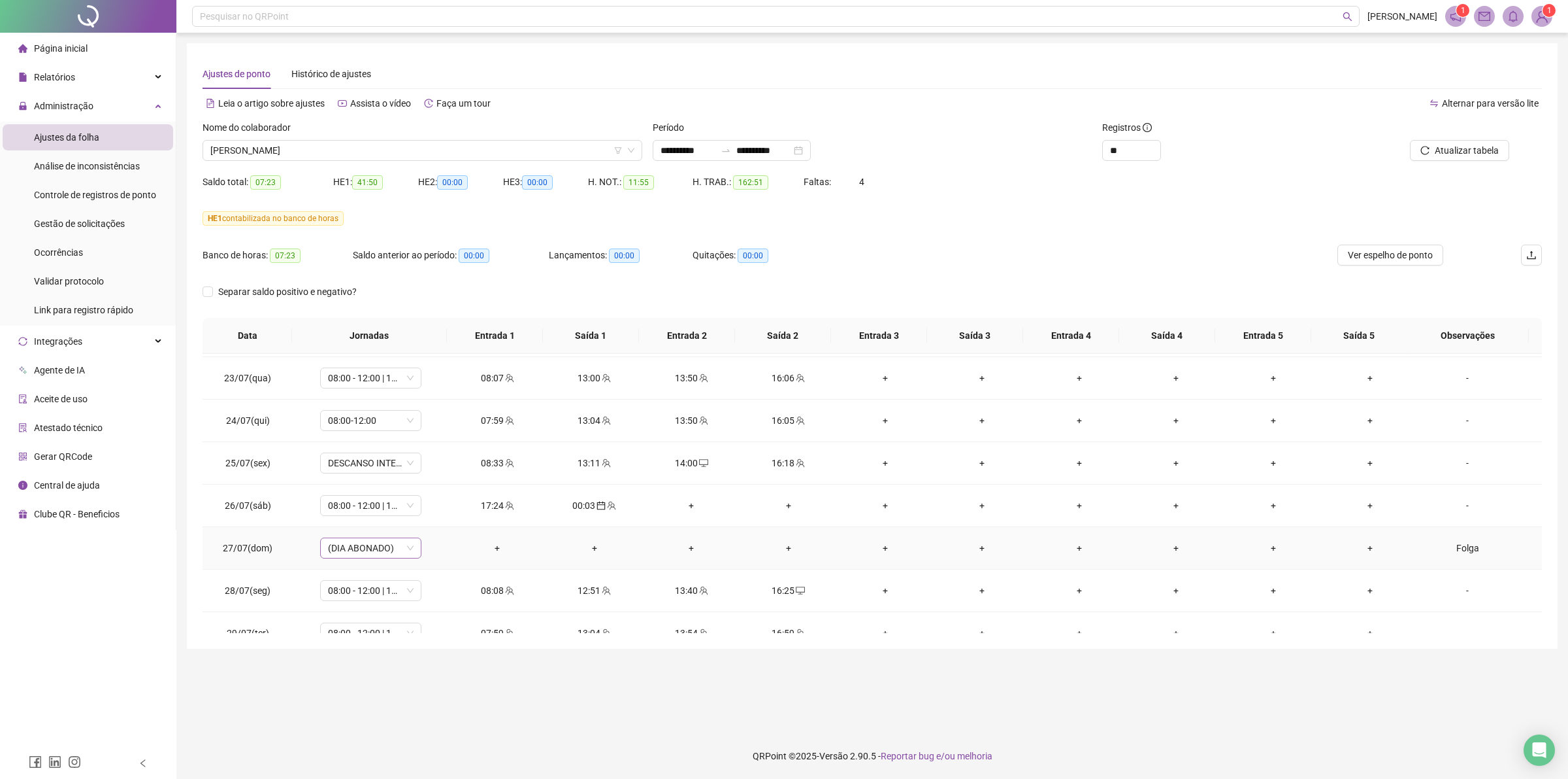
click at [413, 546] on div "(DIA ABONADO)" at bounding box center [371, 547] width 101 height 21
click at [371, 633] on div "Folga" at bounding box center [393, 636] width 111 height 14
click at [435, 516] on span "Sim" at bounding box center [431, 515] width 15 height 14
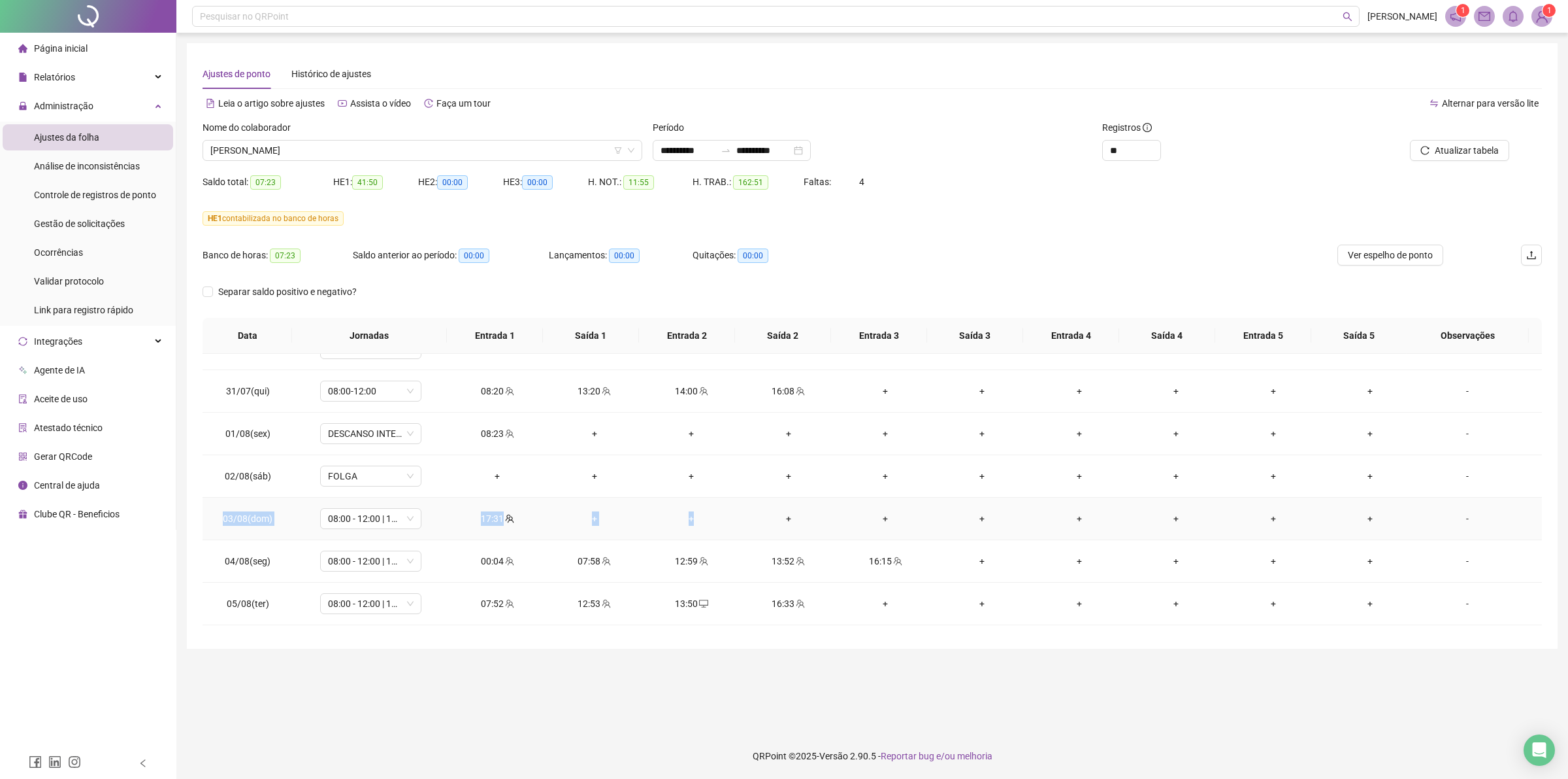
drag, startPoint x: 221, startPoint y: 522, endPoint x: 694, endPoint y: 518, distance: 473.0
click at [694, 518] on tr "03/08(dom) 08:00 - 12:00 | 13:00 - 16:20 17:31 + + + + + + + + + -" at bounding box center [872, 519] width 1340 height 43
click at [486, 565] on div "00:04" at bounding box center [496, 561] width 76 height 14
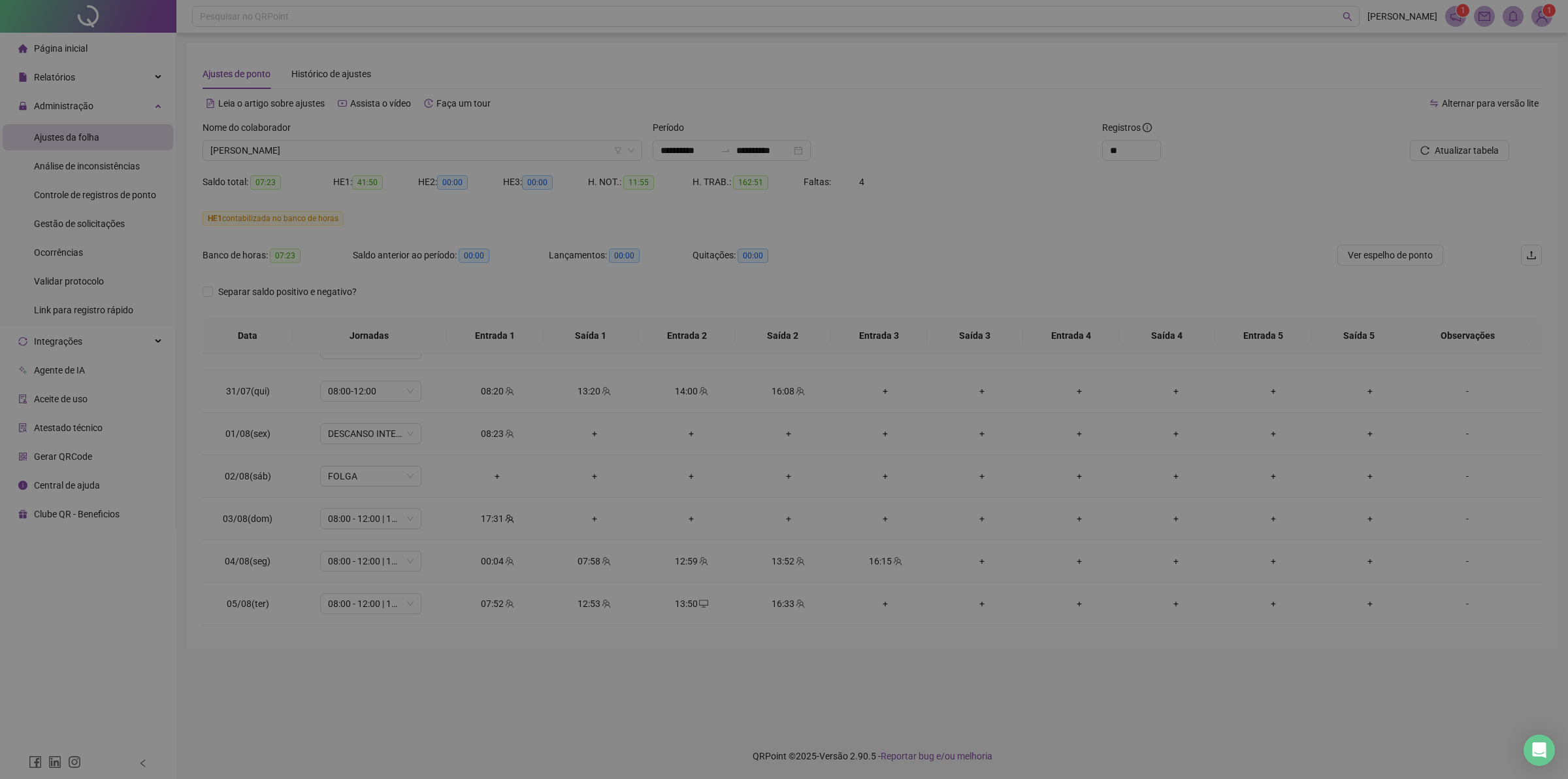
type input "**********"
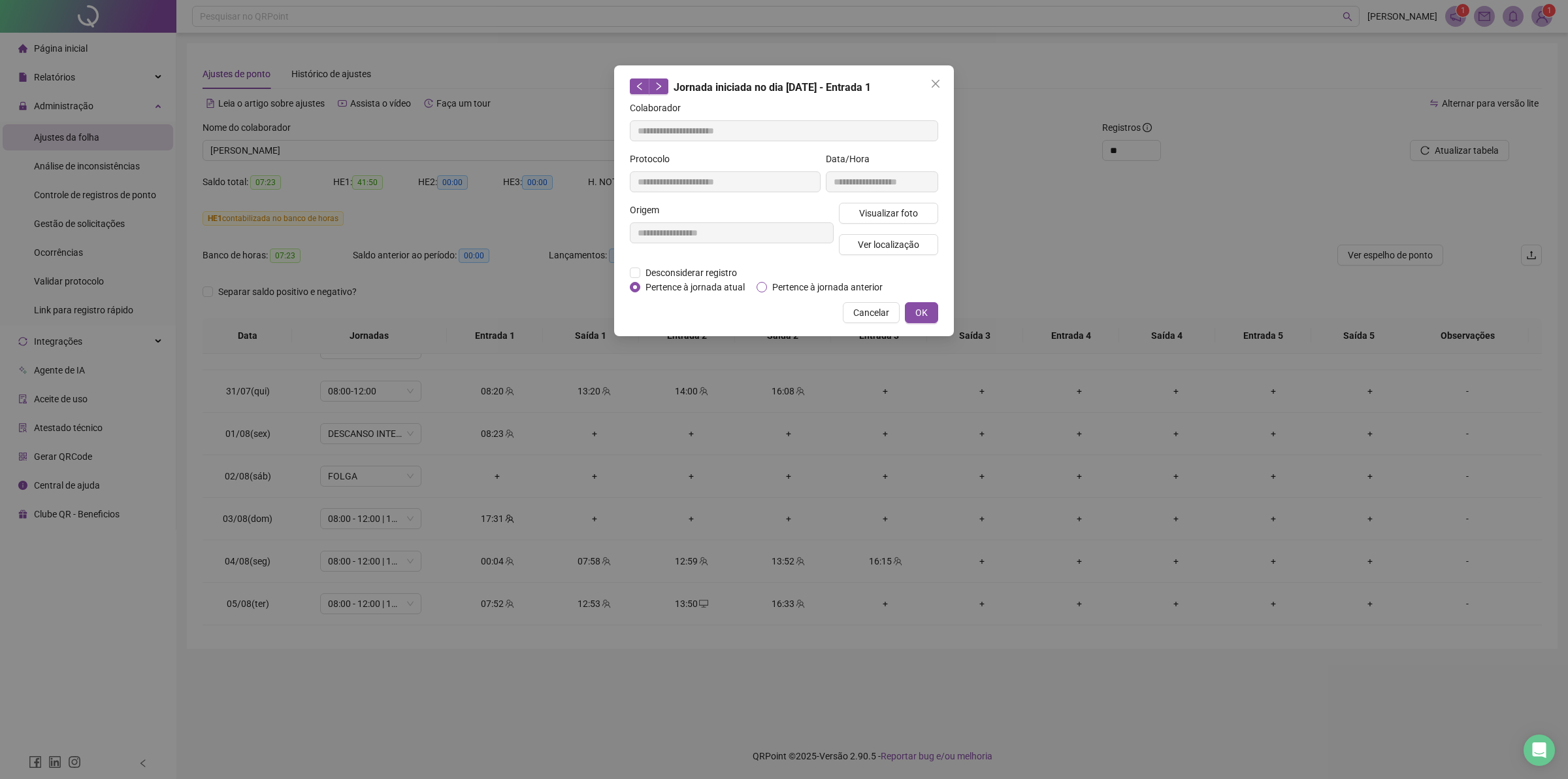
click at [775, 286] on span "Pertence à jornada anterior" at bounding box center [827, 287] width 121 height 14
click at [913, 308] on button "OK" at bounding box center [921, 312] width 34 height 21
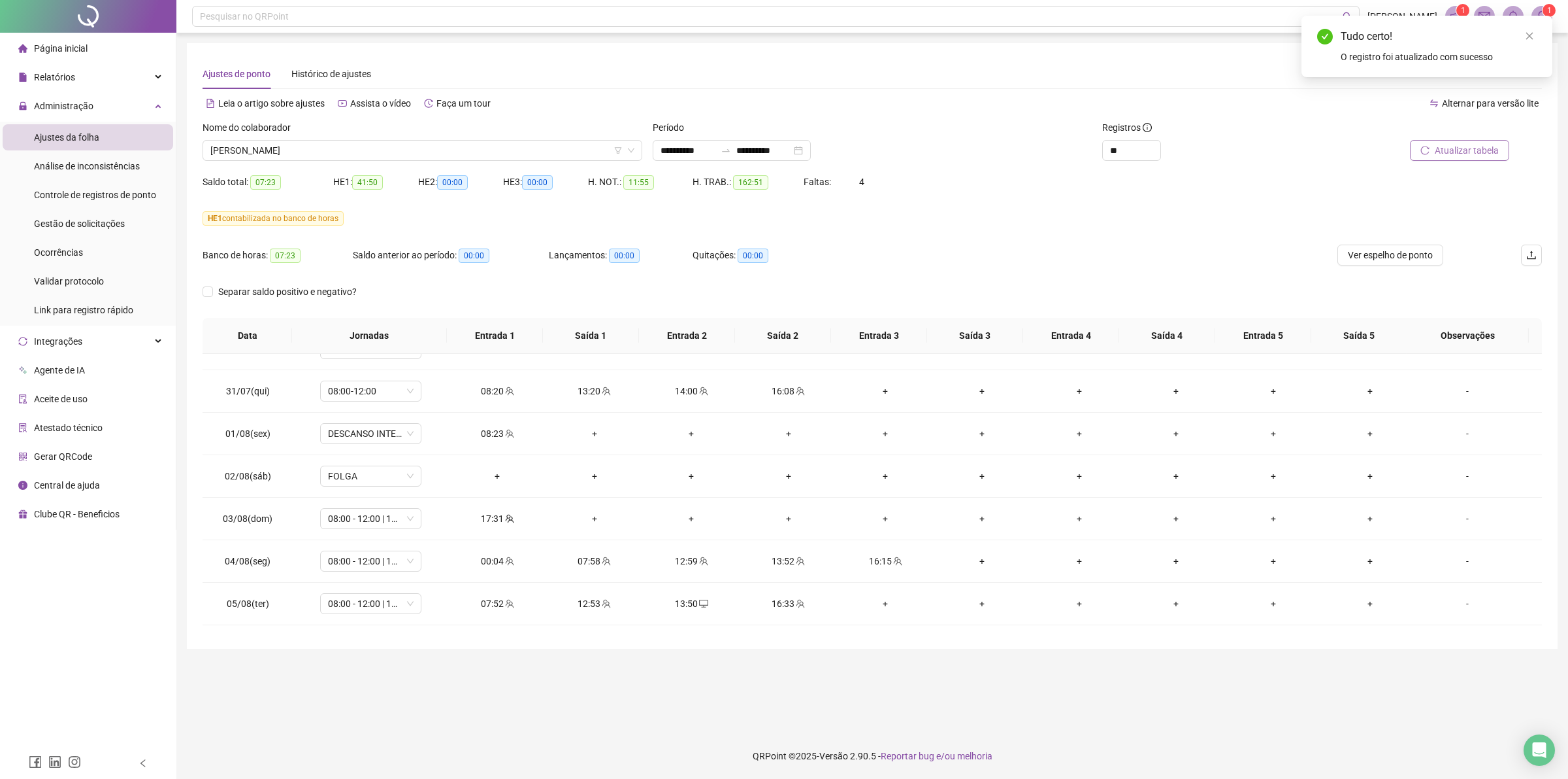
click at [1432, 158] on button "Atualizar tabela" at bounding box center [1460, 150] width 99 height 21
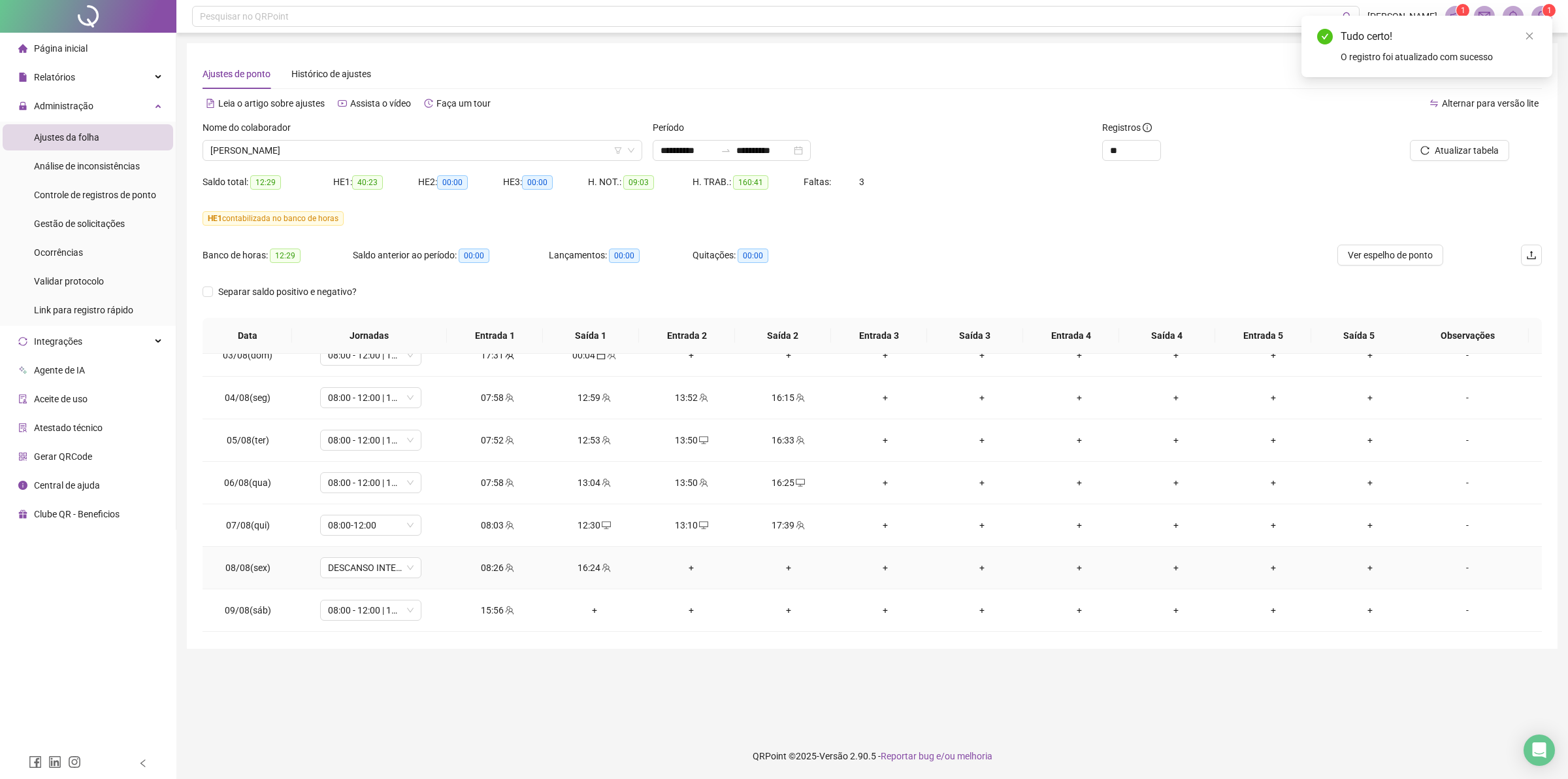
scroll to position [654, 0]
click at [497, 573] on div "00:10" at bounding box center [496, 571] width 76 height 14
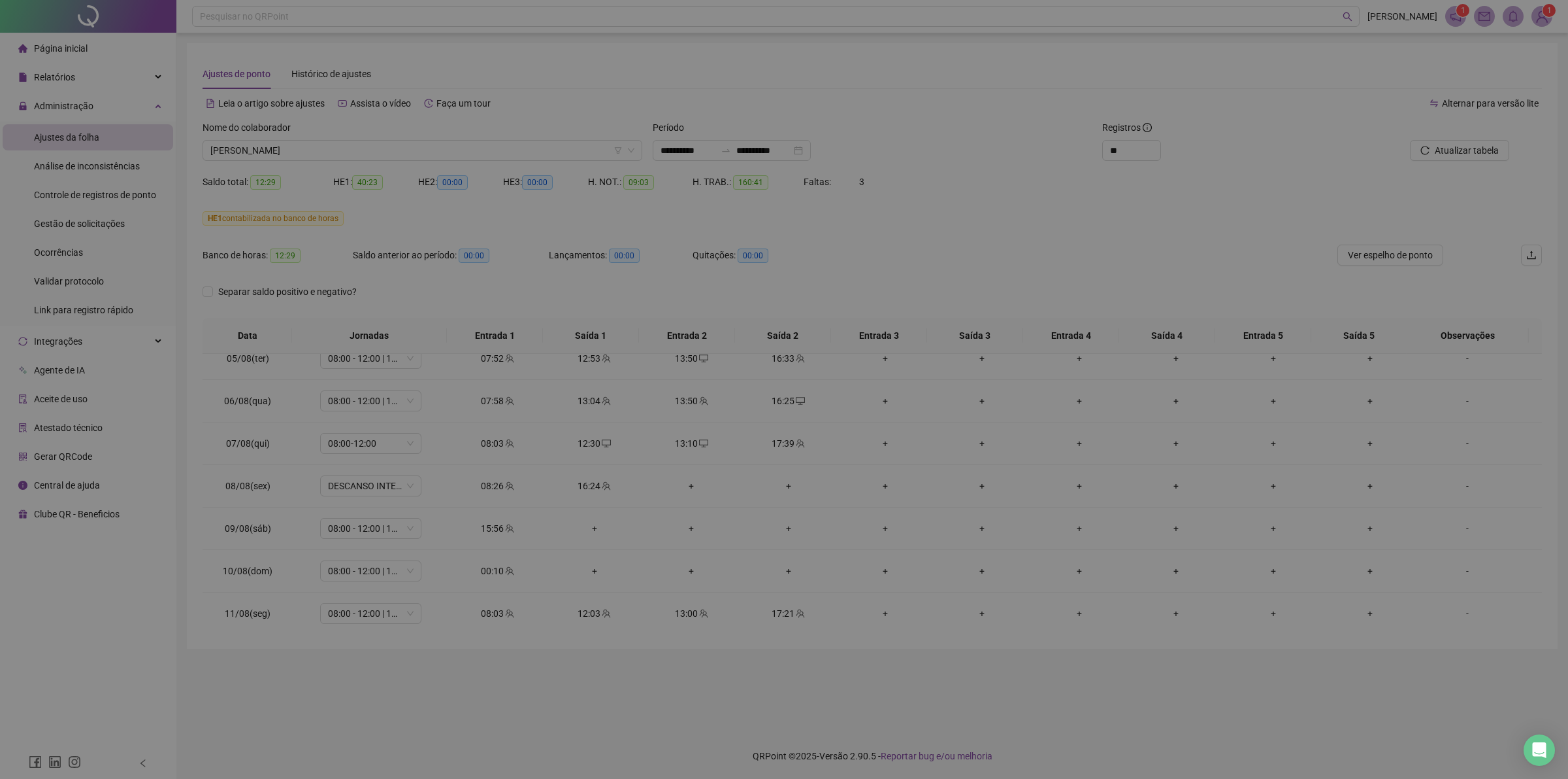
type input "**********"
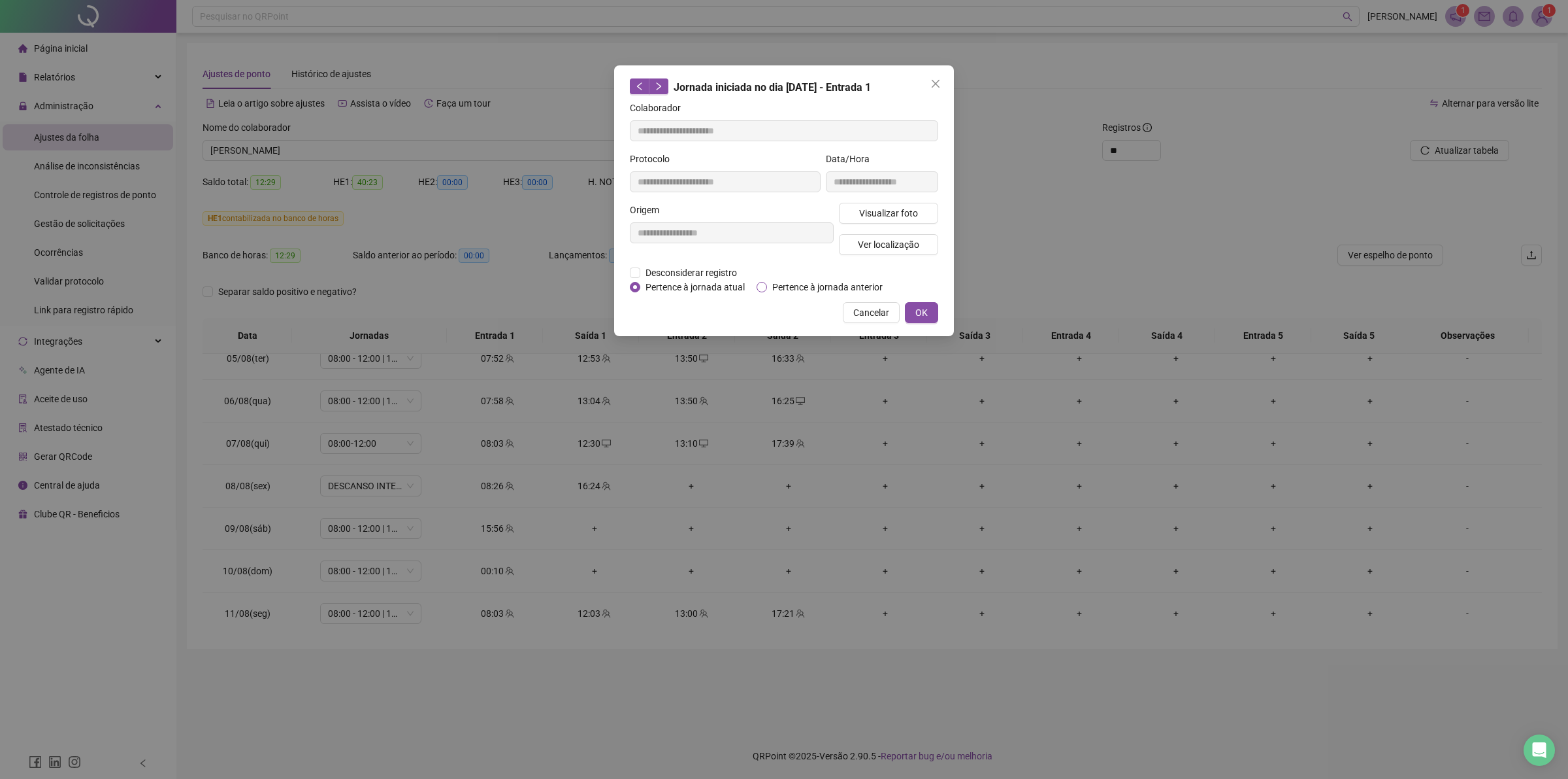
click at [803, 285] on span "Pertence à jornada anterior" at bounding box center [827, 287] width 121 height 14
click at [934, 313] on button "OK" at bounding box center [921, 312] width 34 height 21
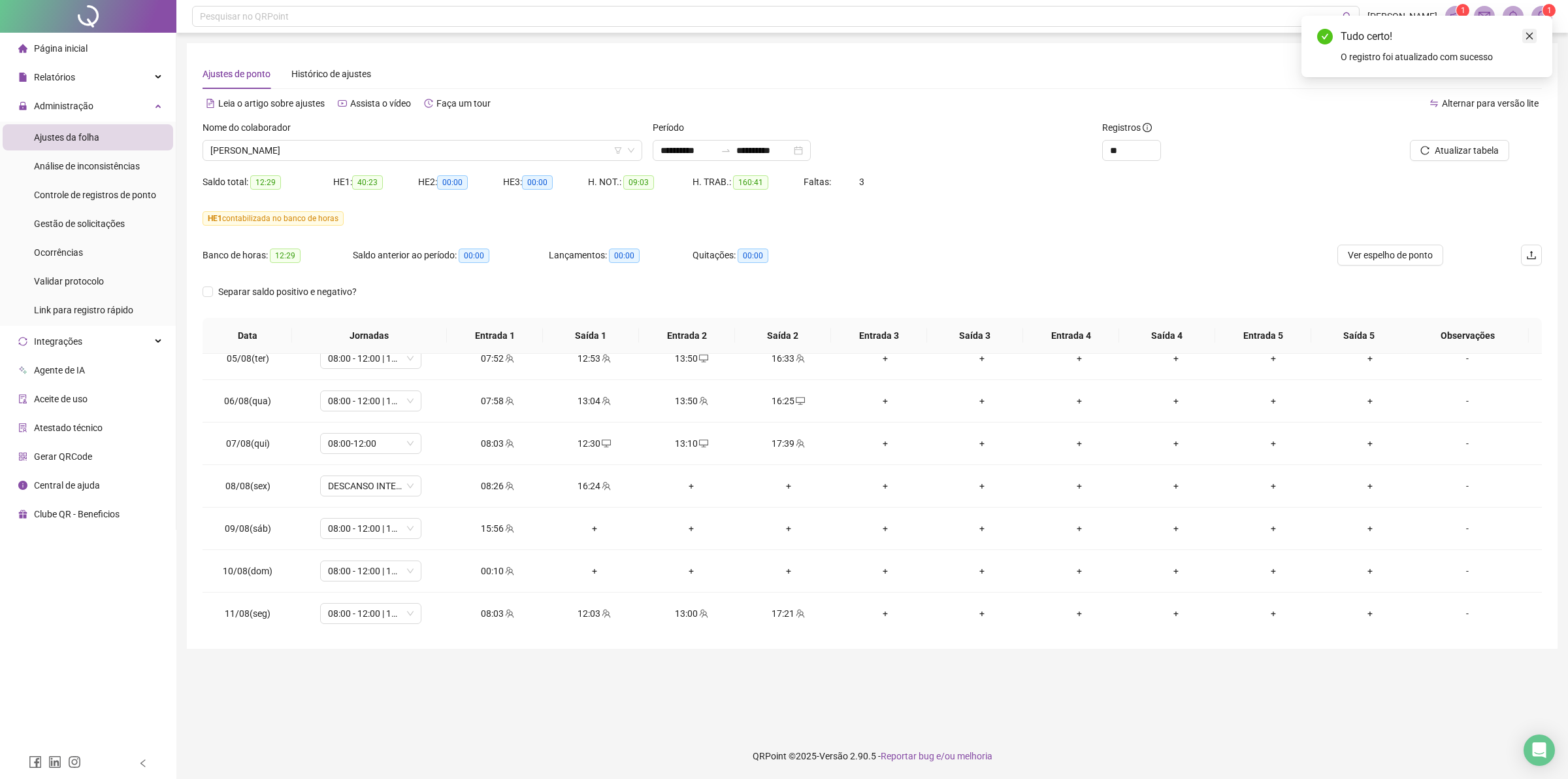
click at [1531, 34] on icon "close" at bounding box center [1530, 36] width 9 height 9
click at [1457, 147] on span "Atualizar tabela" at bounding box center [1467, 150] width 64 height 14
drag, startPoint x: 228, startPoint y: 492, endPoint x: 799, endPoint y: 482, distance: 571.1
click at [799, 482] on tr "08/08(sex) DESCANSO INTER-JORNADA 08:26 16:24 + + + + + + + + -" at bounding box center [872, 486] width 1340 height 43
copy tr "08/08(sex) DESCANSO INTER-JORNADA 08:26 16:24 + +"
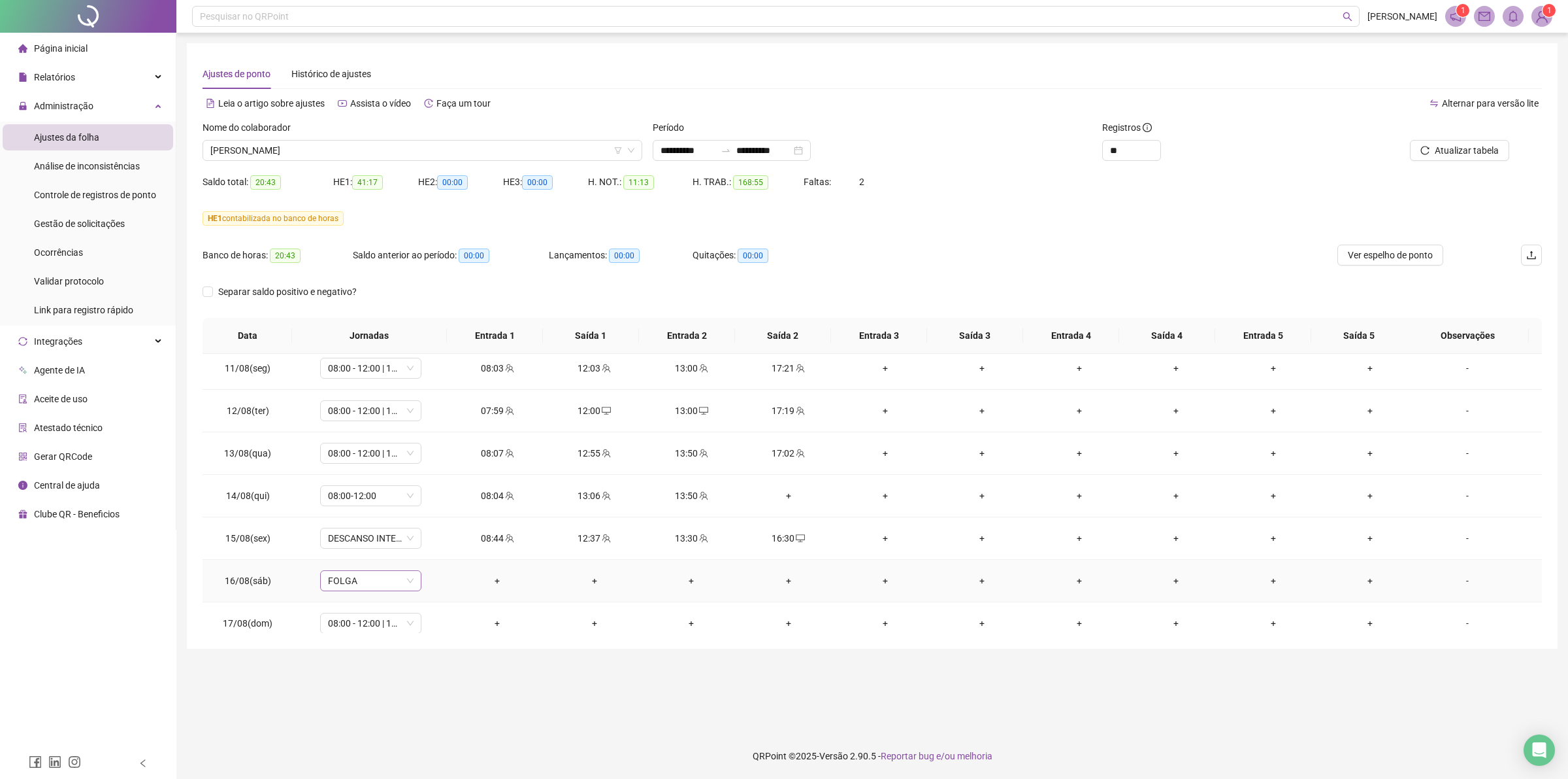
scroll to position [957, 0]
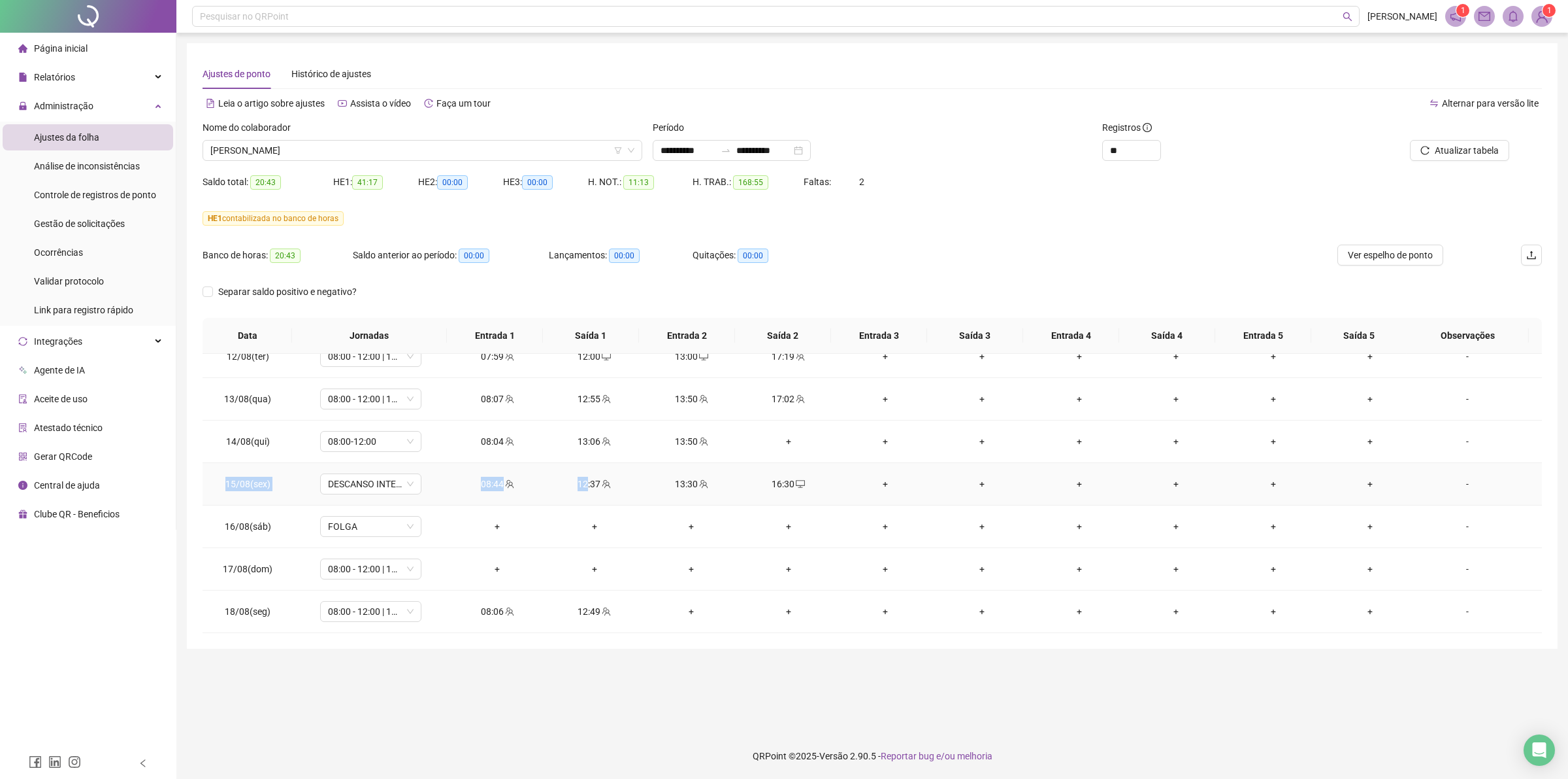
drag, startPoint x: 227, startPoint y: 486, endPoint x: 584, endPoint y: 488, distance: 357.0
click at [584, 488] on tr "15/08(sex) DESCANSO INTER-JORNADA 08:44 12:37 13:30 16:30 + + + + + + -" at bounding box center [872, 484] width 1340 height 43
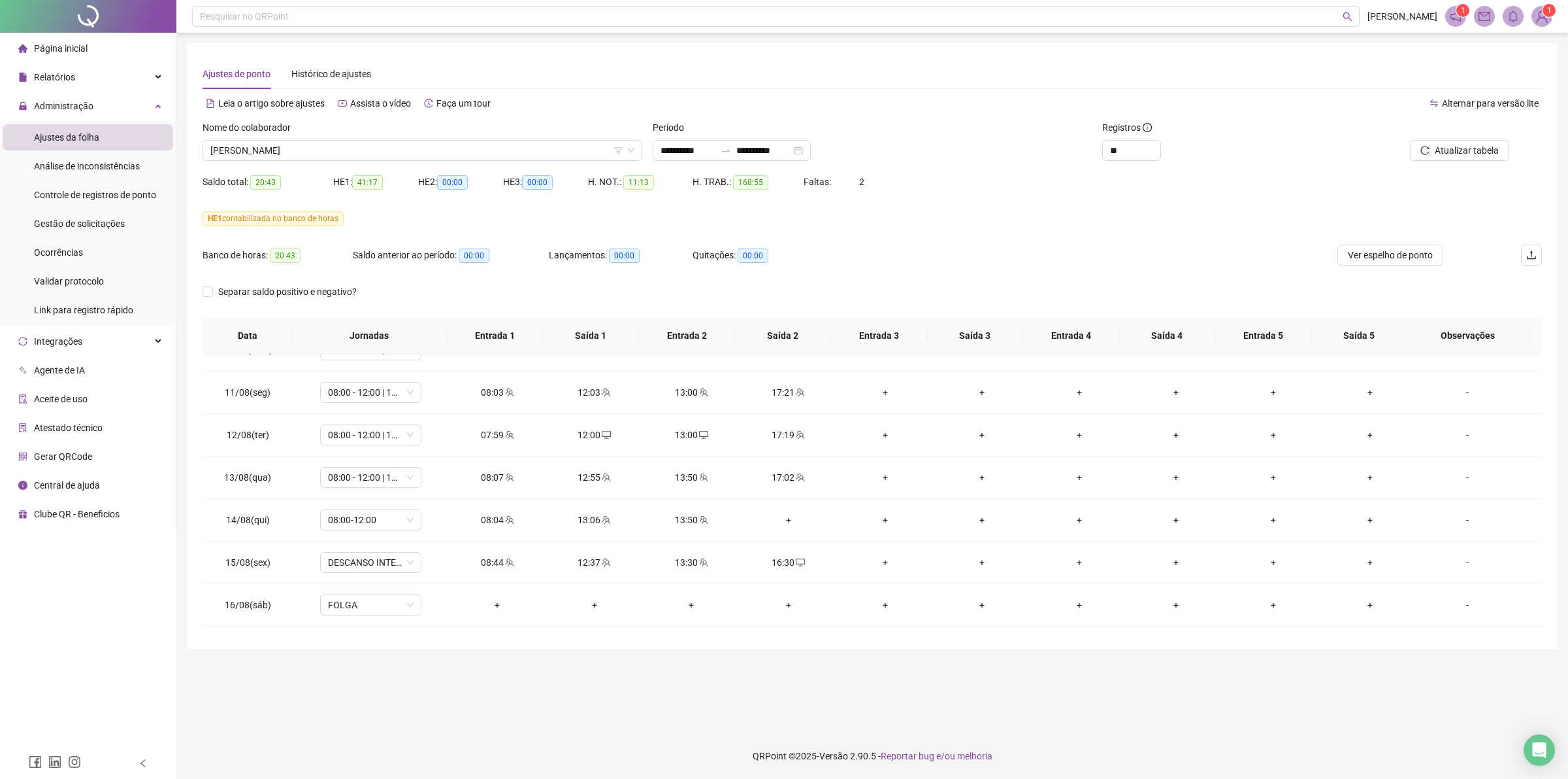
click at [194, 485] on div "**********" at bounding box center [872, 345] width 1371 height 605
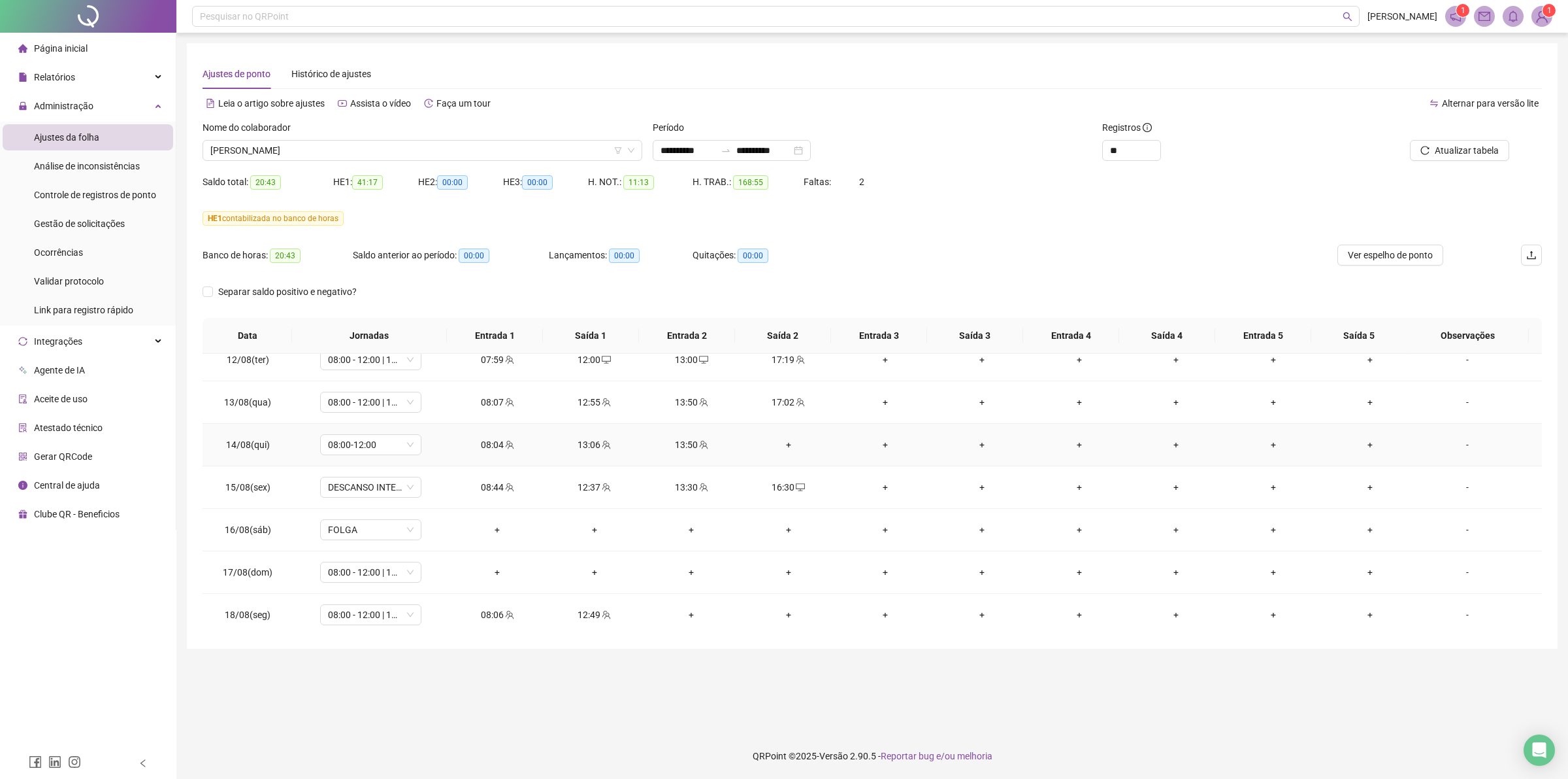
scroll to position [957, 0]
click at [409, 569] on span "08:00 - 12:00 | 13:00 - 16:20" at bounding box center [371, 568] width 86 height 19
click at [379, 694] on div "Folga compensatória" at bounding box center [393, 699] width 111 height 14
click at [419, 534] on button "Sim" at bounding box center [432, 536] width 26 height 16
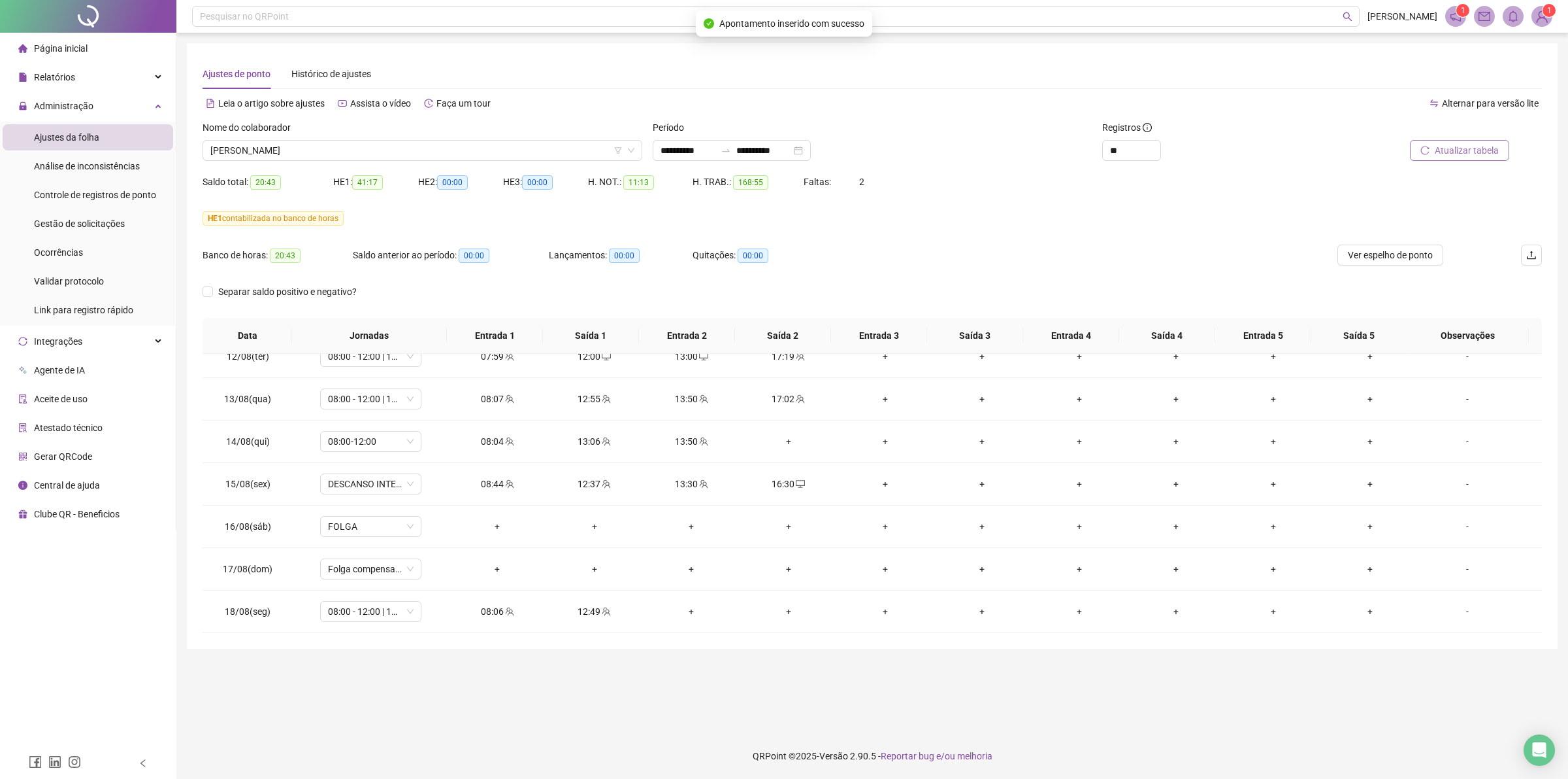
click at [1455, 157] on span "Atualizar tabela" at bounding box center [1467, 150] width 64 height 14
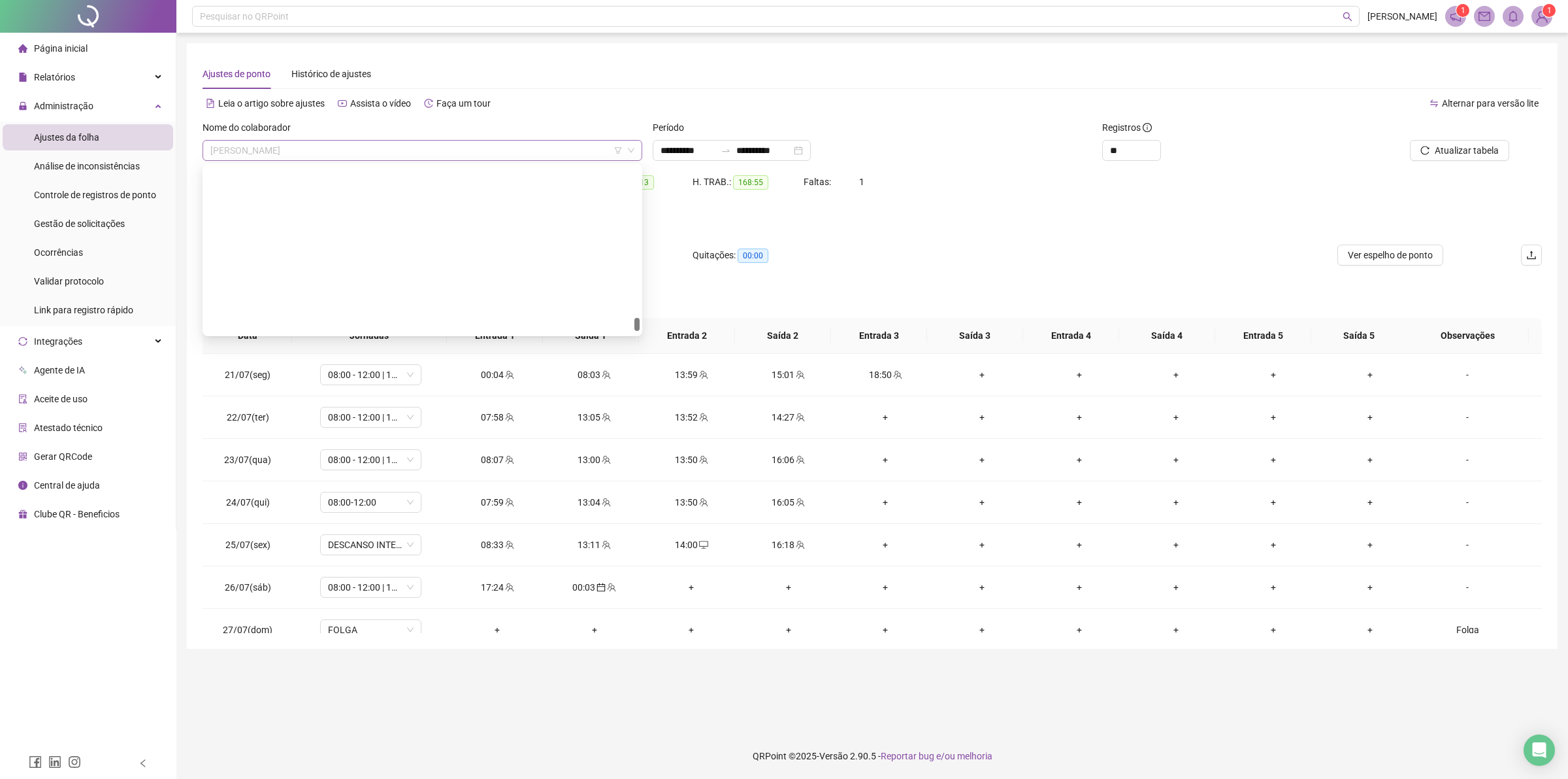
scroll to position [5795, 0]
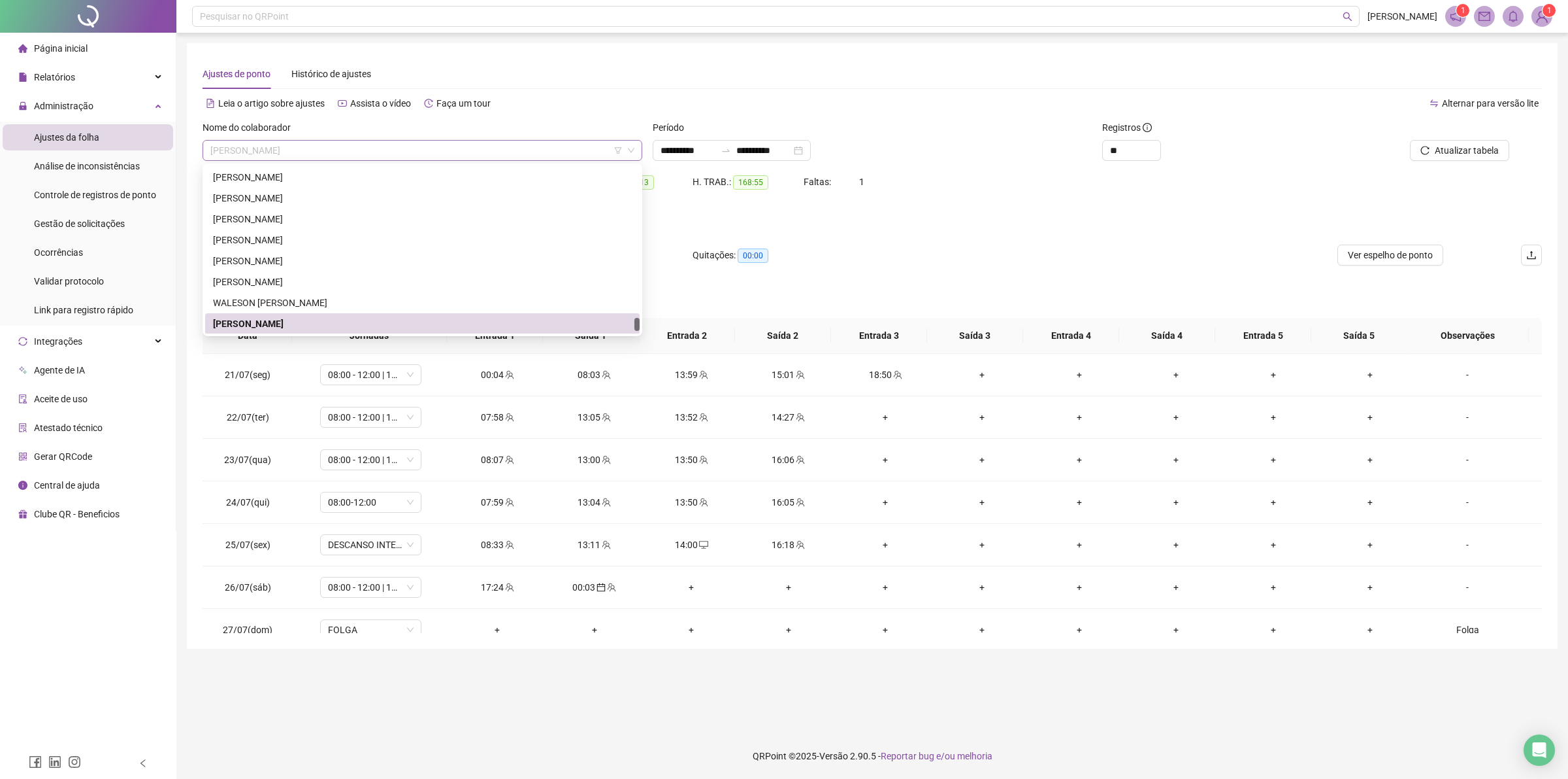
click at [491, 154] on span "[PERSON_NAME]" at bounding box center [422, 150] width 424 height 19
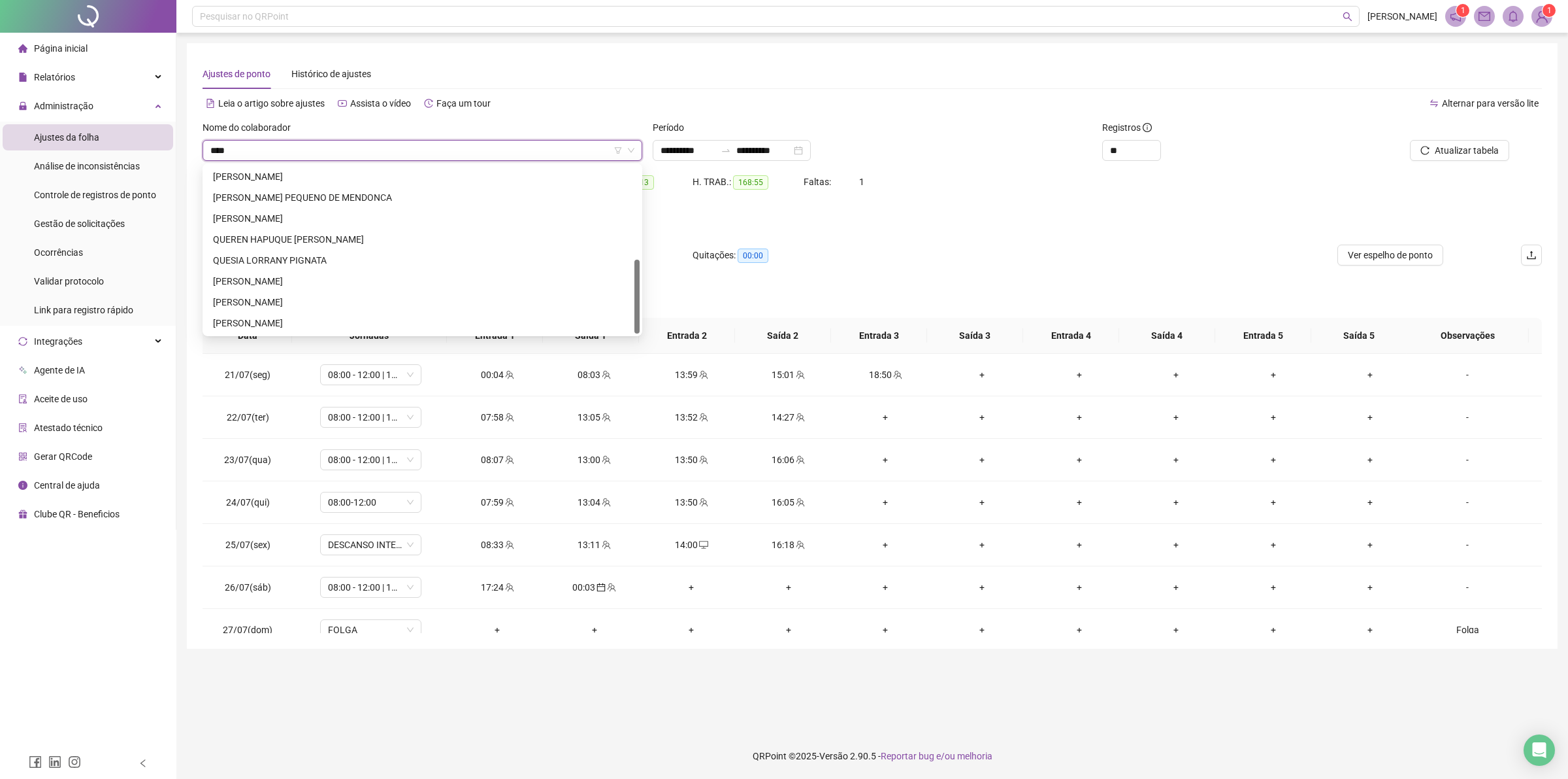
scroll to position [0, 0]
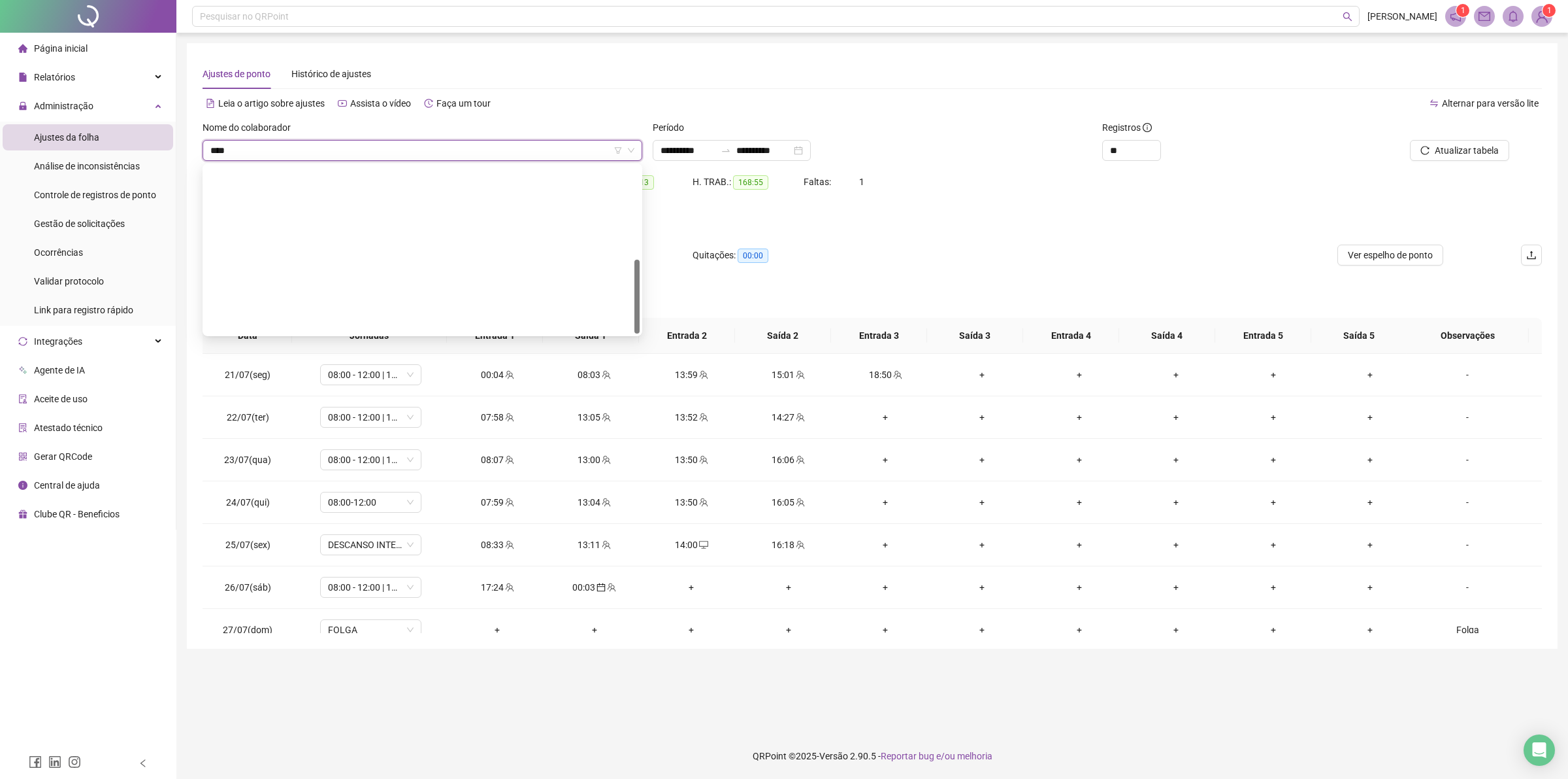
type input "*****"
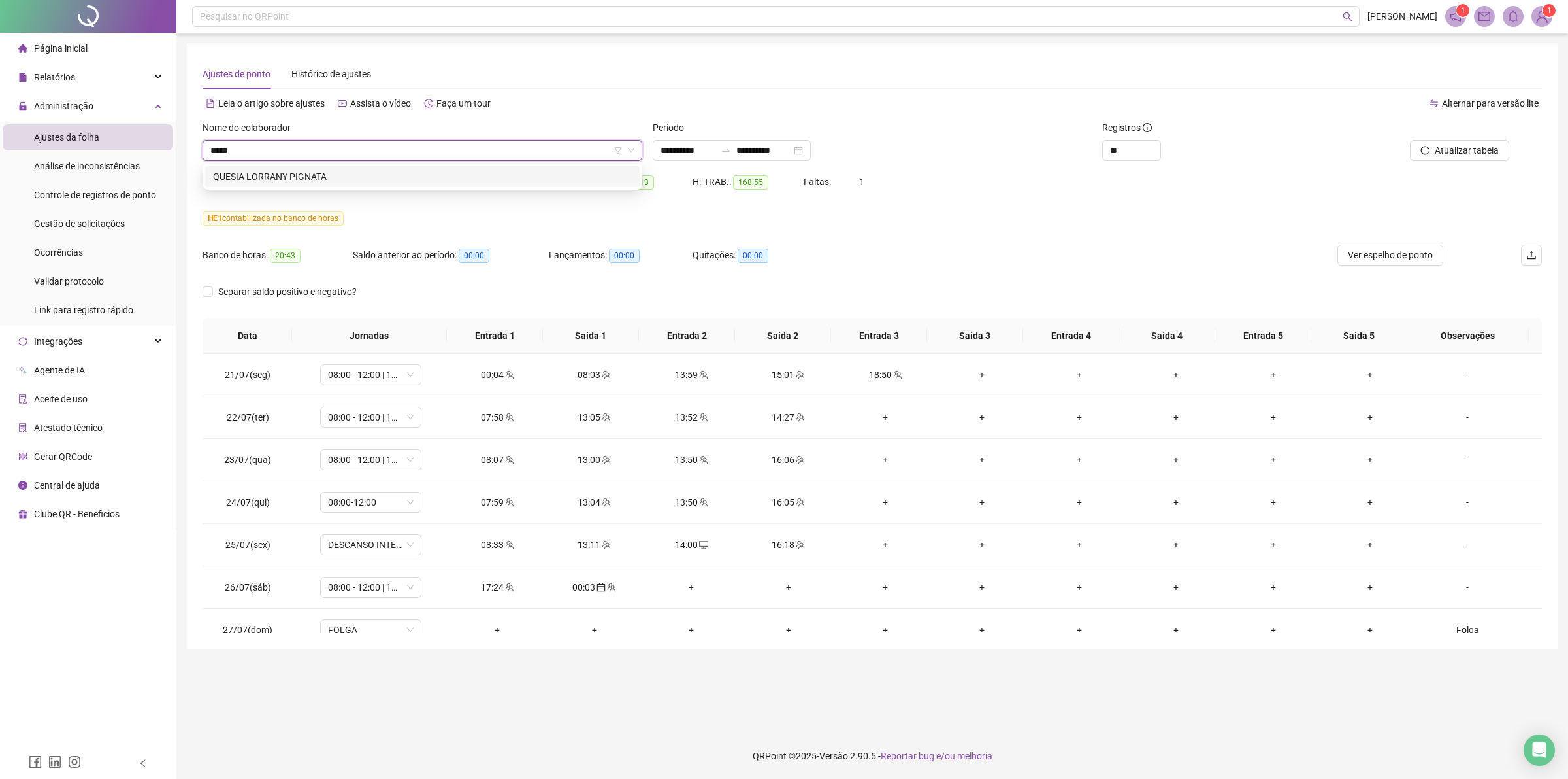
click at [498, 179] on div "QUESIA LORRANY PIGNATA" at bounding box center [422, 176] width 419 height 14
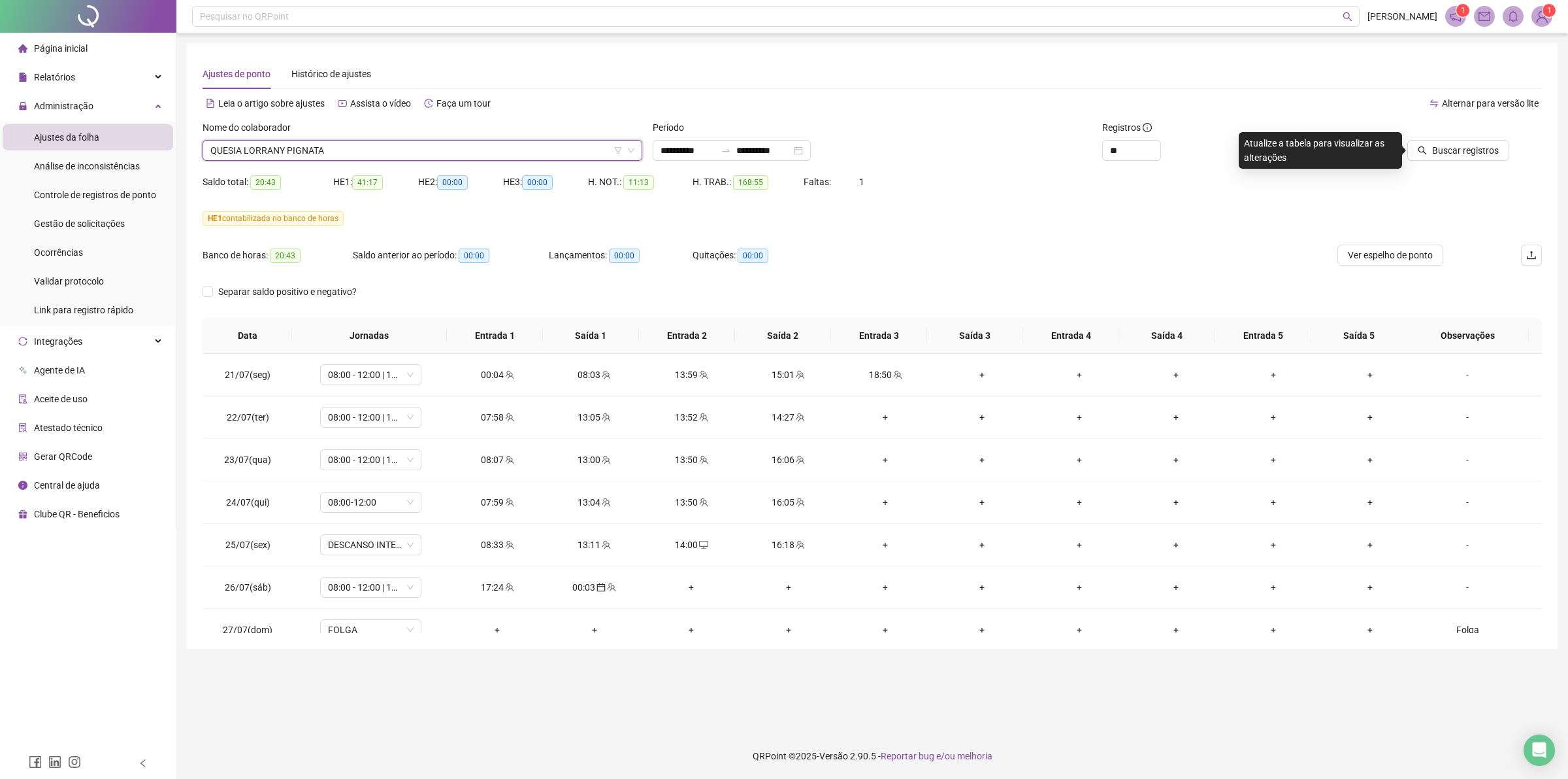
click at [1435, 137] on div at bounding box center [1418, 129] width 182 height 19
click at [1436, 146] on span "Buscar registros" at bounding box center [1466, 150] width 67 height 14
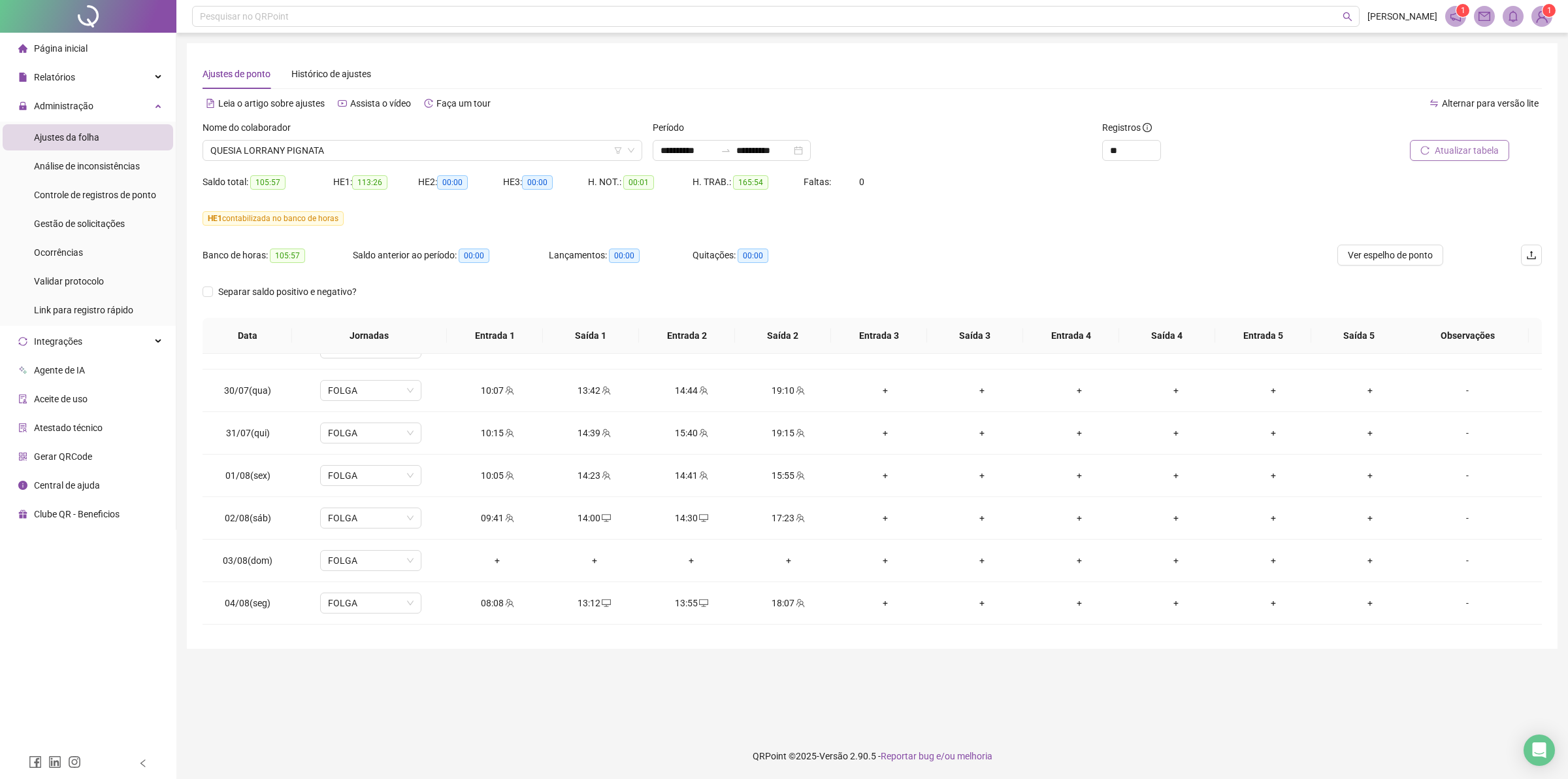
scroll to position [370, 0]
click at [507, 155] on span "QUESIA LORRANY PIGNATA" at bounding box center [422, 150] width 424 height 19
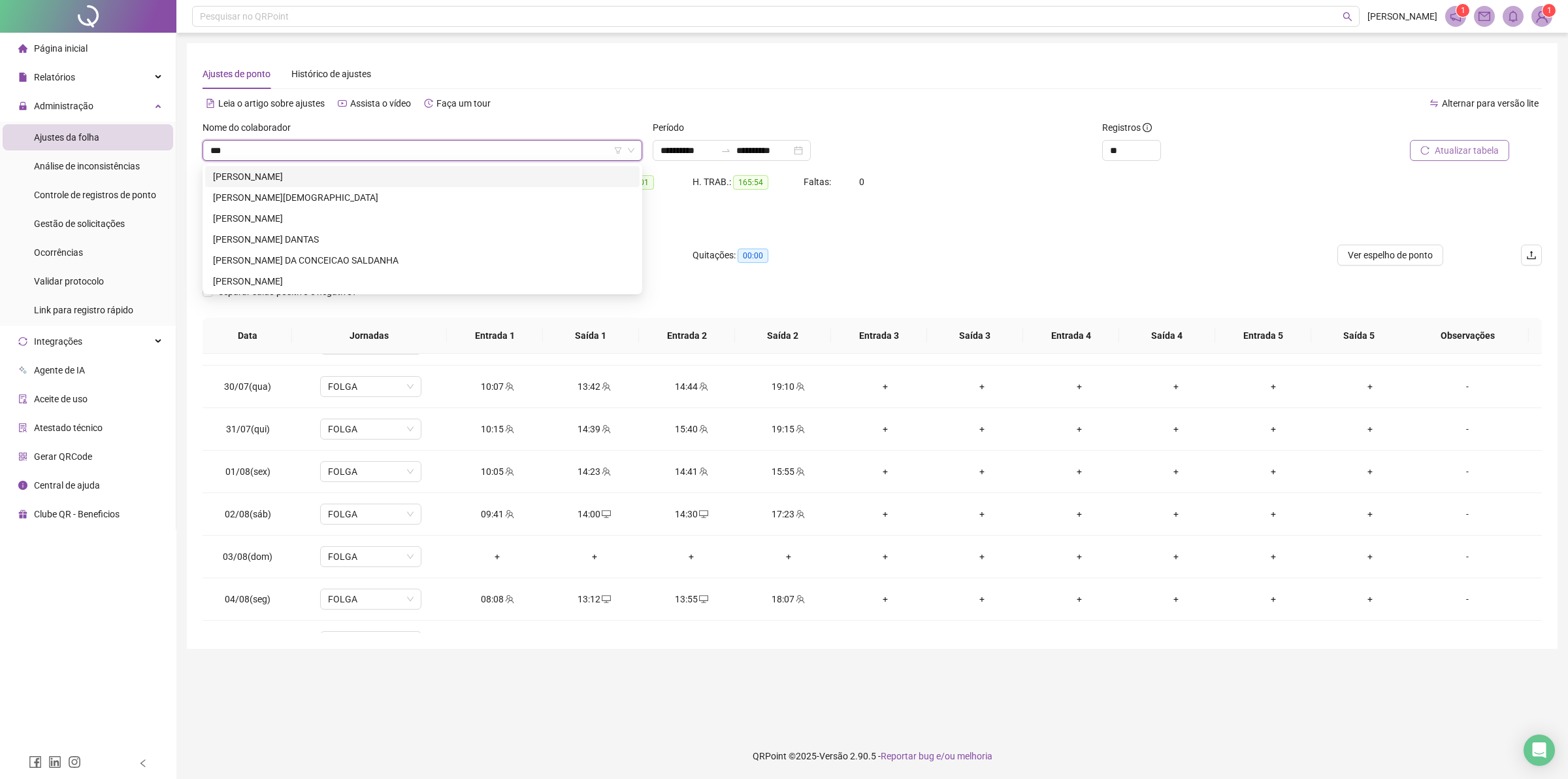
scroll to position [0, 0]
type input "****"
click at [457, 193] on div "[PERSON_NAME][DEMOGRAPHIC_DATA]" at bounding box center [422, 197] width 419 height 14
